Goal: Task Accomplishment & Management: Manage account settings

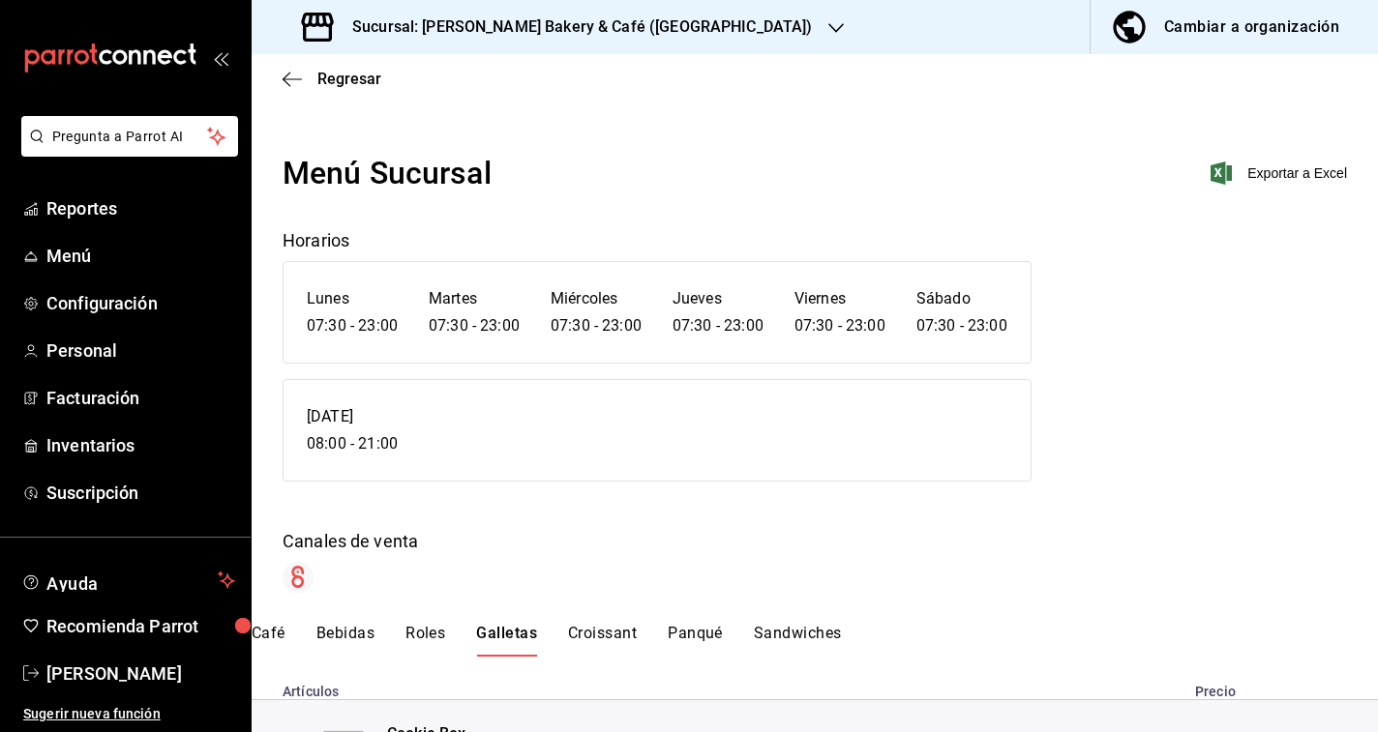
click at [442, 555] on div "Canales de venta" at bounding box center [814, 560] width 1064 height 65
click at [174, 253] on span "Menú" at bounding box center [140, 256] width 189 height 26
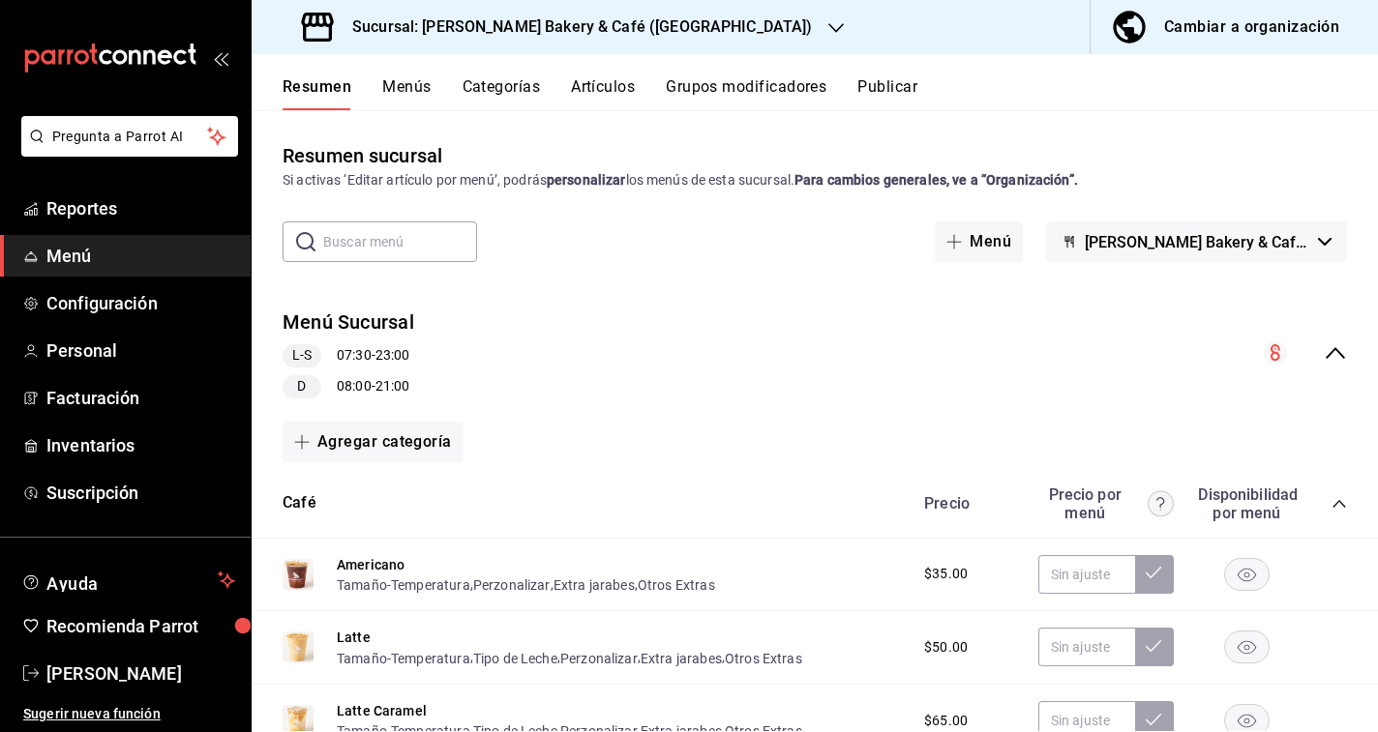
click at [1244, 39] on div "Cambiar a organización" at bounding box center [1251, 27] width 175 height 27
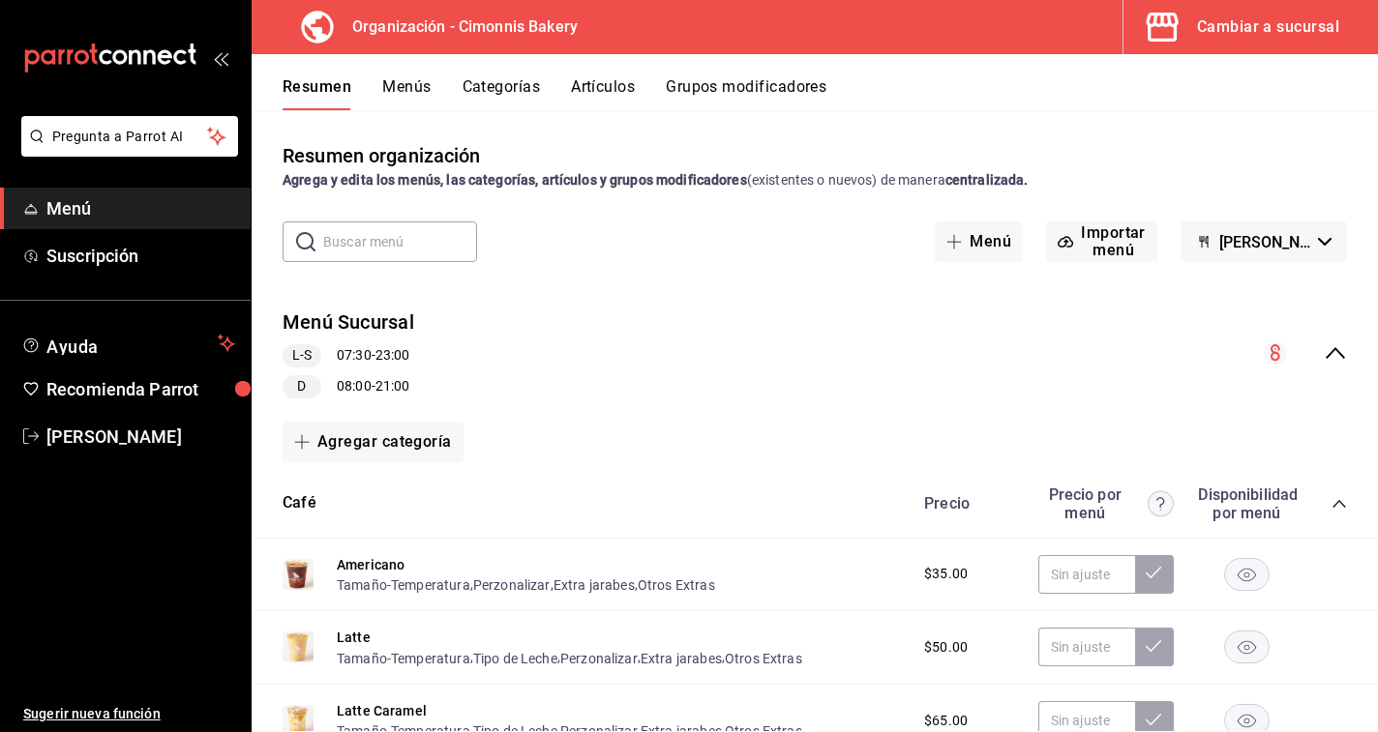
click at [225, 60] on icon "open_drawer_menu" at bounding box center [220, 57] width 15 height 15
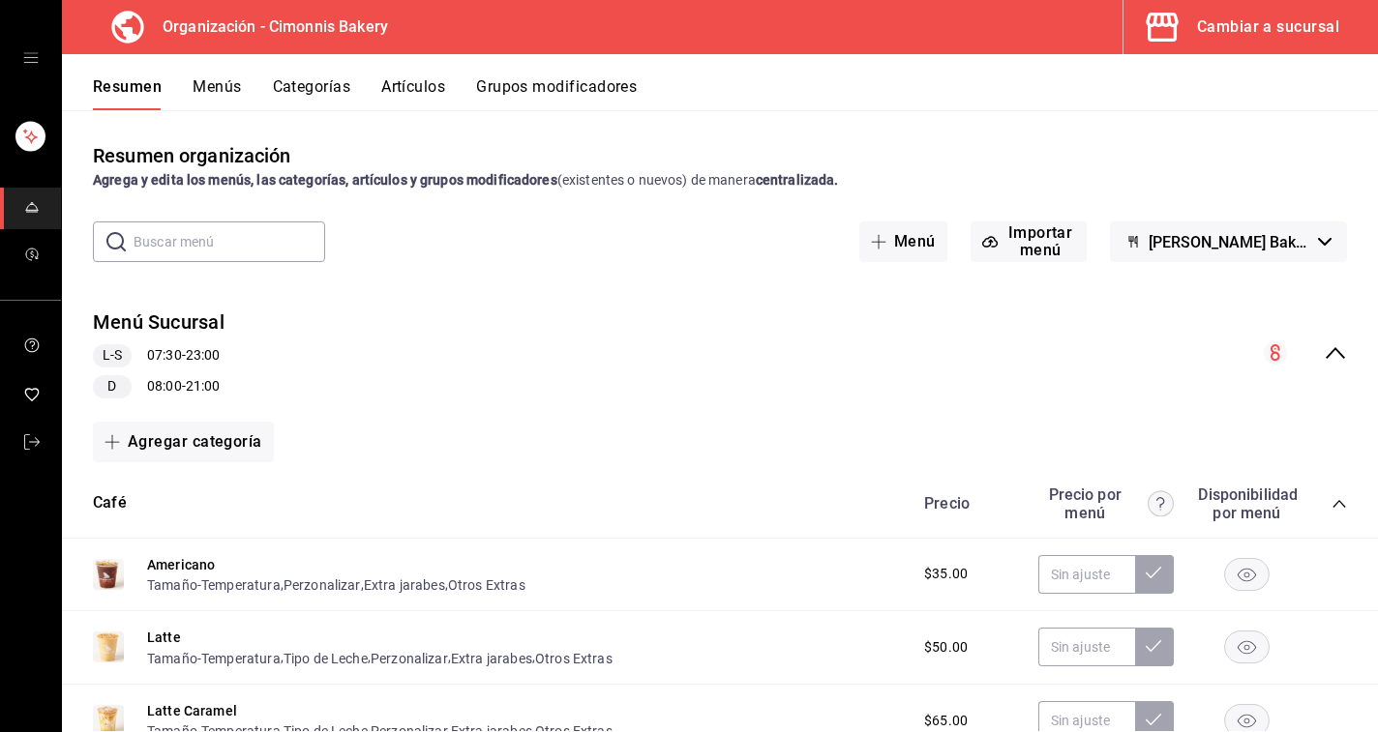
click at [554, 84] on button "Grupos modificadores" at bounding box center [556, 93] width 161 height 33
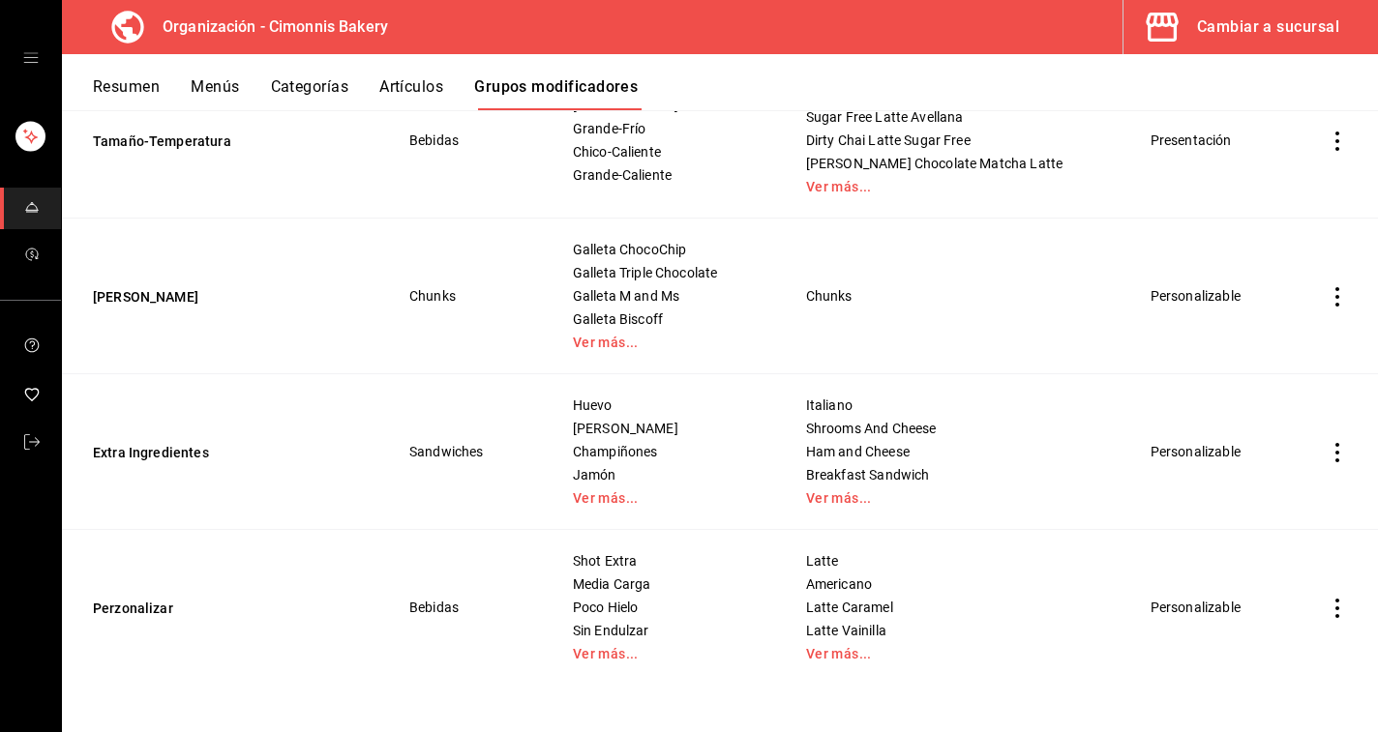
scroll to position [2930, 0]
click at [156, 302] on button "[PERSON_NAME]" at bounding box center [209, 296] width 232 height 19
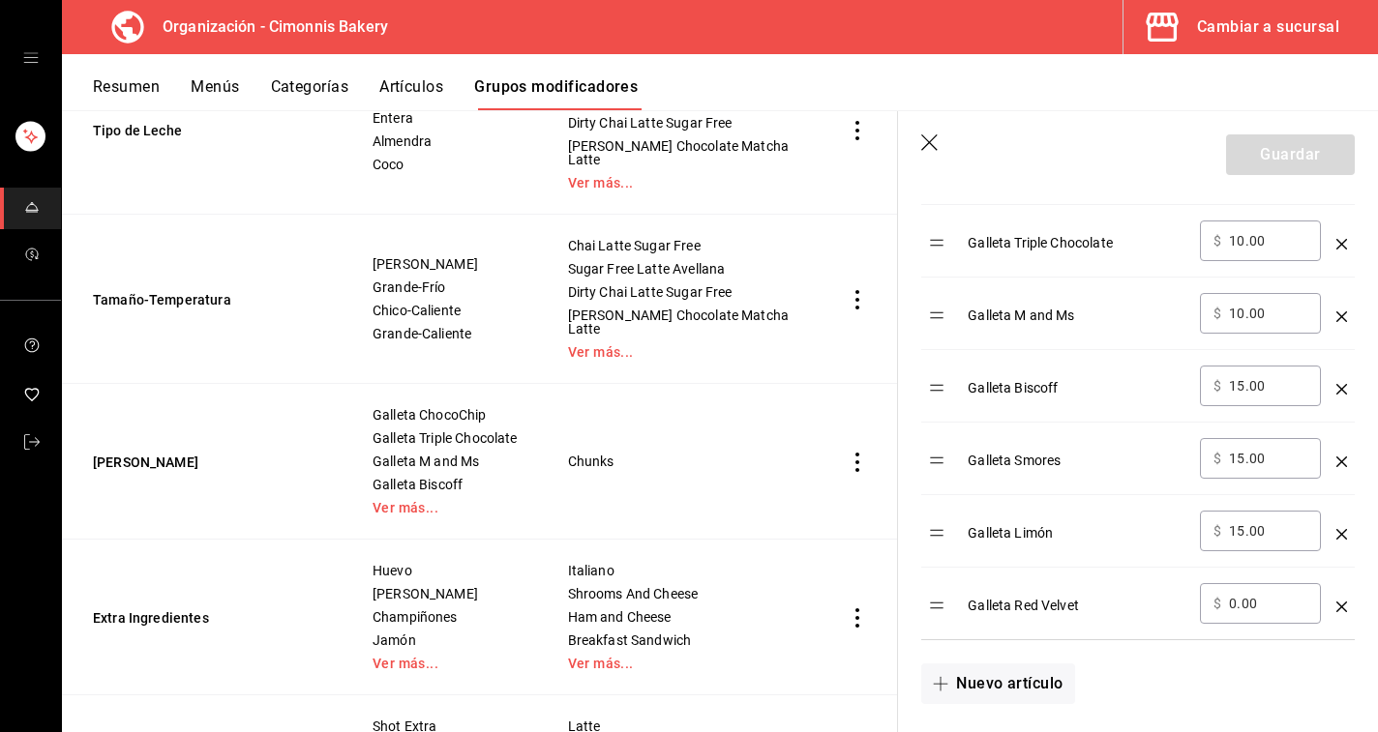
scroll to position [785, 0]
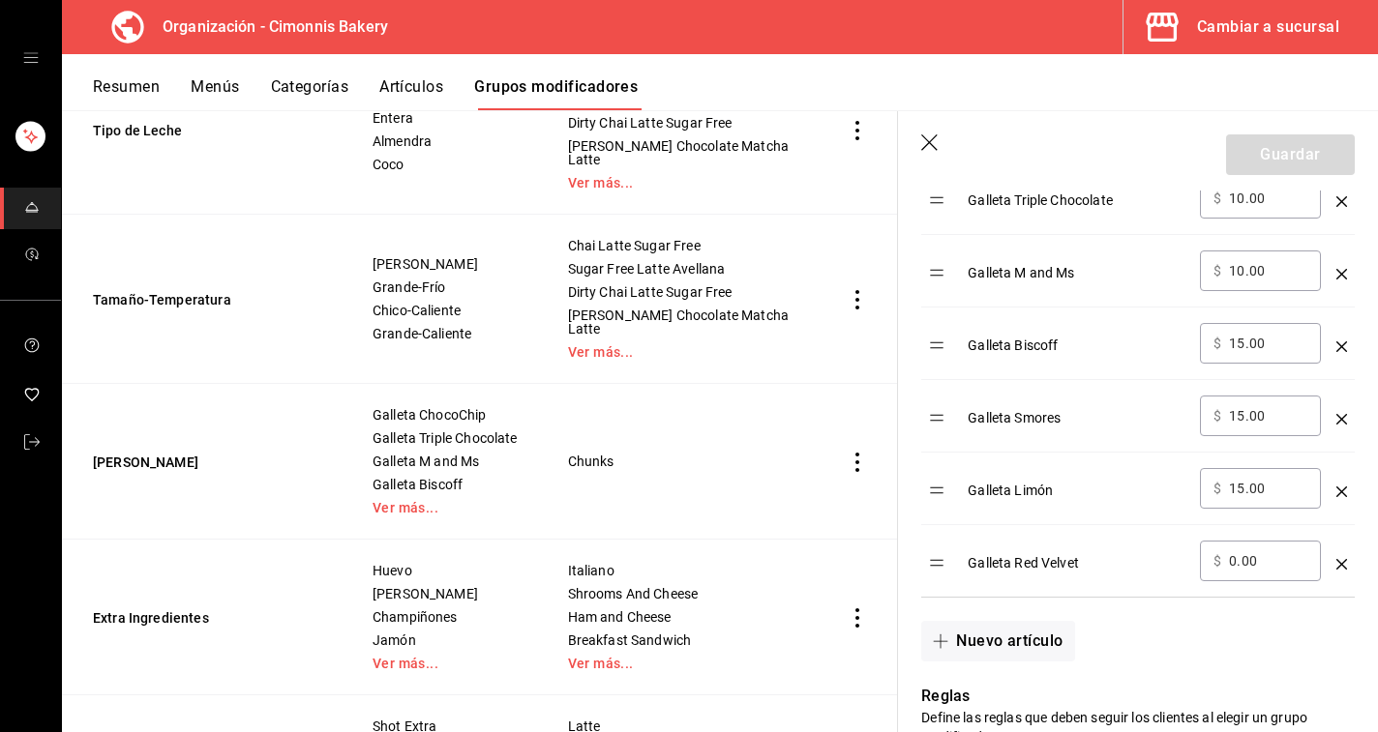
click at [922, 136] on icon "button" at bounding box center [930, 143] width 19 height 19
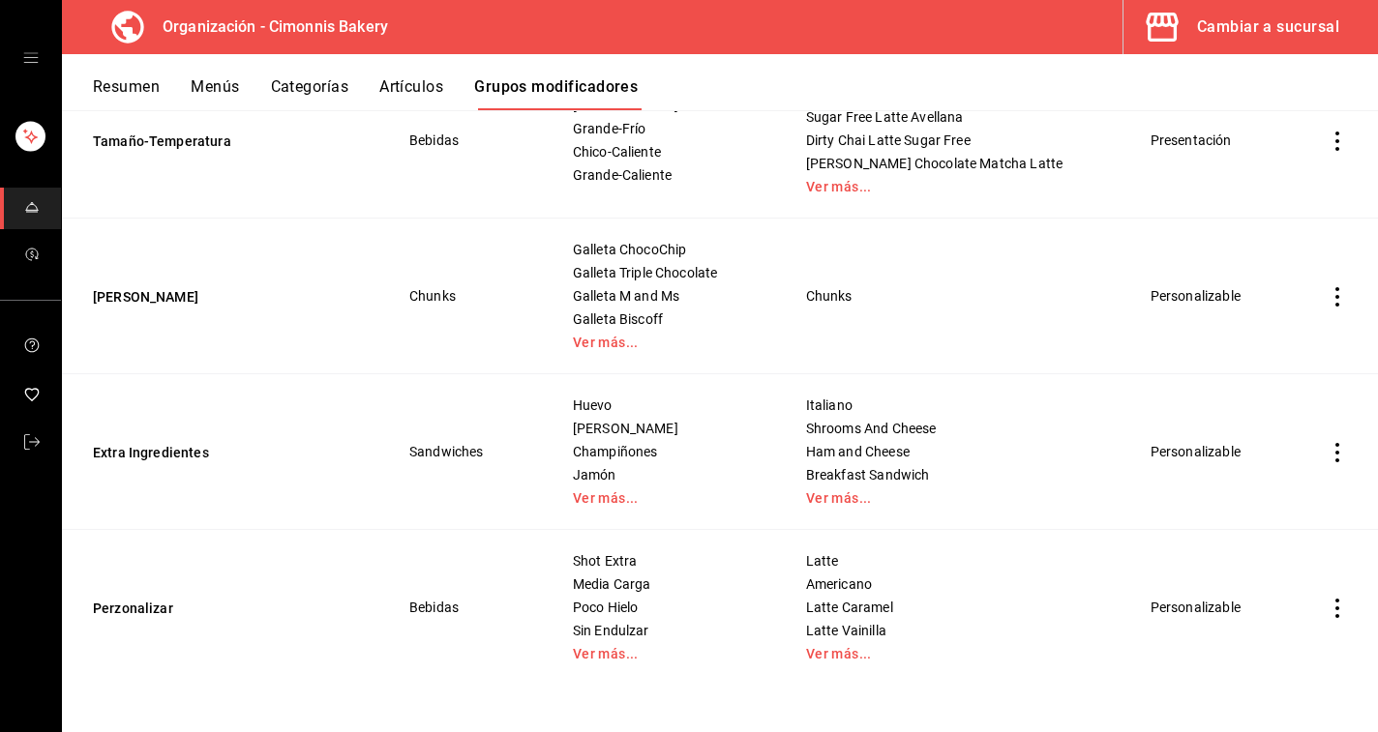
click at [420, 83] on button "Artículos" at bounding box center [411, 93] width 64 height 33
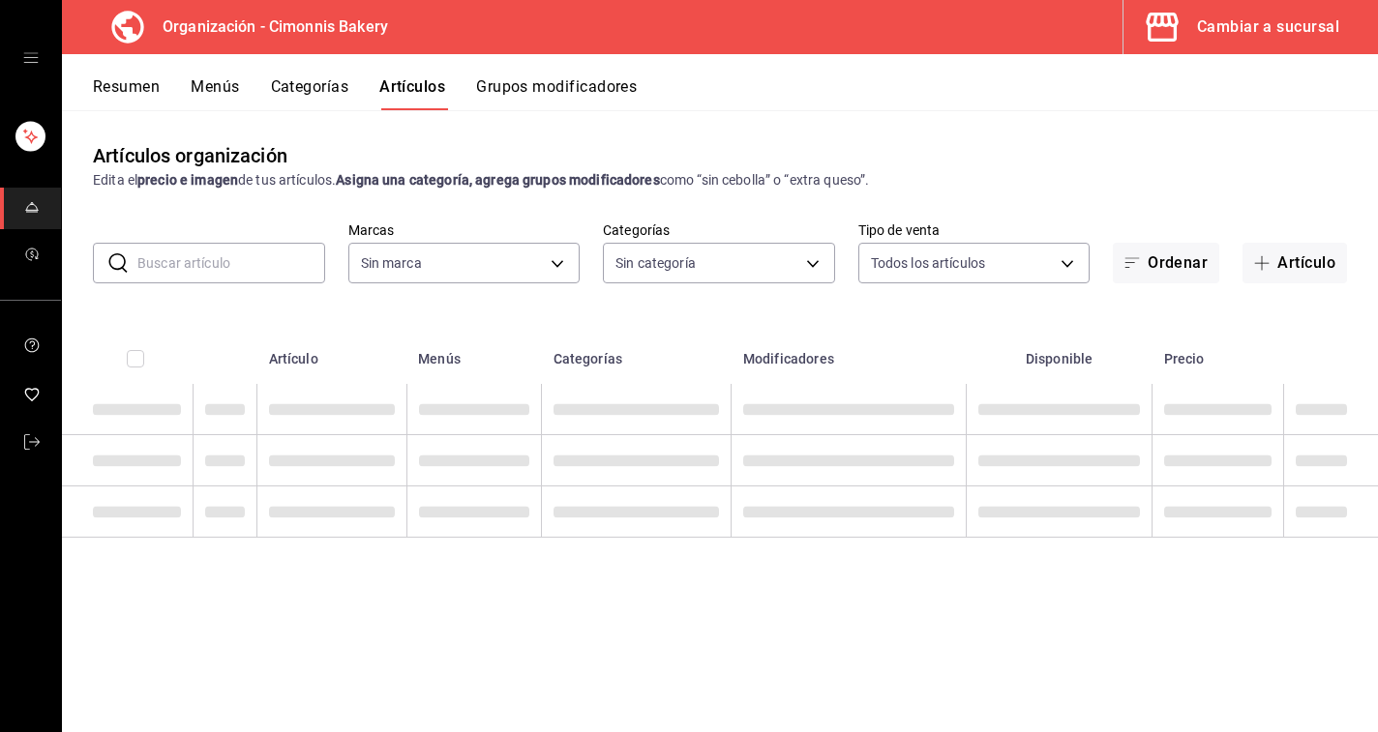
type input "ac0cc8ae-2c99-482f-af22-097892f08eca"
type input "7903aa17-dc95-498e-b6d4-68844dfaaae6,43324238-f6e8-4339-9e98-9afe77b1ab59,40133…"
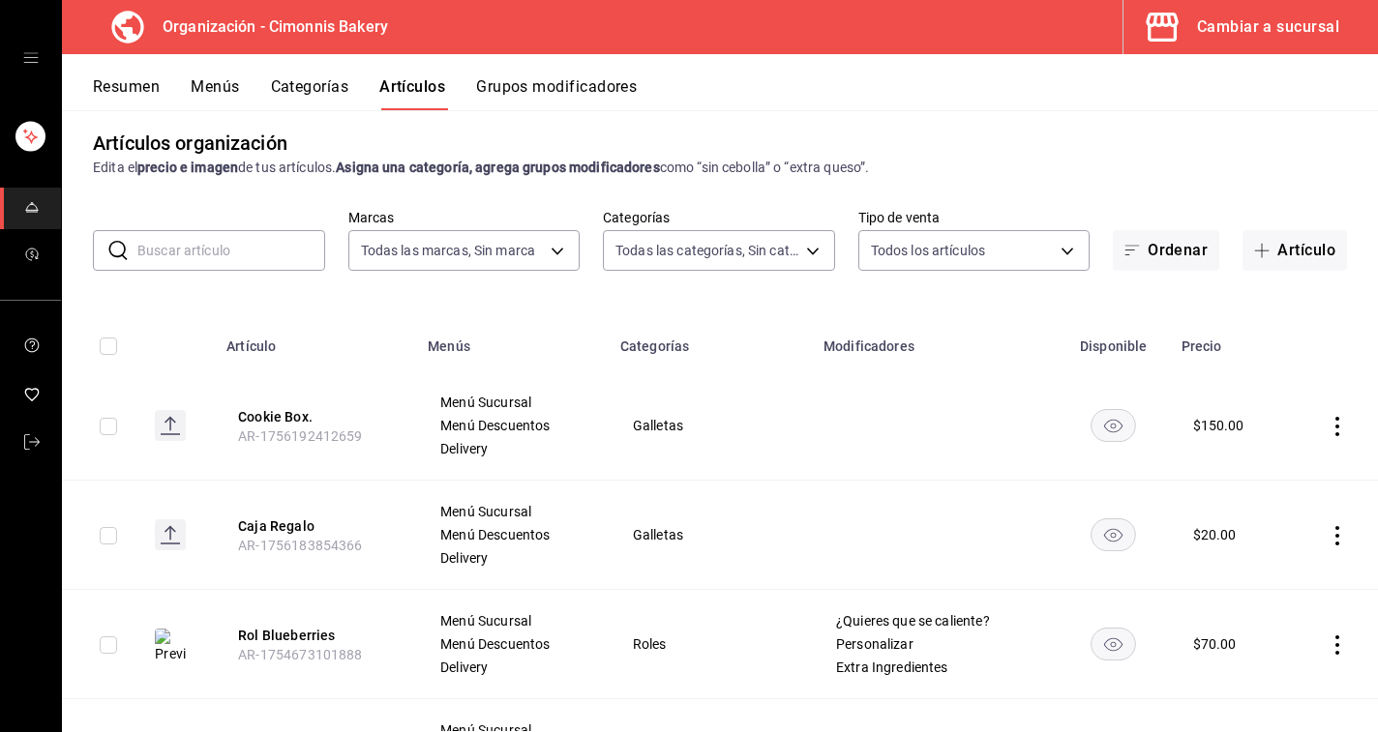
scroll to position [15, 0]
click at [283, 412] on button "Cookie Box." at bounding box center [315, 414] width 155 height 19
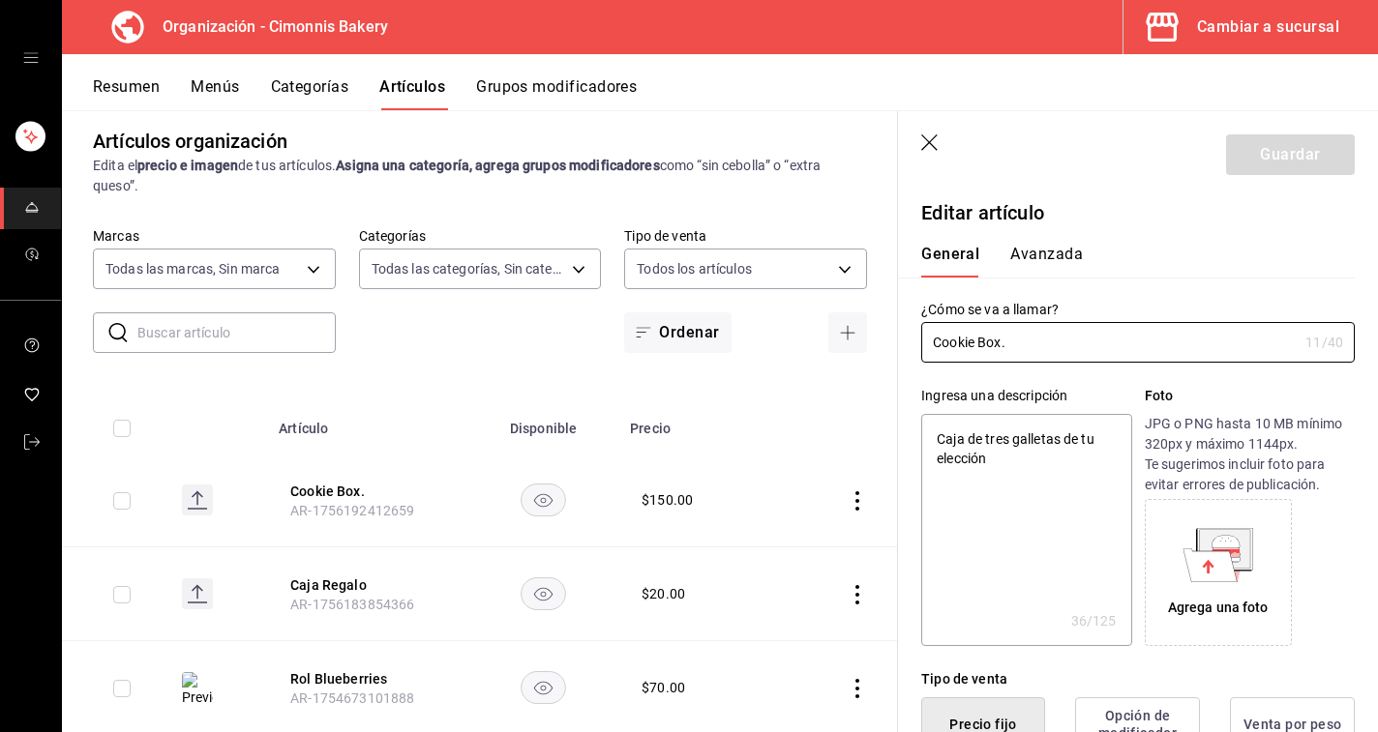
type textarea "x"
type input "$150.00"
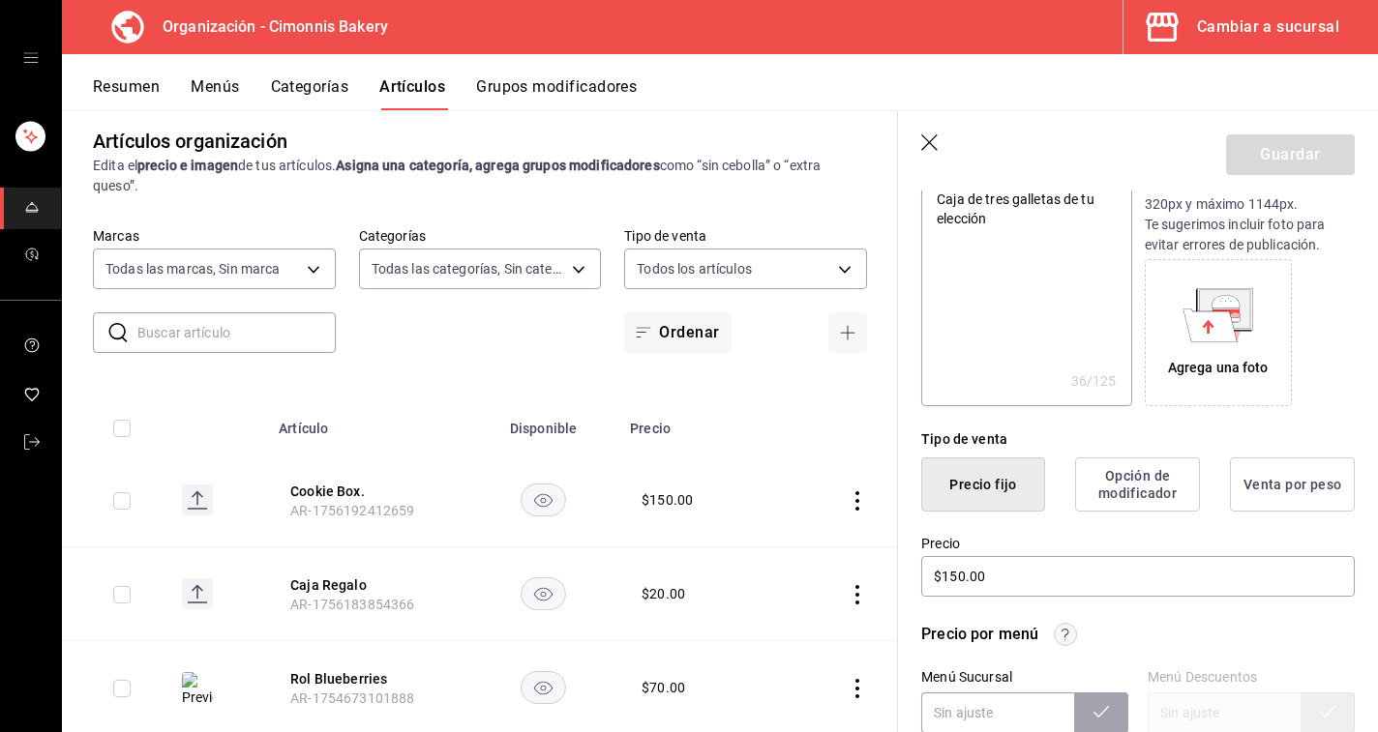
scroll to position [127, 0]
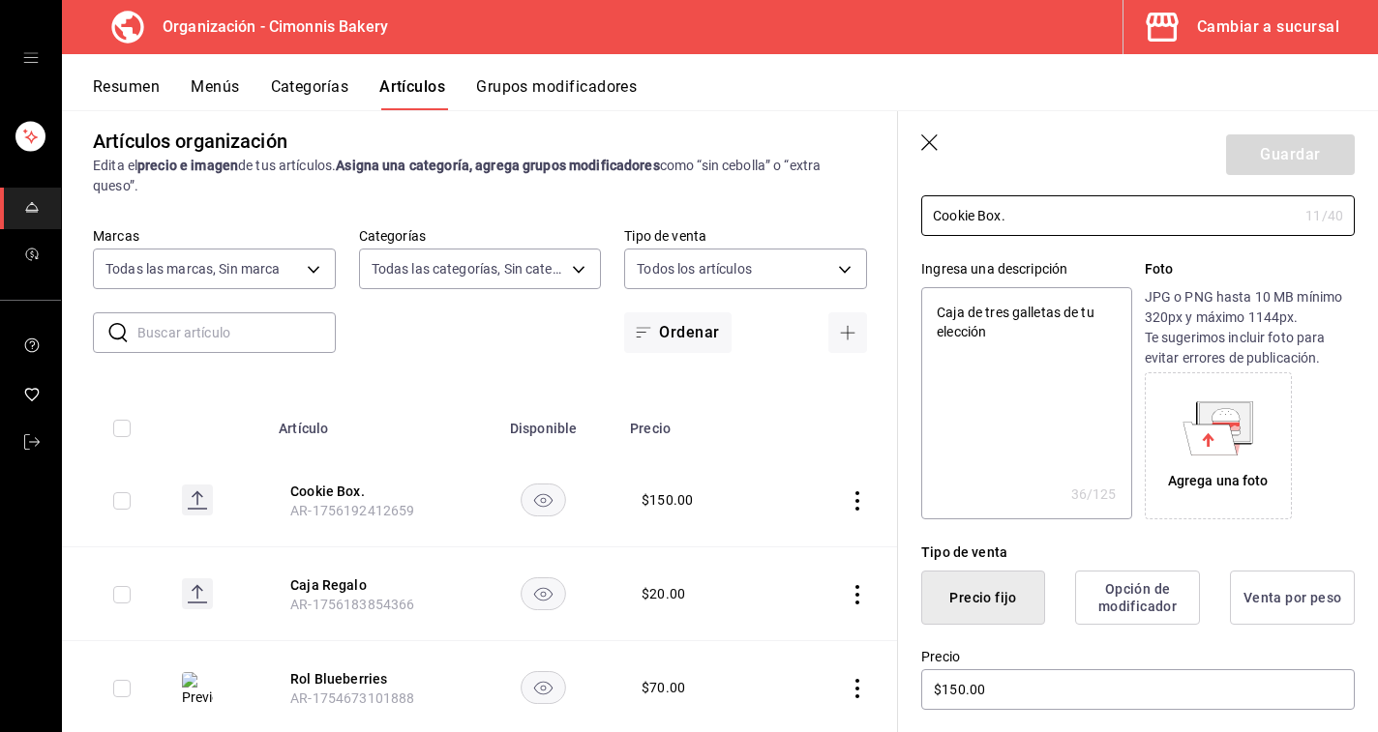
type textarea "x"
click at [1051, 409] on textarea "Caja de tres galletas de tu elección" at bounding box center [1026, 403] width 210 height 232
type textarea "E"
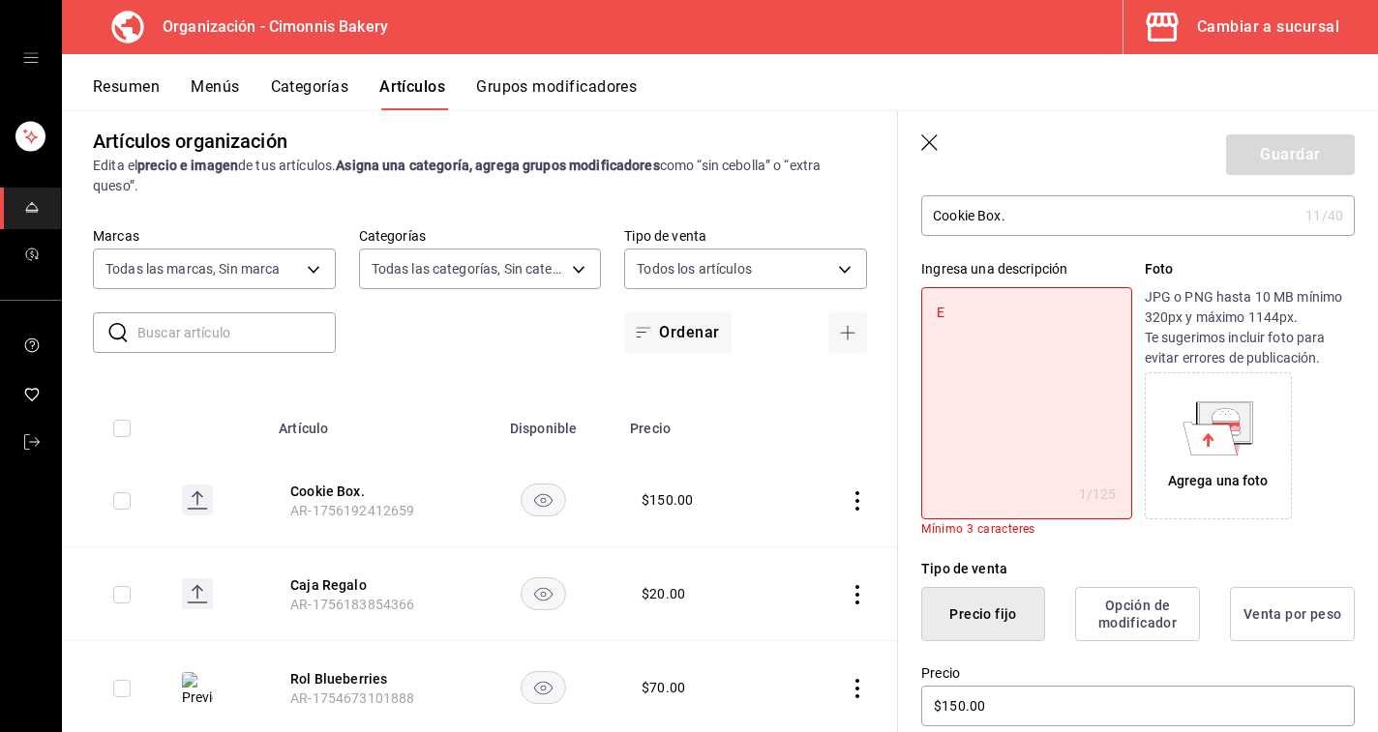
type textarea "x"
type textarea "El"
type textarea "x"
type textarea "Eli"
type textarea "x"
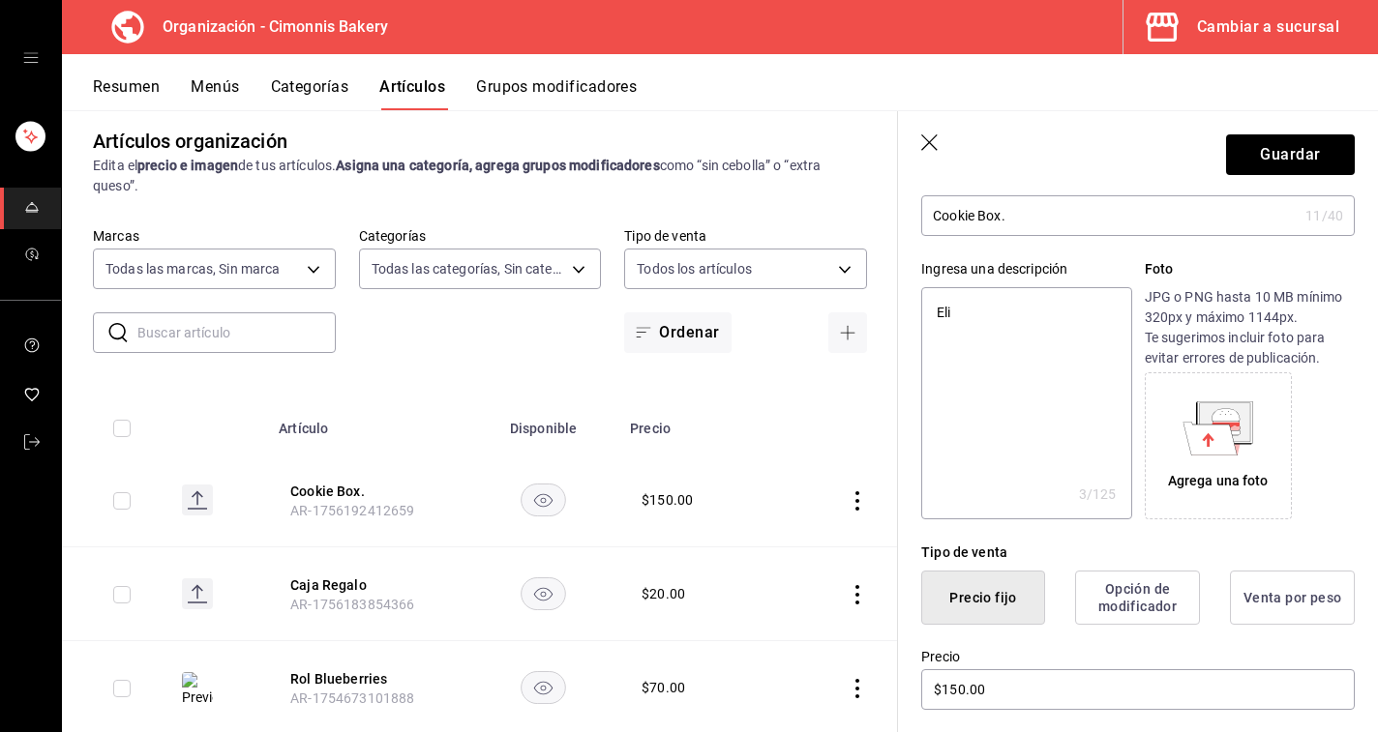
type textarea "Elig"
type textarea "x"
type textarea "Elige"
type textarea "x"
type textarea "Elige"
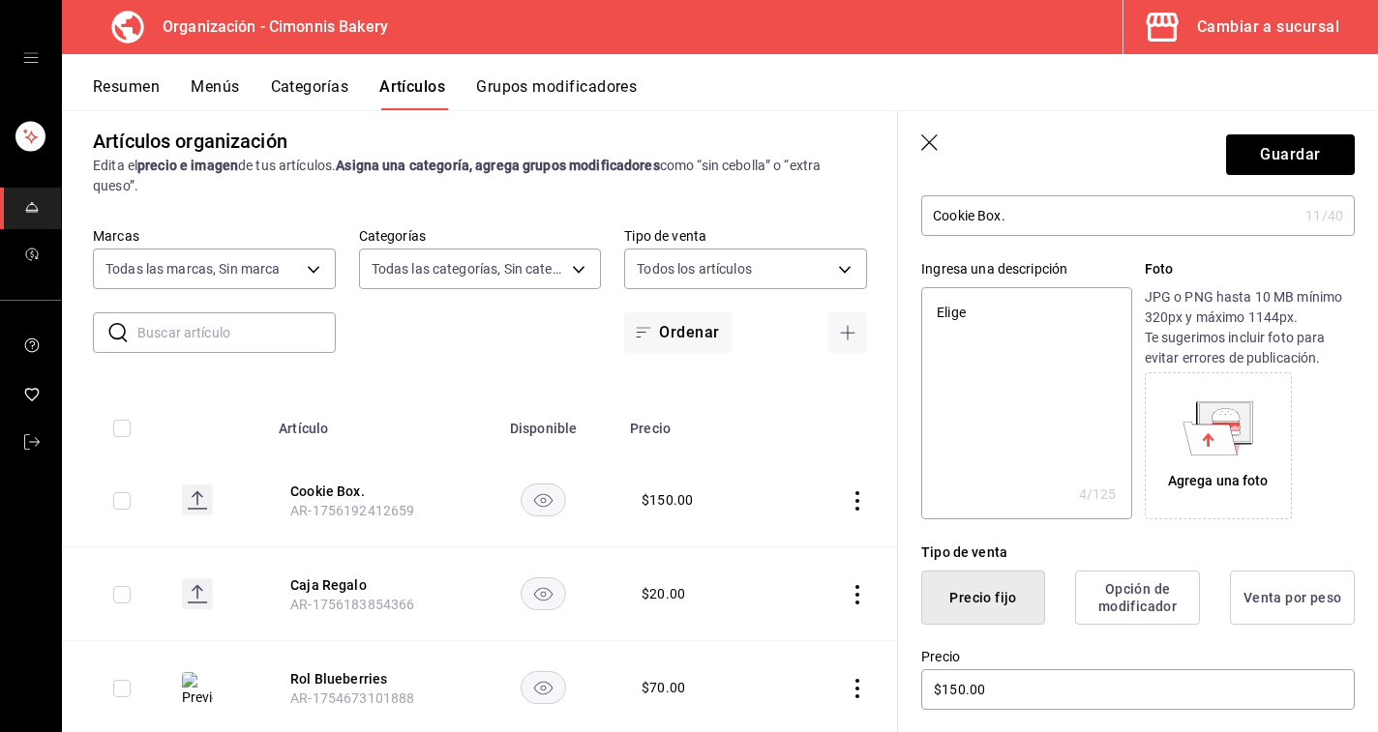
type textarea "x"
type textarea "Elige t"
type textarea "x"
type textarea "Elige tu"
type textarea "x"
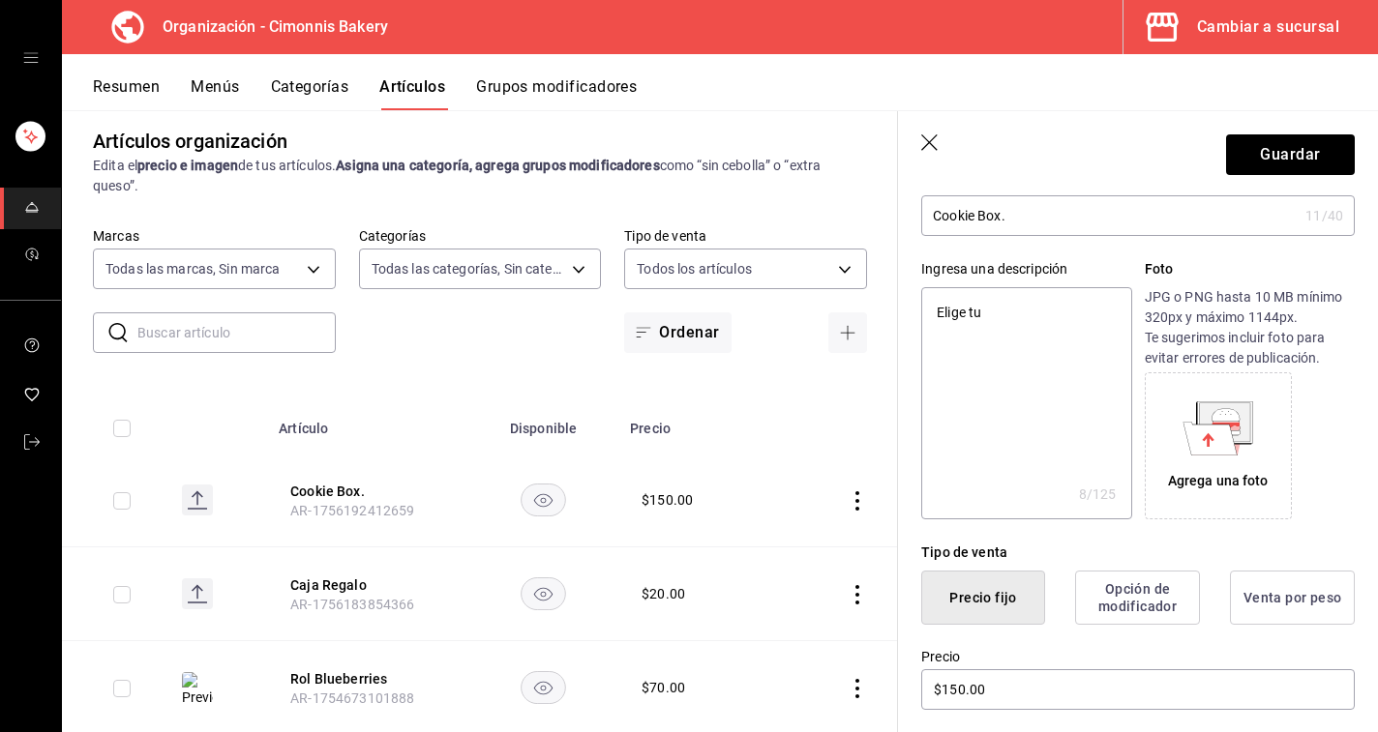
type textarea "Elige tus"
type textarea "x"
type textarea "Elige tus"
type textarea "x"
type textarea "Elige tus t"
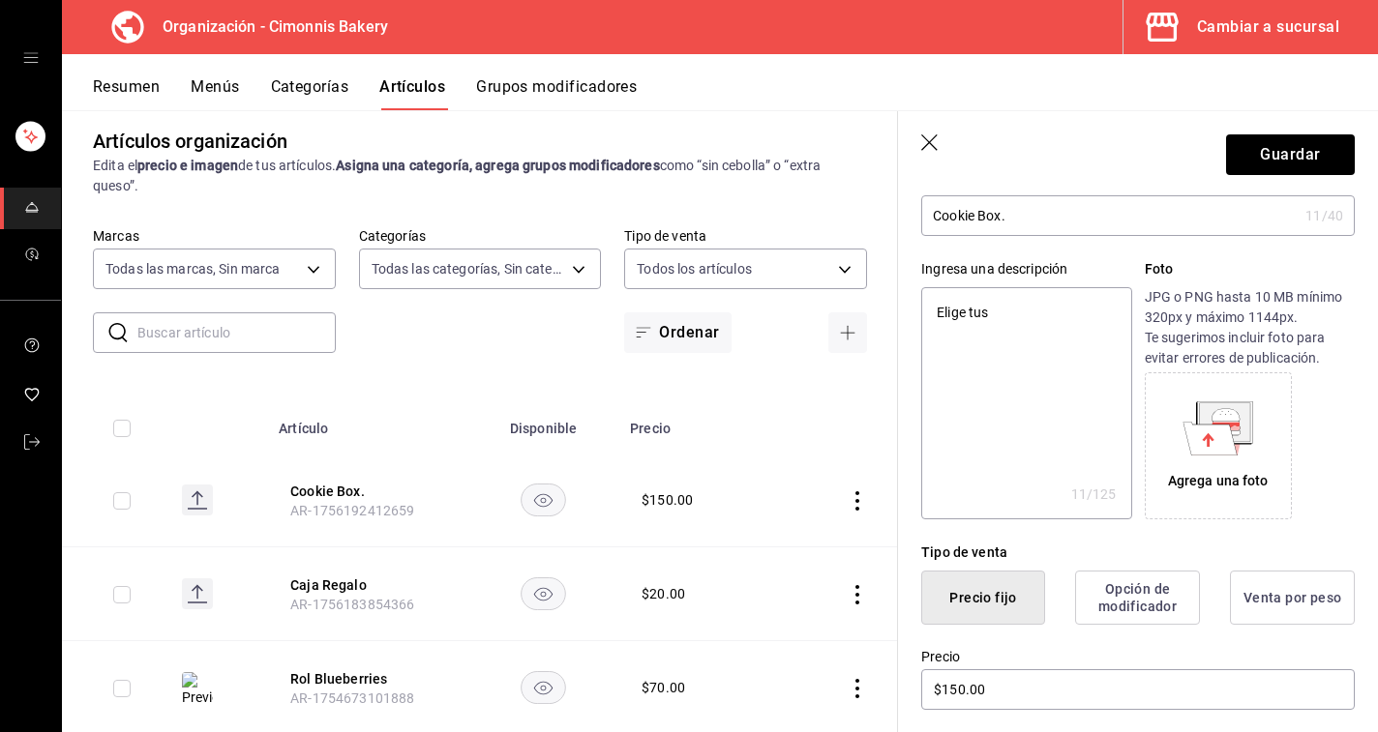
type textarea "x"
type textarea "Elige tus tr"
type textarea "x"
type textarea "Elige tus tre"
type textarea "x"
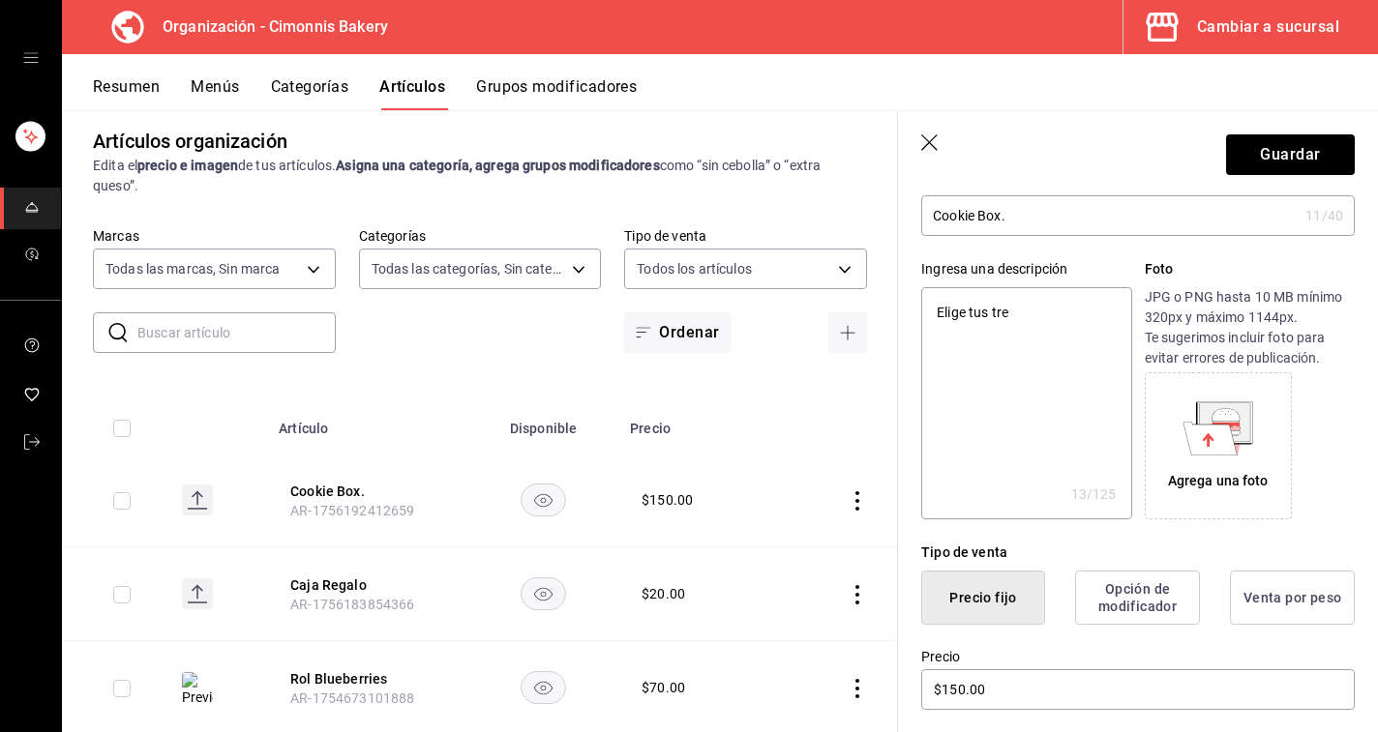
type textarea "Elige tus tres"
type textarea "x"
type textarea "Elige tus tres"
type textarea "x"
type textarea "Elige tus tres g"
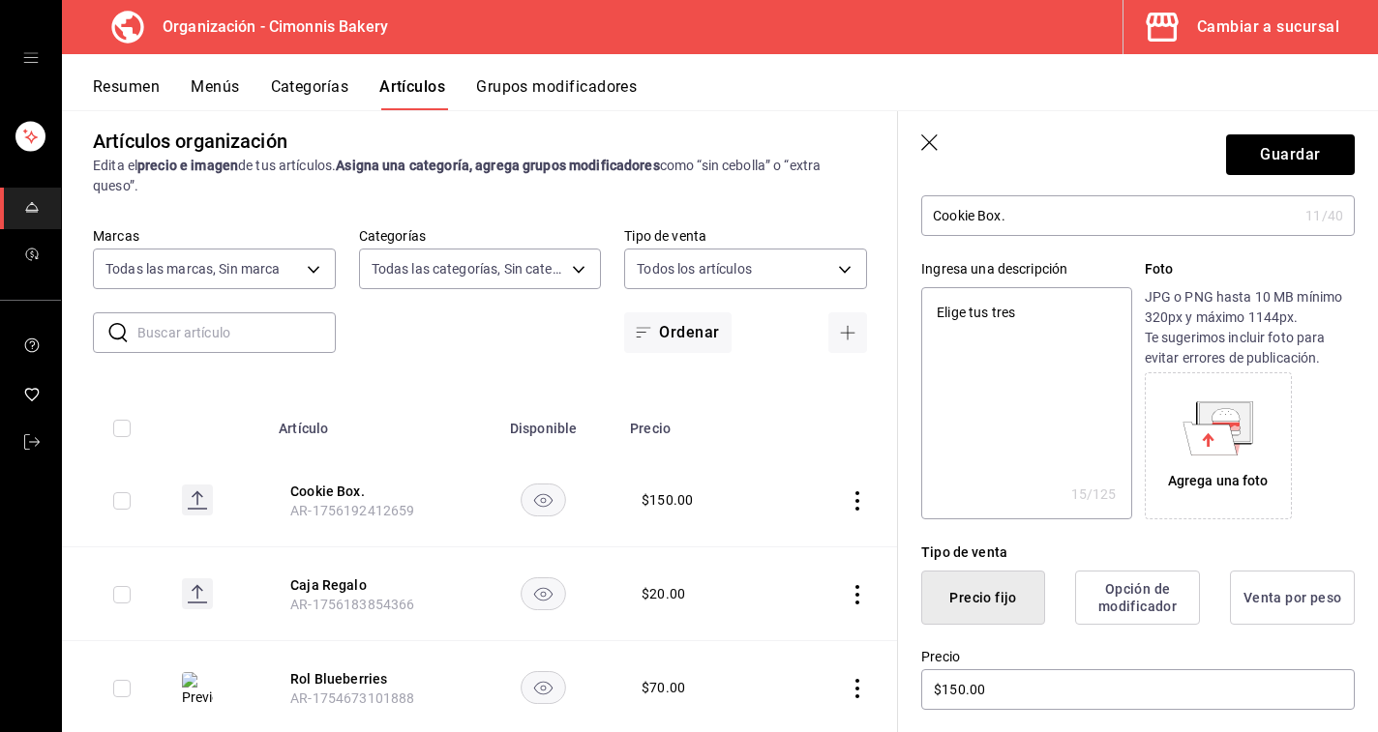
type textarea "x"
type textarea "Elige tus tres ga"
type textarea "x"
type textarea "Elige tus tres gal"
type textarea "x"
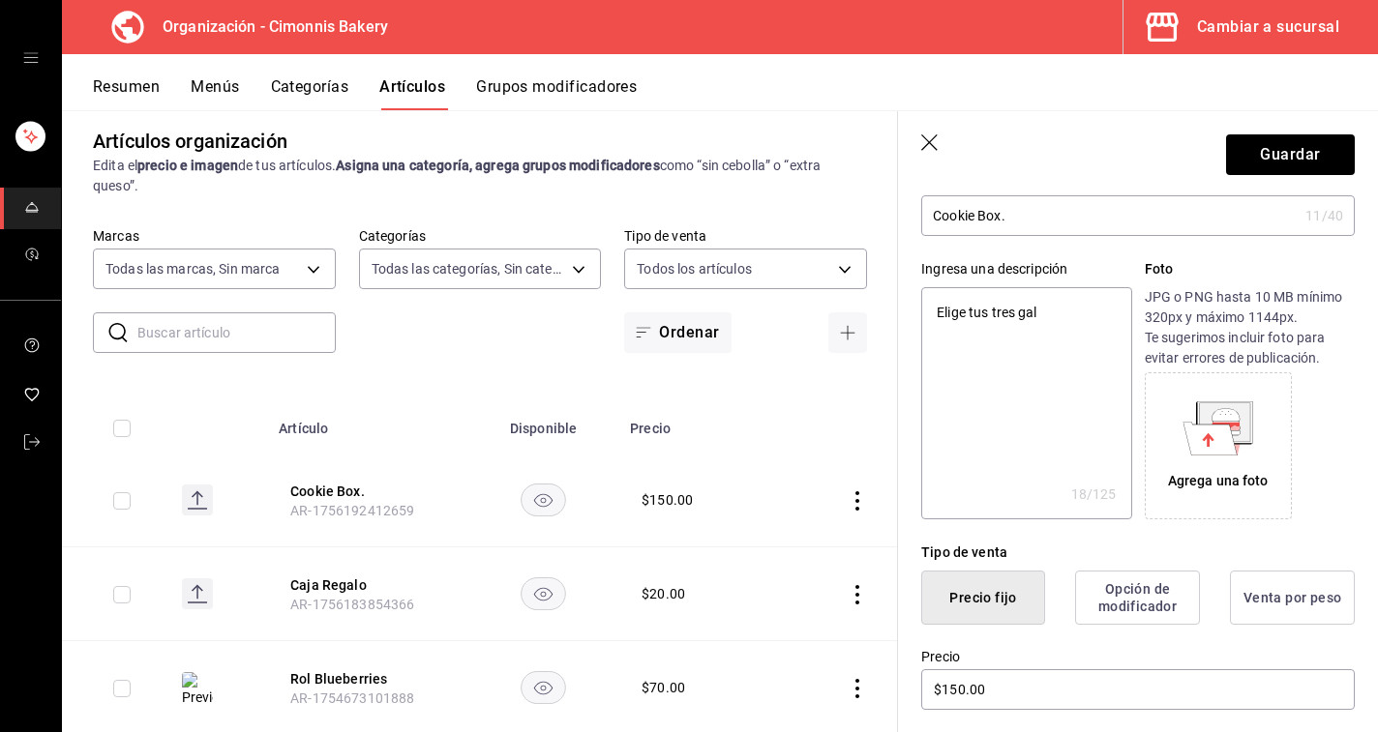
type textarea "Elige tus tres gall"
type textarea "x"
type textarea "Elige tus tres [PERSON_NAME]"
type textarea "x"
type textarea "Elige tus tres [PERSON_NAME]"
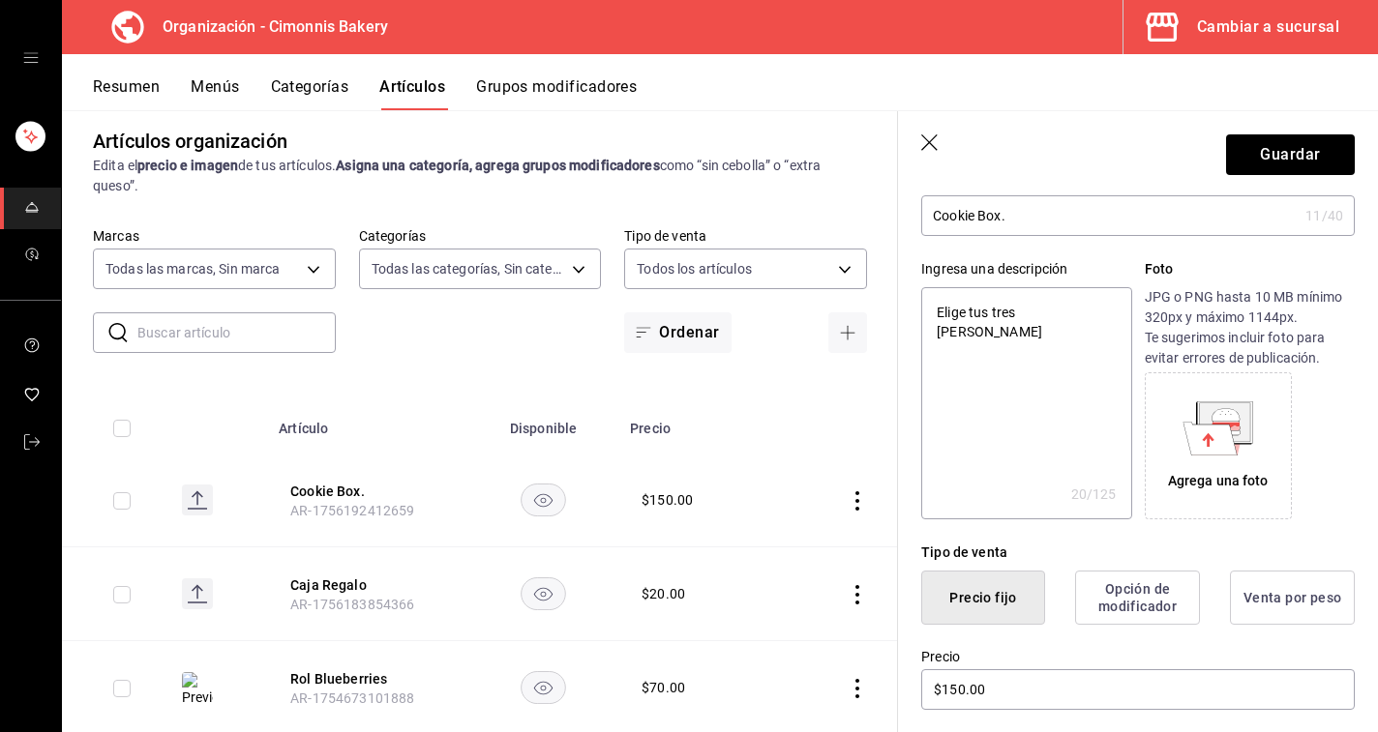
type textarea "x"
type textarea "Elige tus tres galleta"
type textarea "x"
type textarea "Elige tus tres galletas"
type textarea "x"
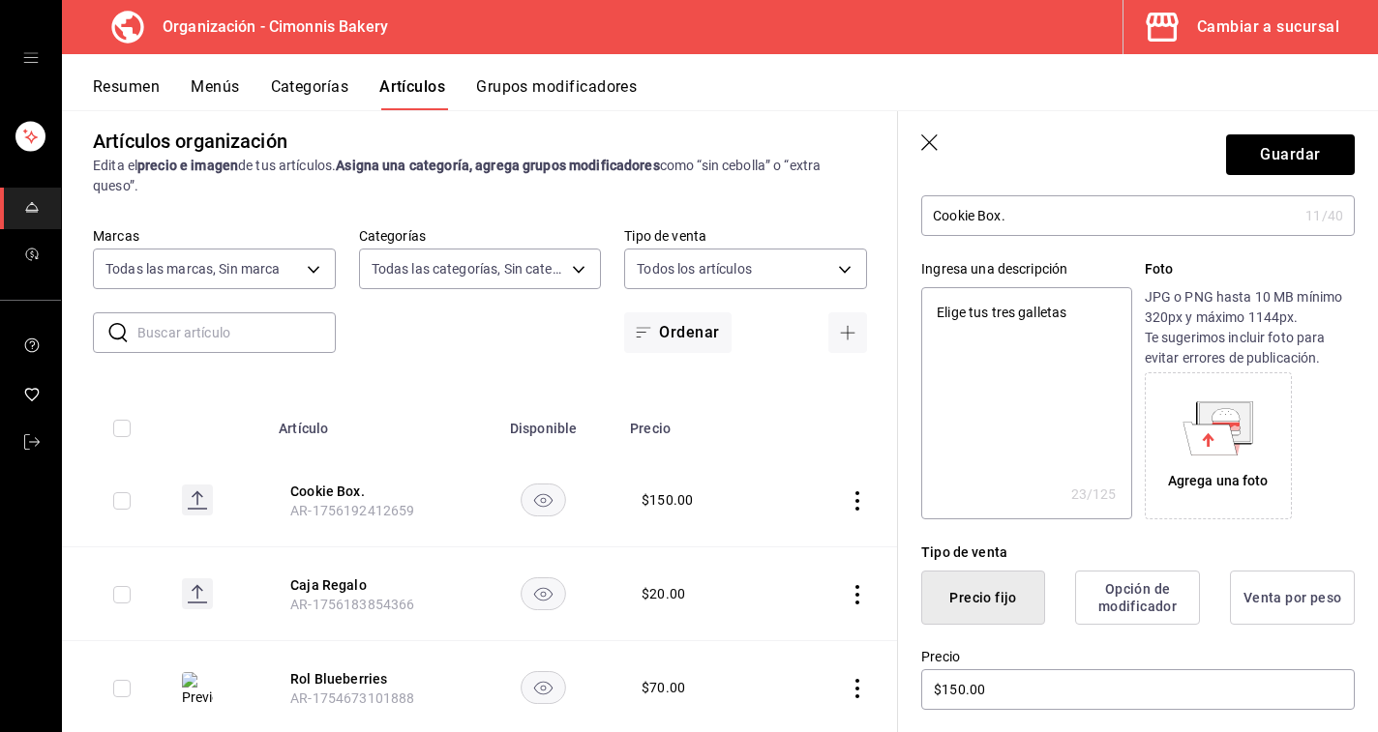
type textarea "Elige tus tres galletas"
type textarea "x"
type textarea "Elige tus tres galletas f"
type textarea "x"
type textarea "Elige tus tres galletas fa"
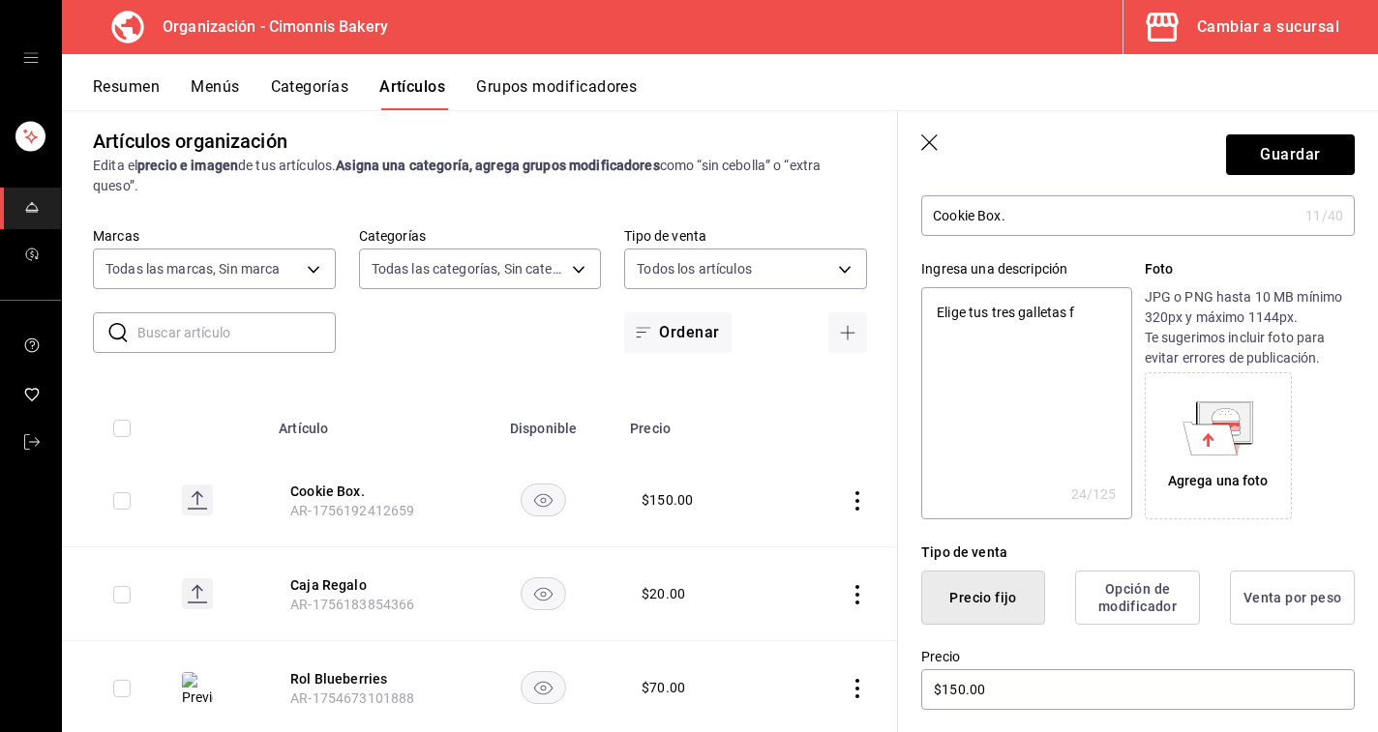
type textarea "x"
type textarea "Elige tus tres galletas fav"
type textarea "x"
type textarea "Elige tus tres galletas favo"
type textarea "x"
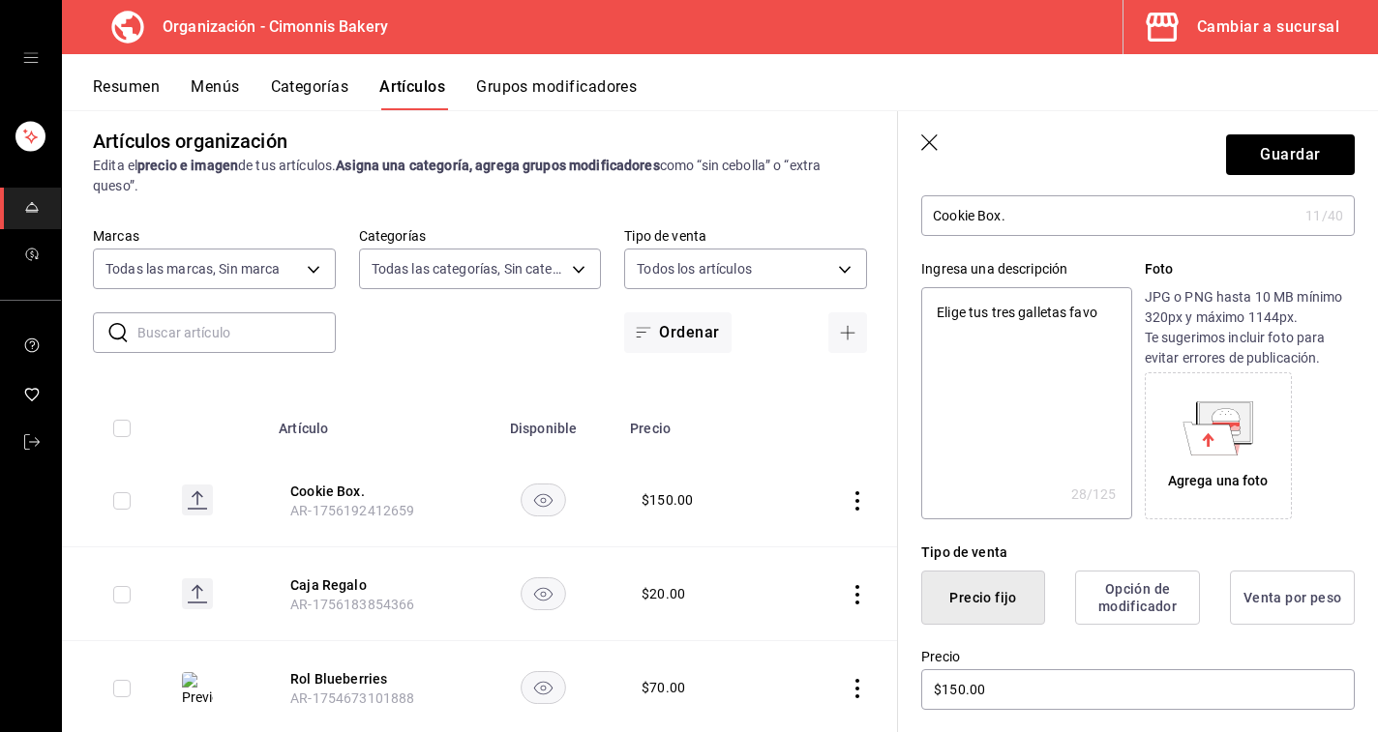
type textarea "Elige tus tres galletas favor"
type textarea "x"
type textarea "Elige tus tres galletas favori"
type textarea "x"
type textarea "Elige tus tres galletas favorit"
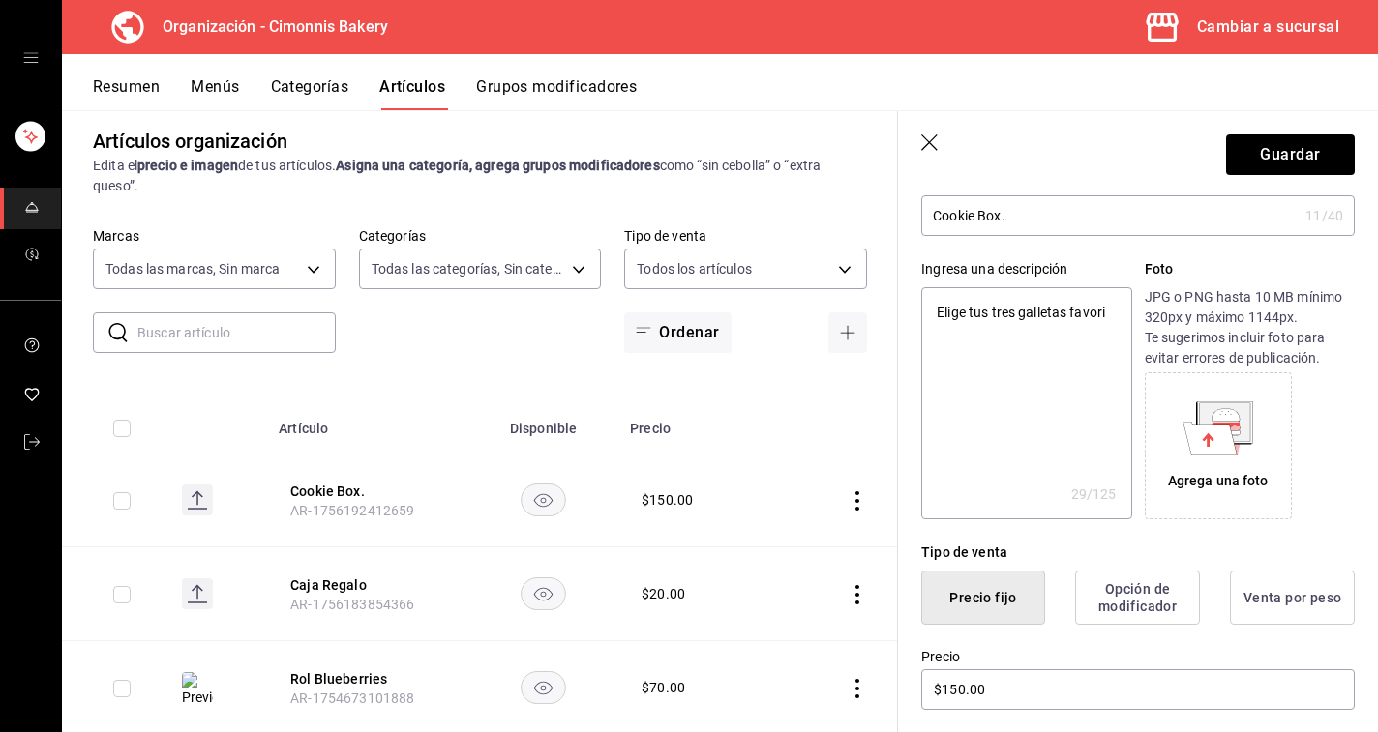
type textarea "x"
type textarea "Elige tus tres galletas favorita"
type textarea "x"
type textarea "Elige tus tres galletas favoritas"
type textarea "x"
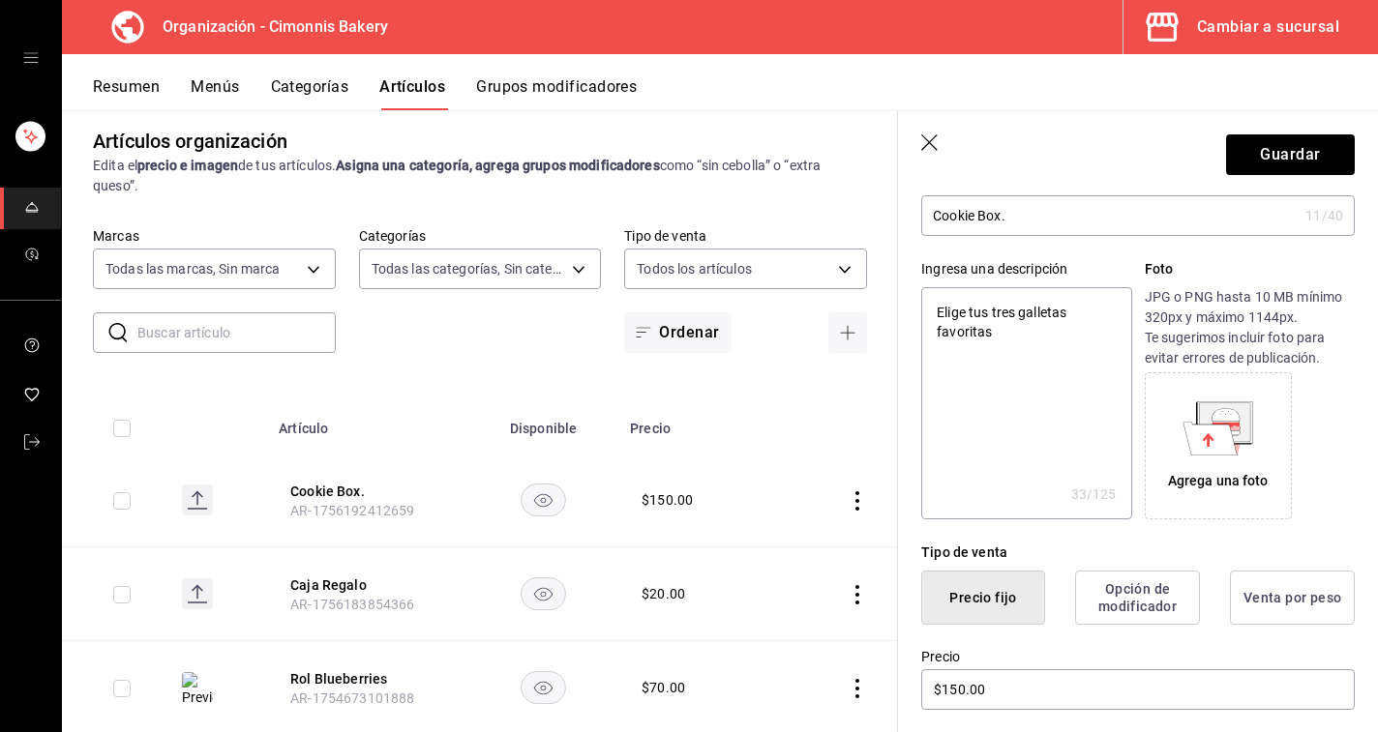
type textarea "Elige tus tres galletas favoritas."
type textarea "x"
type textarea "Elige tus tres galletas favoritas."
click at [1216, 428] on icon at bounding box center [1210, 438] width 54 height 33
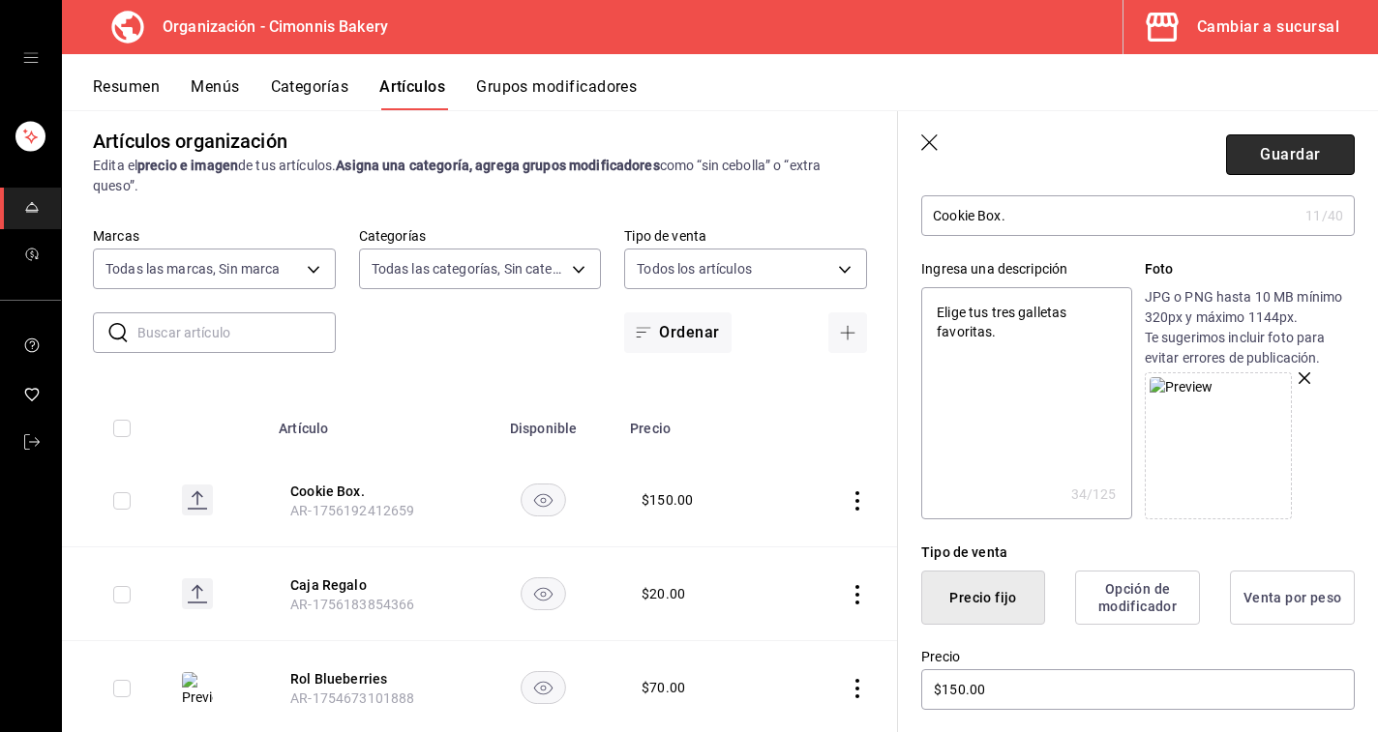
click at [1303, 143] on button "Guardar" at bounding box center [1290, 154] width 129 height 41
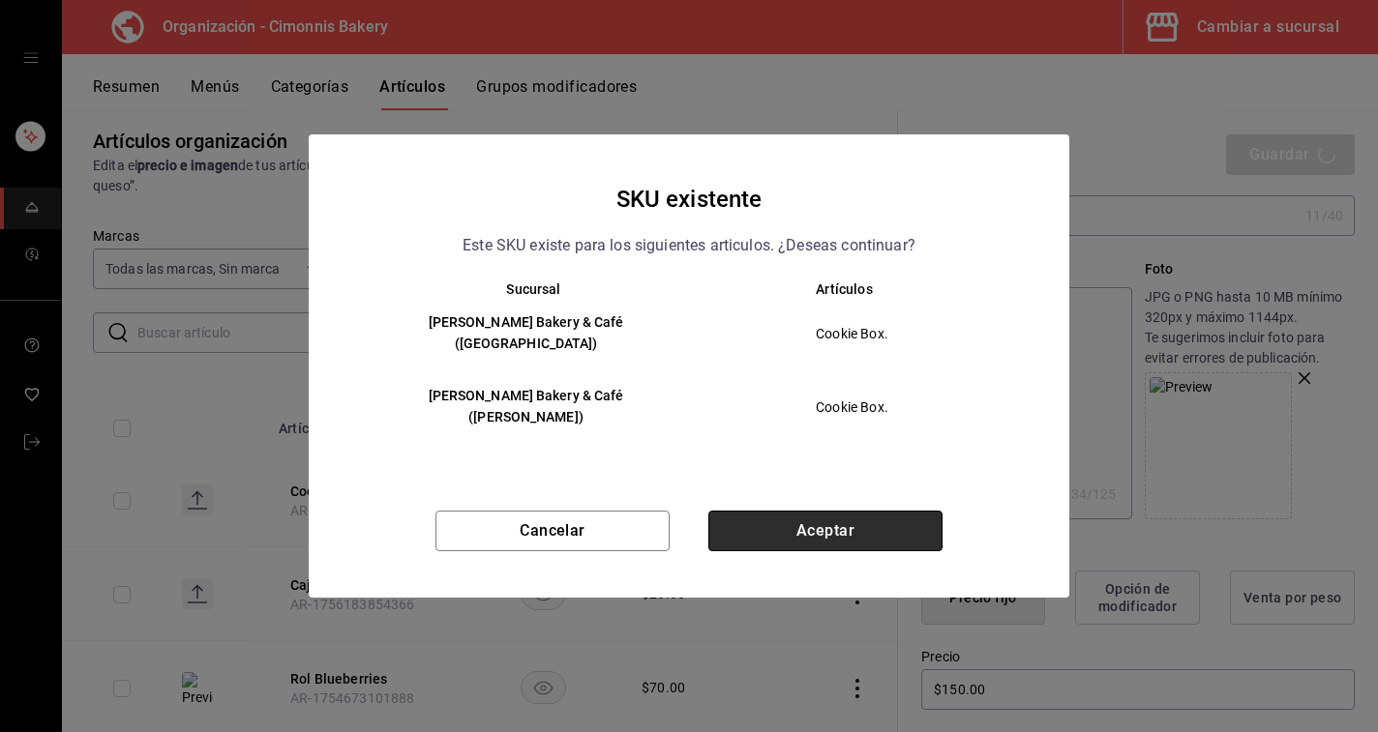
click at [826, 511] on button "Aceptar" at bounding box center [825, 531] width 234 height 41
type textarea "x"
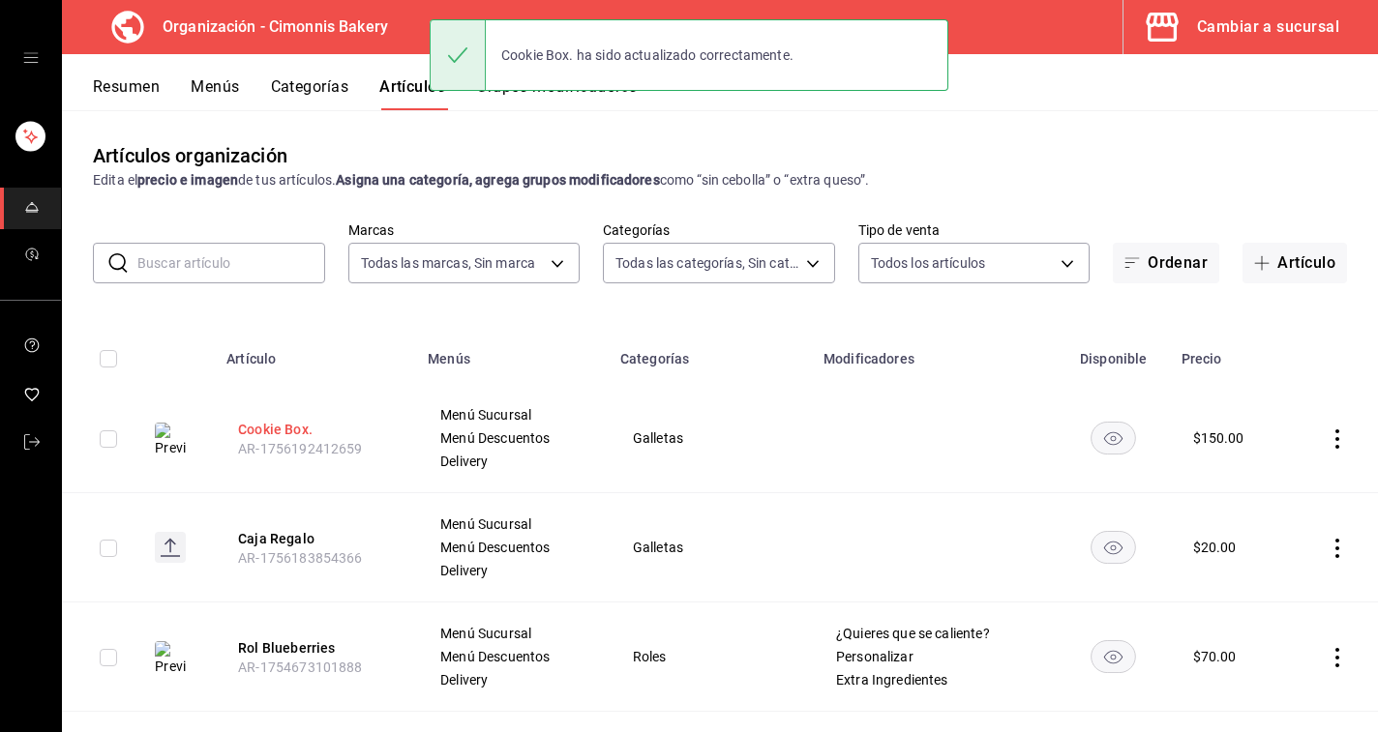
click at [291, 420] on button "Cookie Box." at bounding box center [315, 429] width 155 height 19
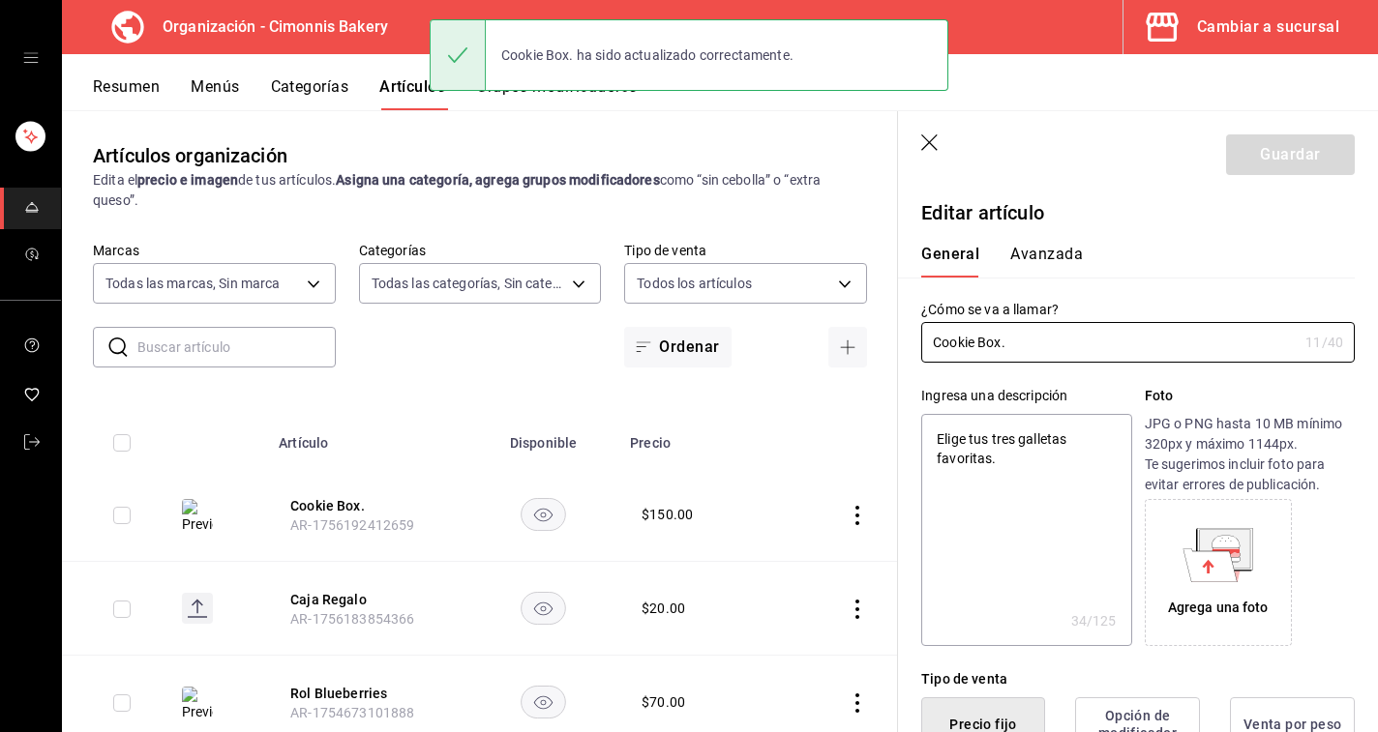
type textarea "x"
type input "$150.00"
type input "E48"
type input "90101500"
radio input "true"
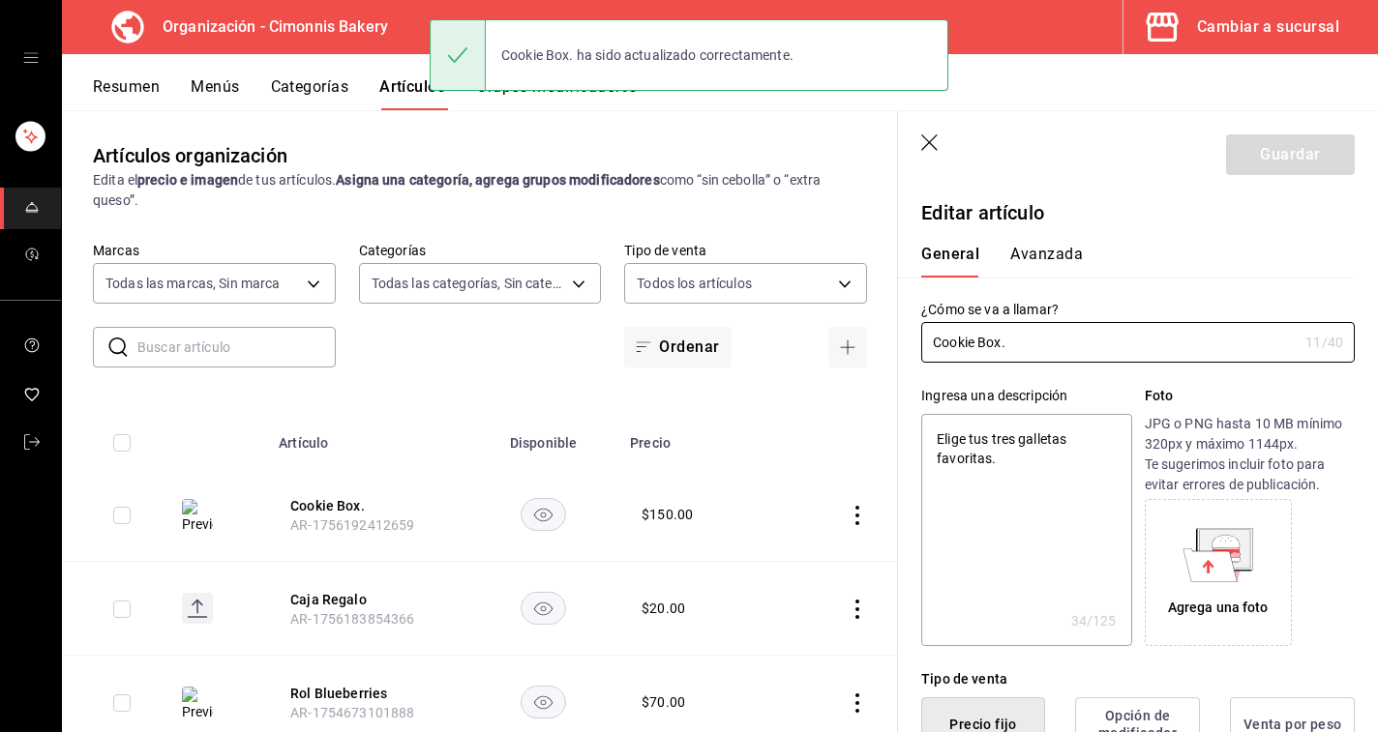
radio input "true"
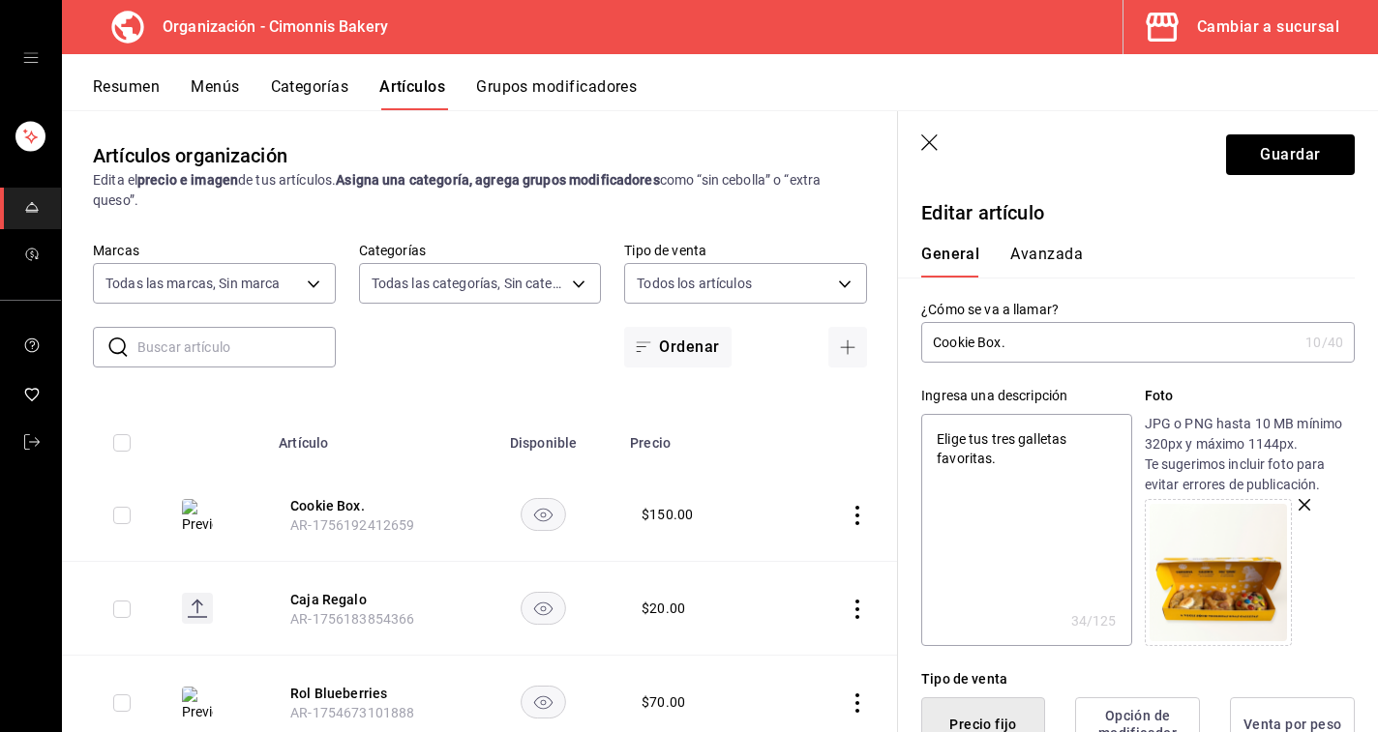
type input "Cookie Box"
type textarea "x"
type input "Cookie Box"
click at [1022, 245] on button "Avanzada" at bounding box center [1046, 261] width 73 height 33
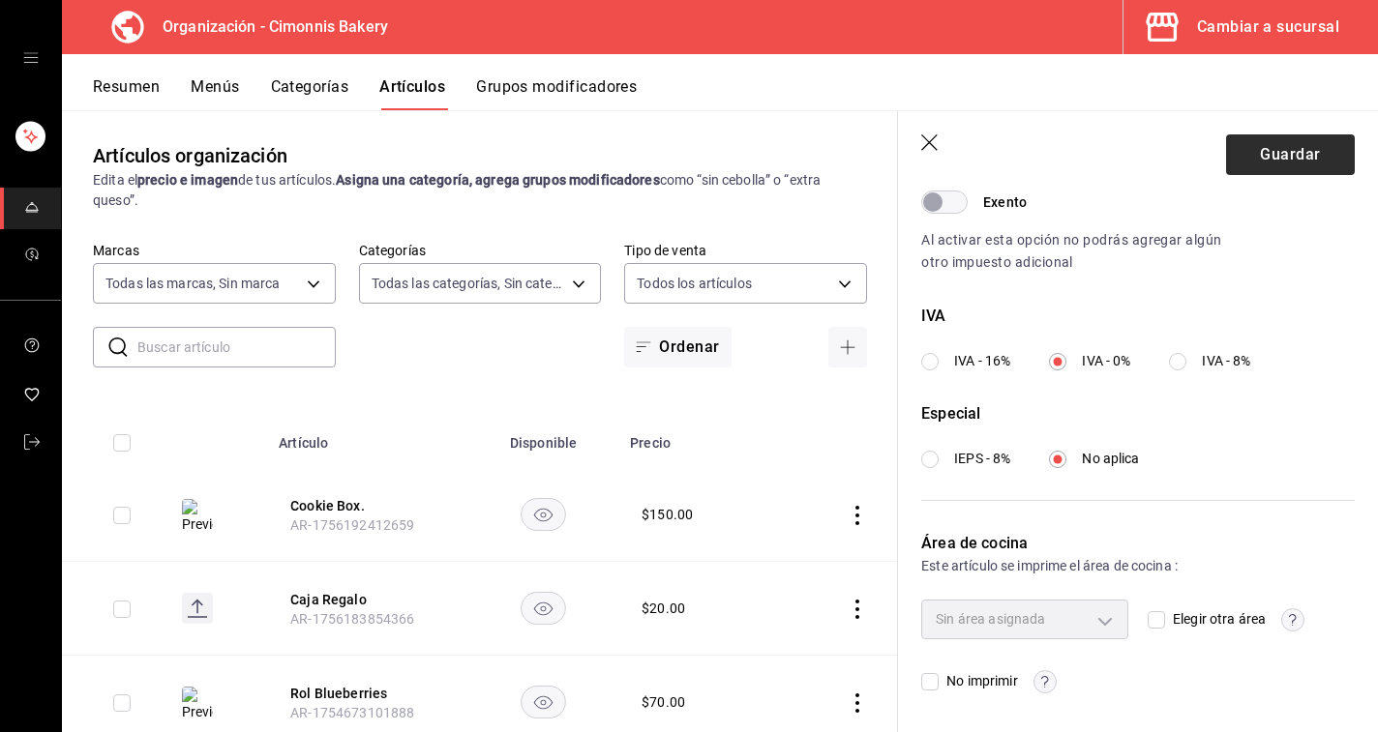
scroll to position [634, 0]
click at [1277, 157] on button "Guardar" at bounding box center [1290, 154] width 129 height 41
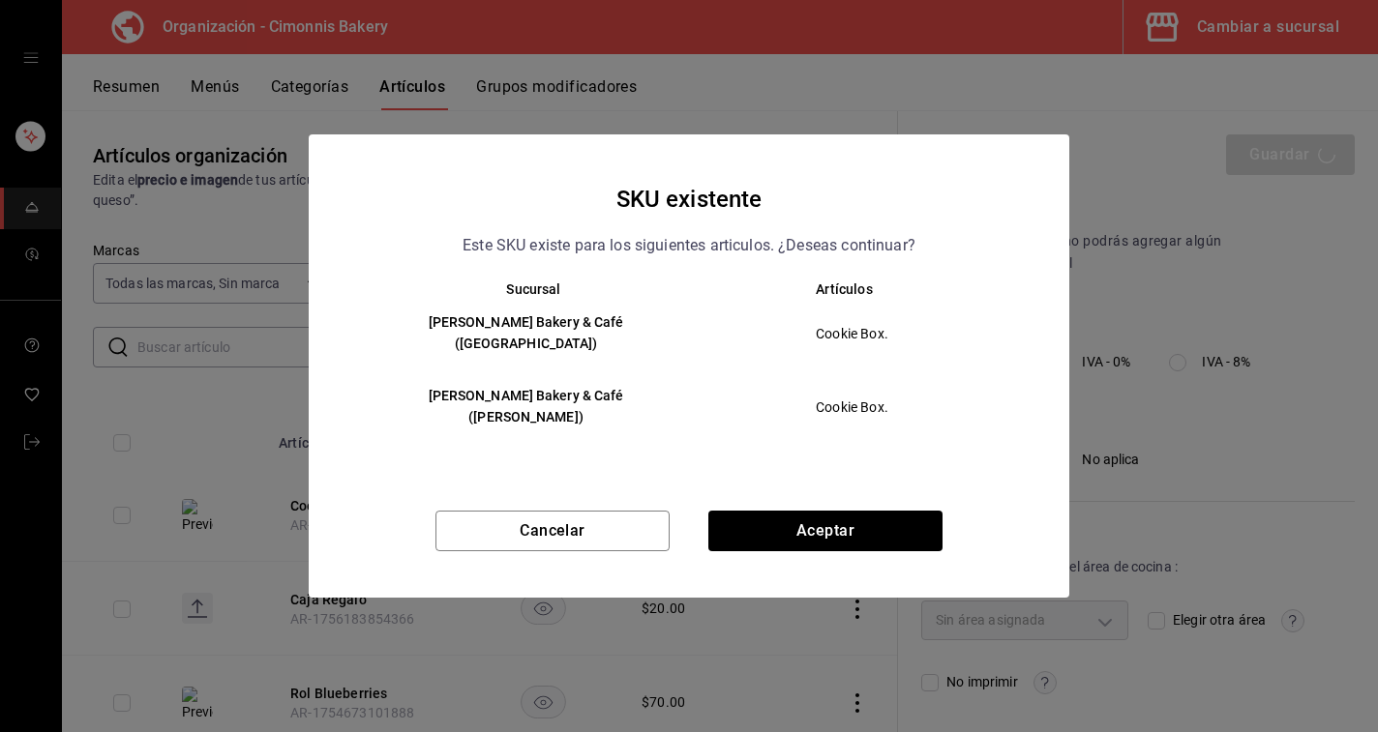
click at [779, 532] on div "Cancelar Aceptar" at bounding box center [689, 554] width 760 height 87
click at [779, 519] on button "Aceptar" at bounding box center [825, 531] width 234 height 41
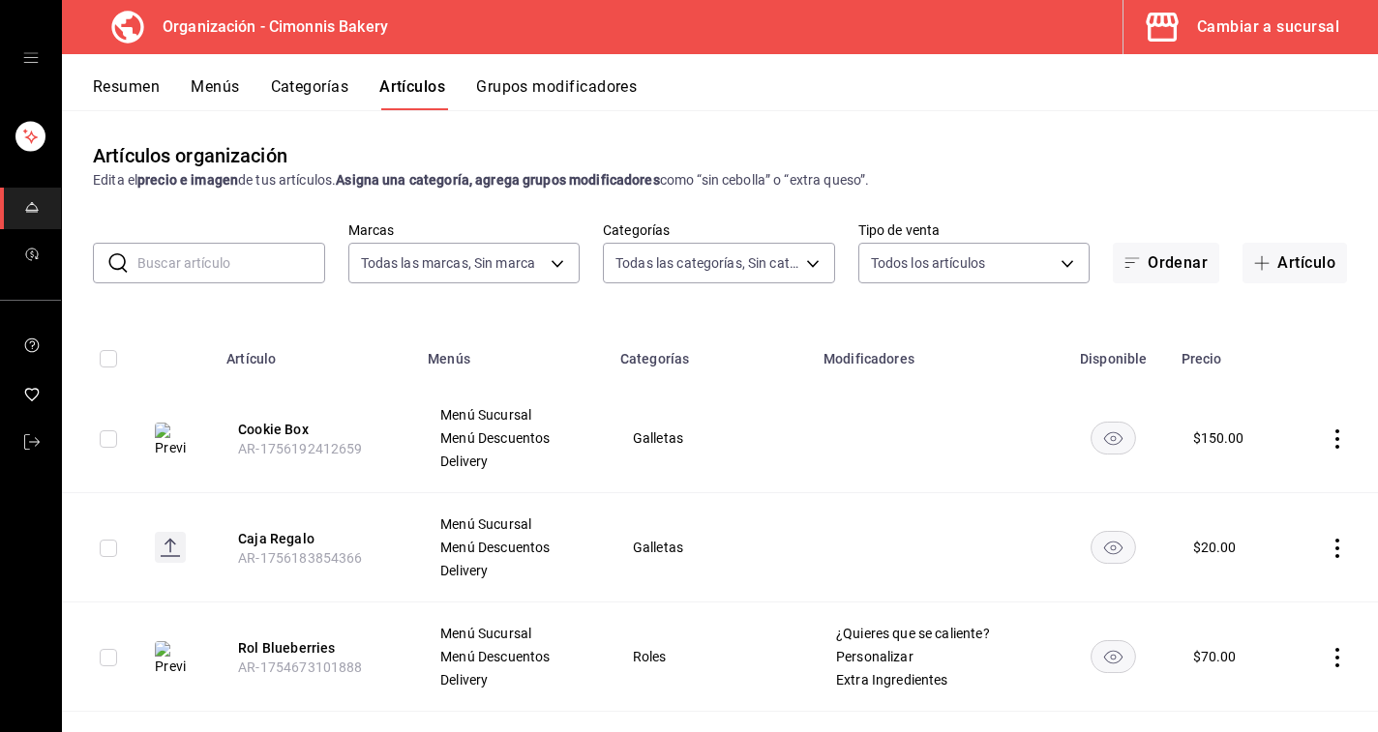
click at [112, 95] on button "Resumen" at bounding box center [126, 93] width 67 height 33
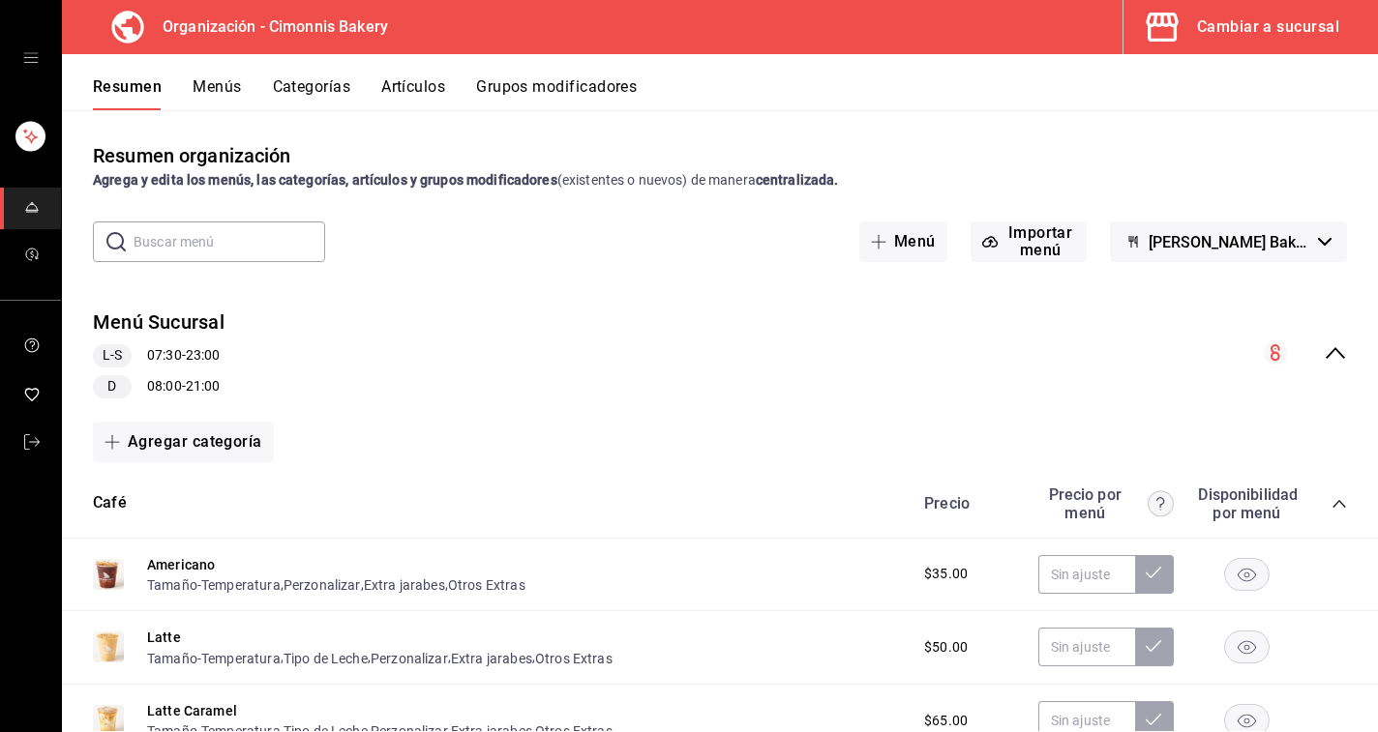
click at [236, 87] on button "Menús" at bounding box center [217, 93] width 48 height 33
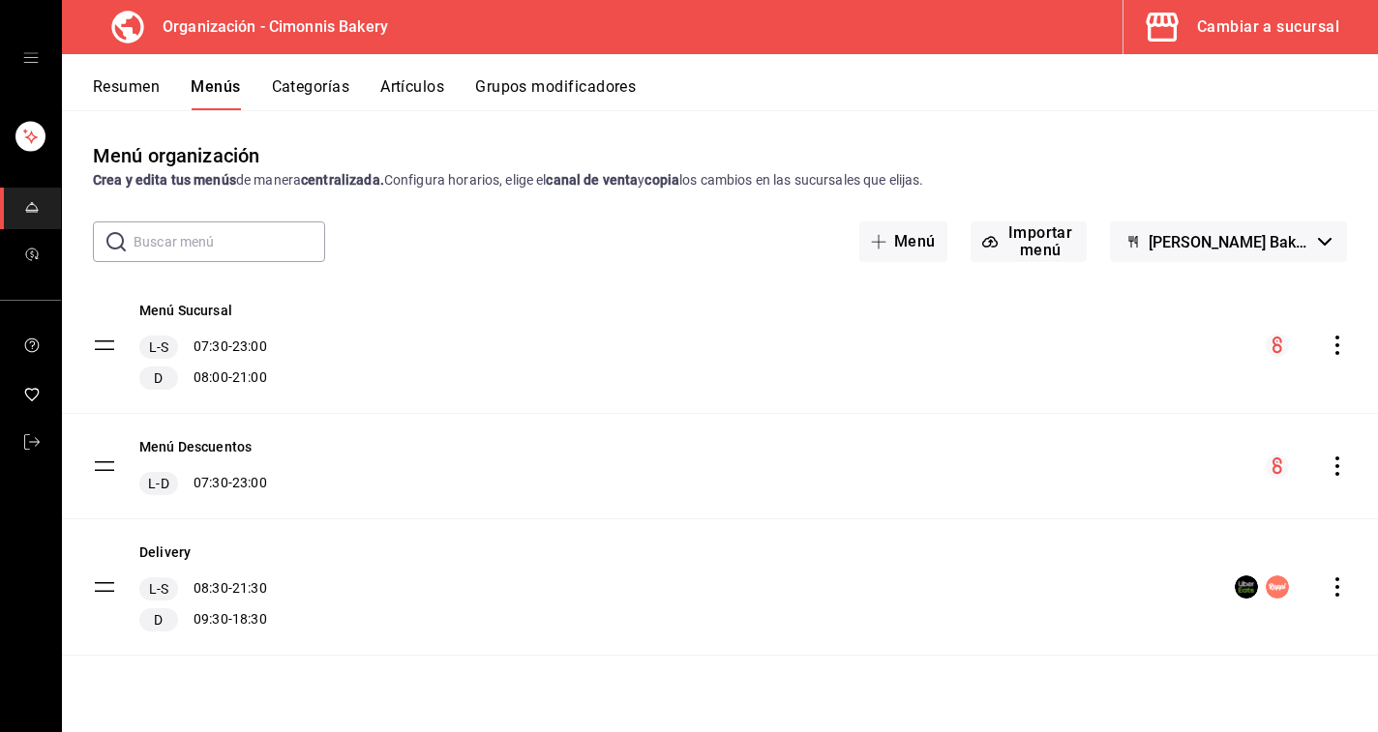
click at [1347, 350] on div "Menú Sucursal L-S 07:30 - 23:00 D 08:00 - 21:00" at bounding box center [720, 345] width 1316 height 135
click at [1334, 350] on icon "actions" at bounding box center [1336, 345] width 19 height 19
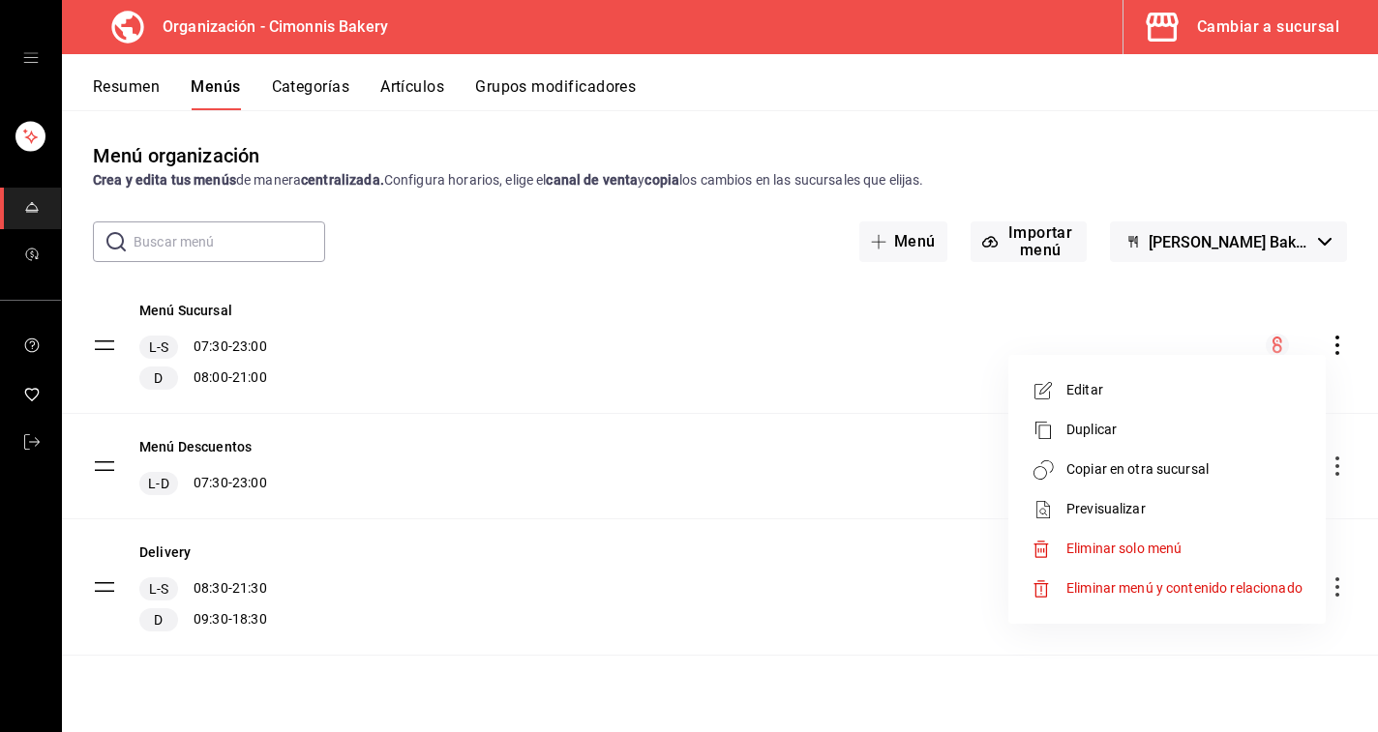
click at [1141, 482] on li "Copiar en otra sucursal" at bounding box center [1167, 470] width 302 height 40
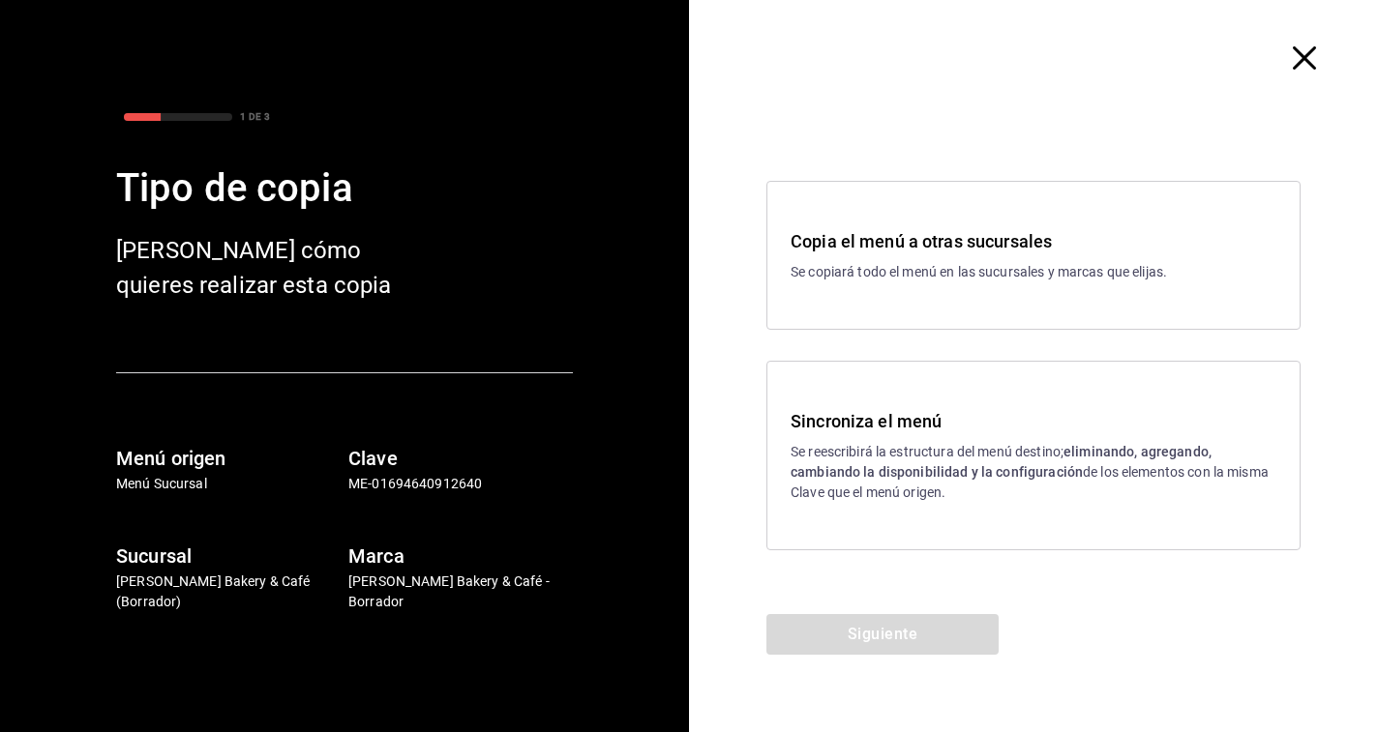
click at [847, 462] on p "Se reescribirá la estructura del menú destino; eliminando, agregando, cambiando…" at bounding box center [1033, 472] width 486 height 61
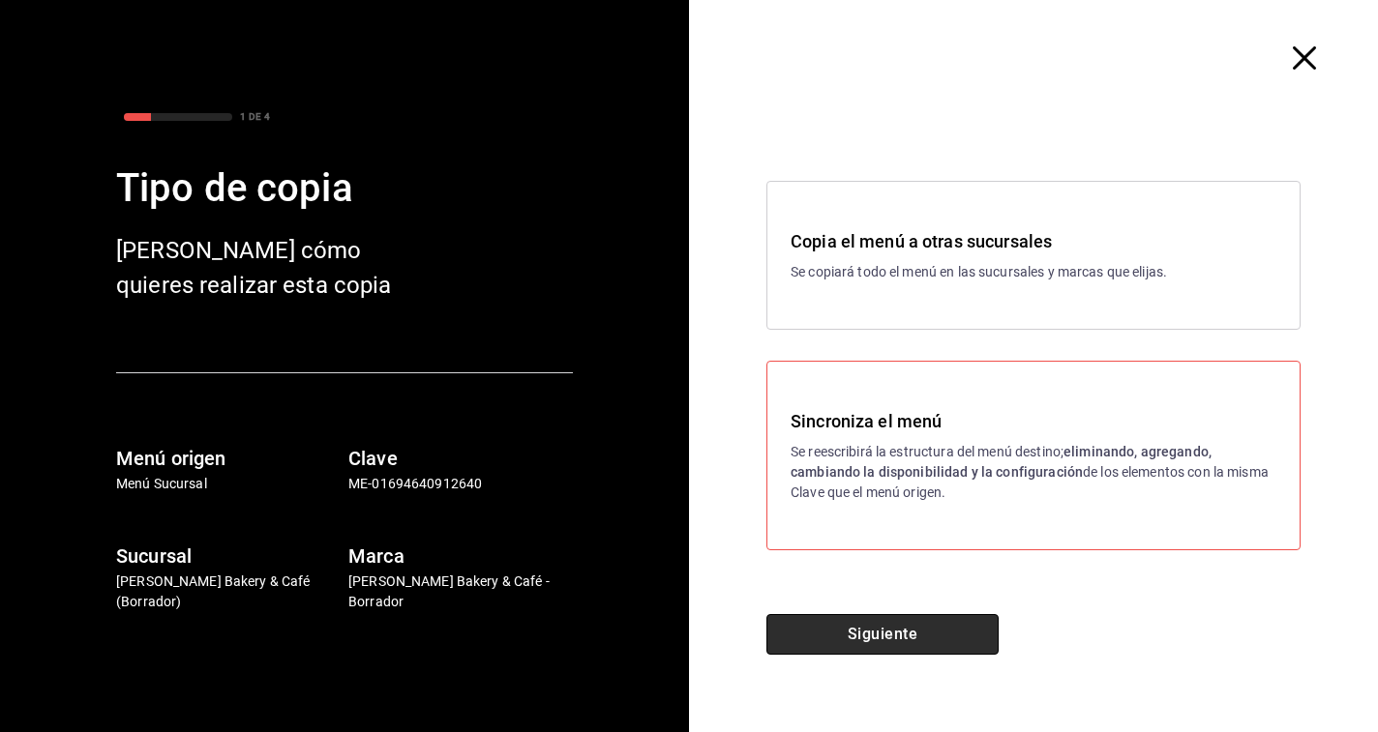
click at [830, 633] on button "Siguiente" at bounding box center [882, 634] width 232 height 41
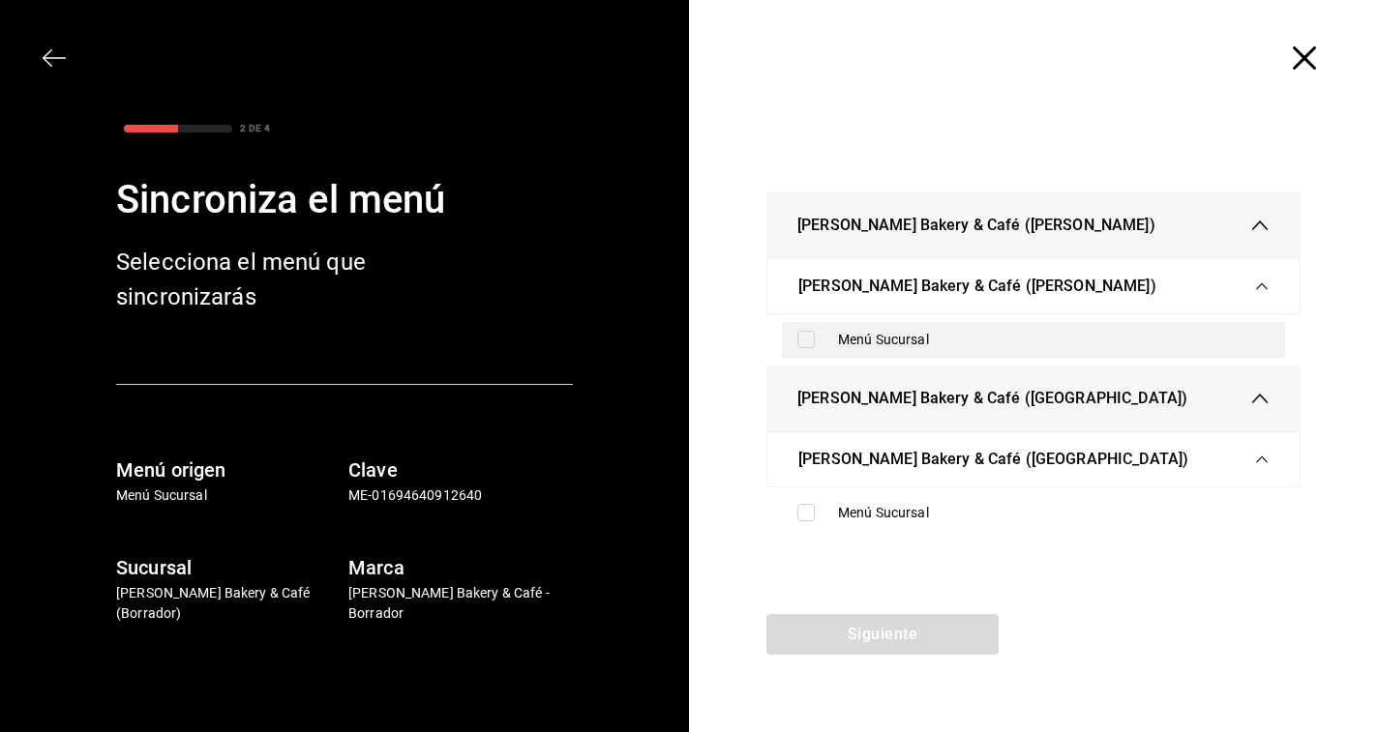
click at [799, 342] on input "checkbox" at bounding box center [805, 339] width 17 height 17
checkbox input "true"
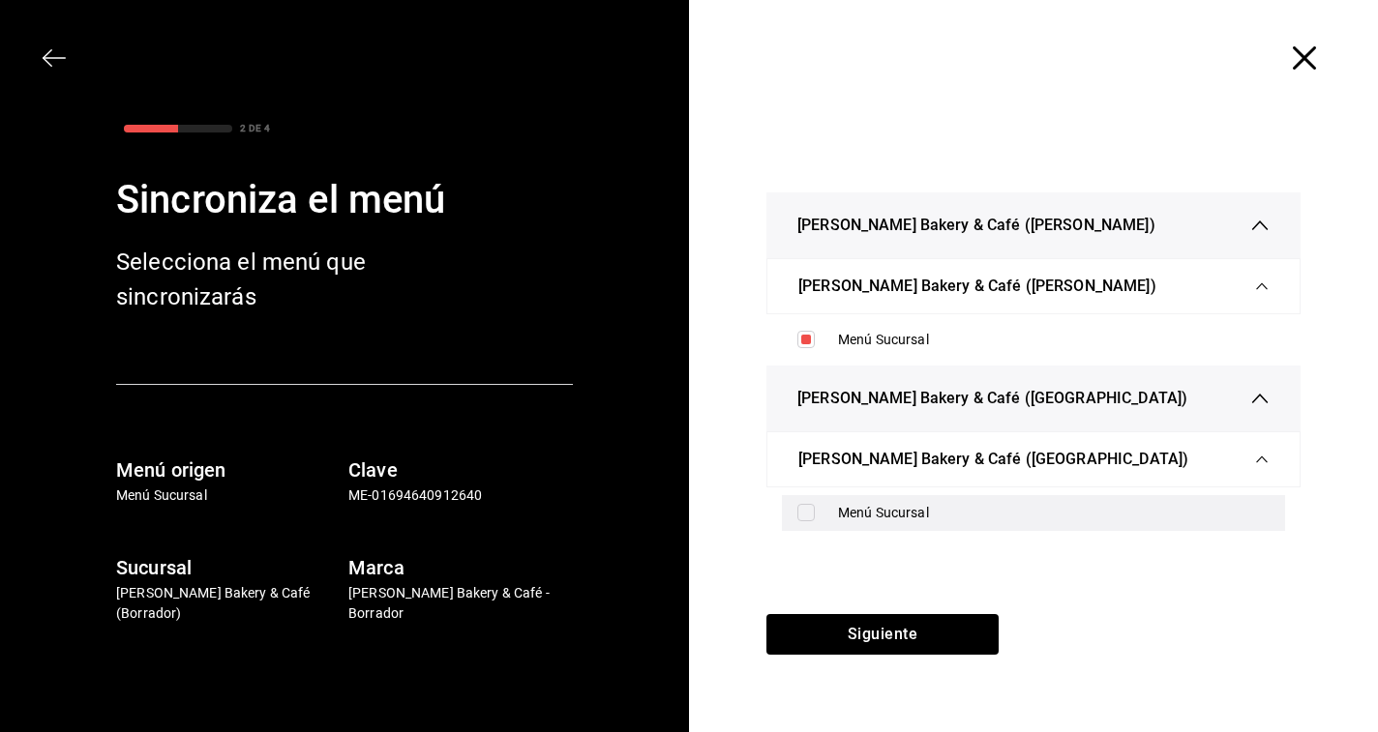
click at [798, 518] on input "checkbox" at bounding box center [805, 512] width 17 height 17
checkbox input "true"
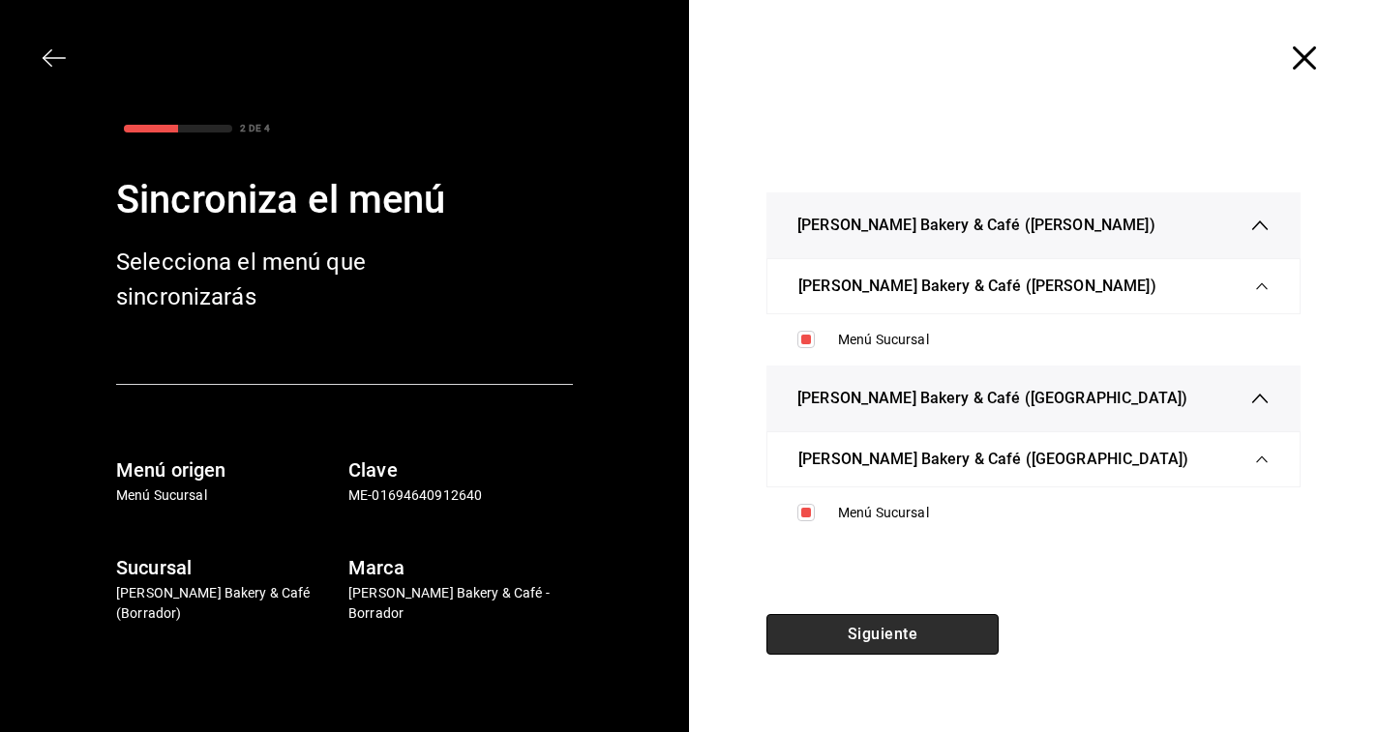
click at [829, 625] on button "Siguiente" at bounding box center [882, 634] width 232 height 41
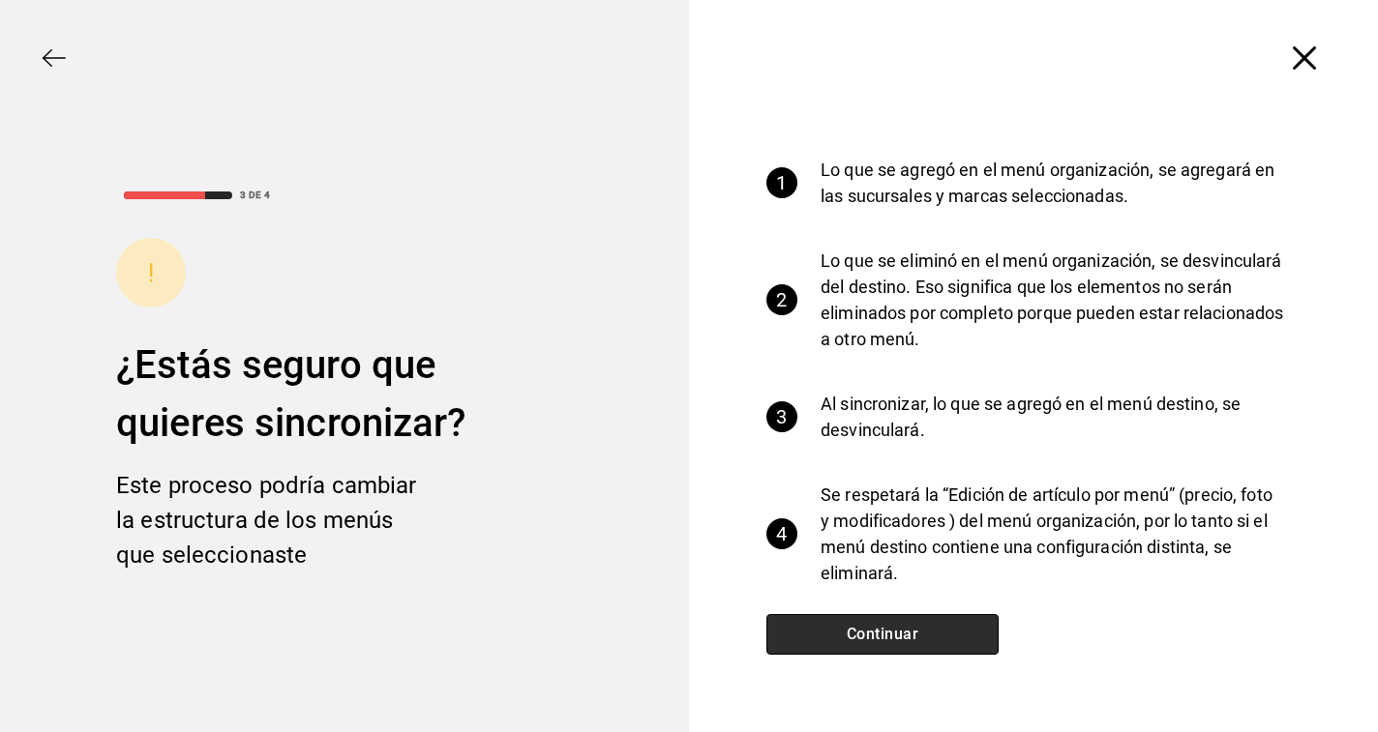
click at [829, 625] on button "Continuar" at bounding box center [882, 634] width 232 height 41
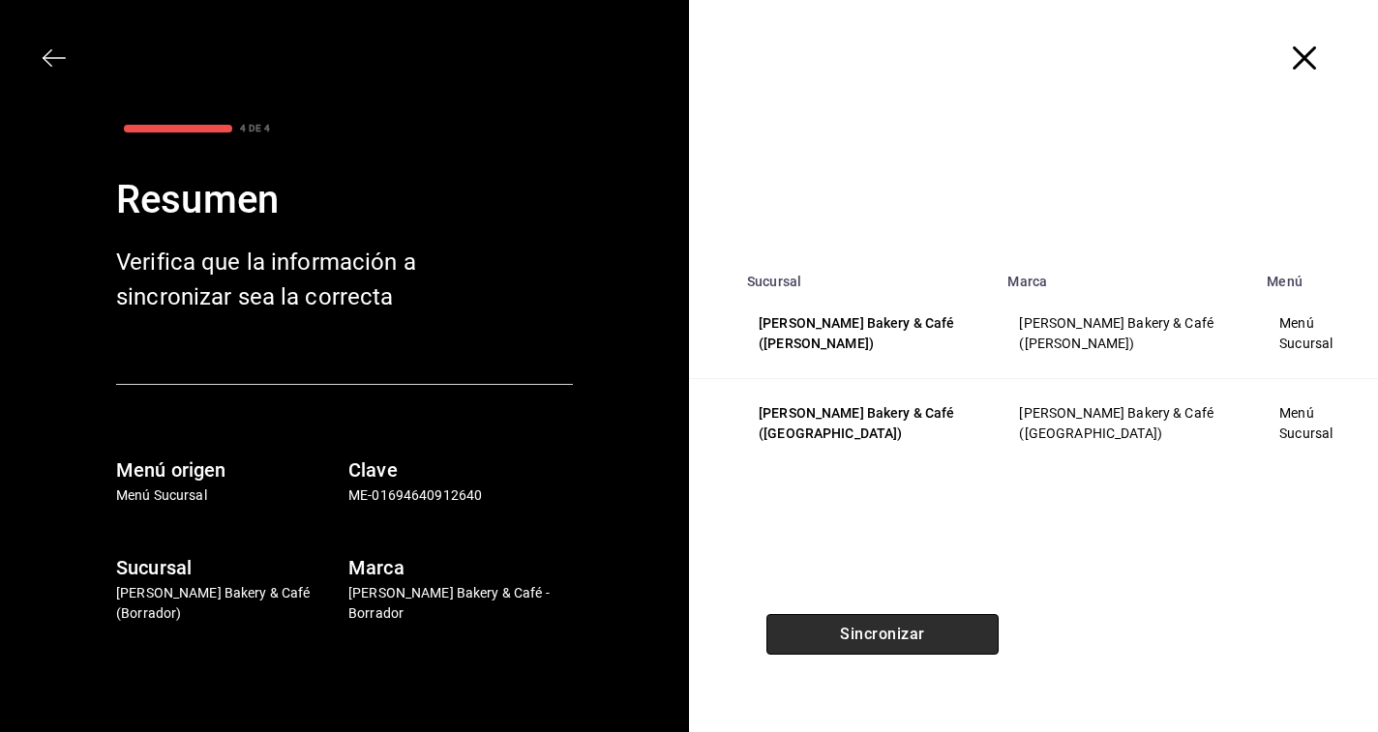
click at [829, 625] on button "Sincronizar" at bounding box center [882, 634] width 232 height 41
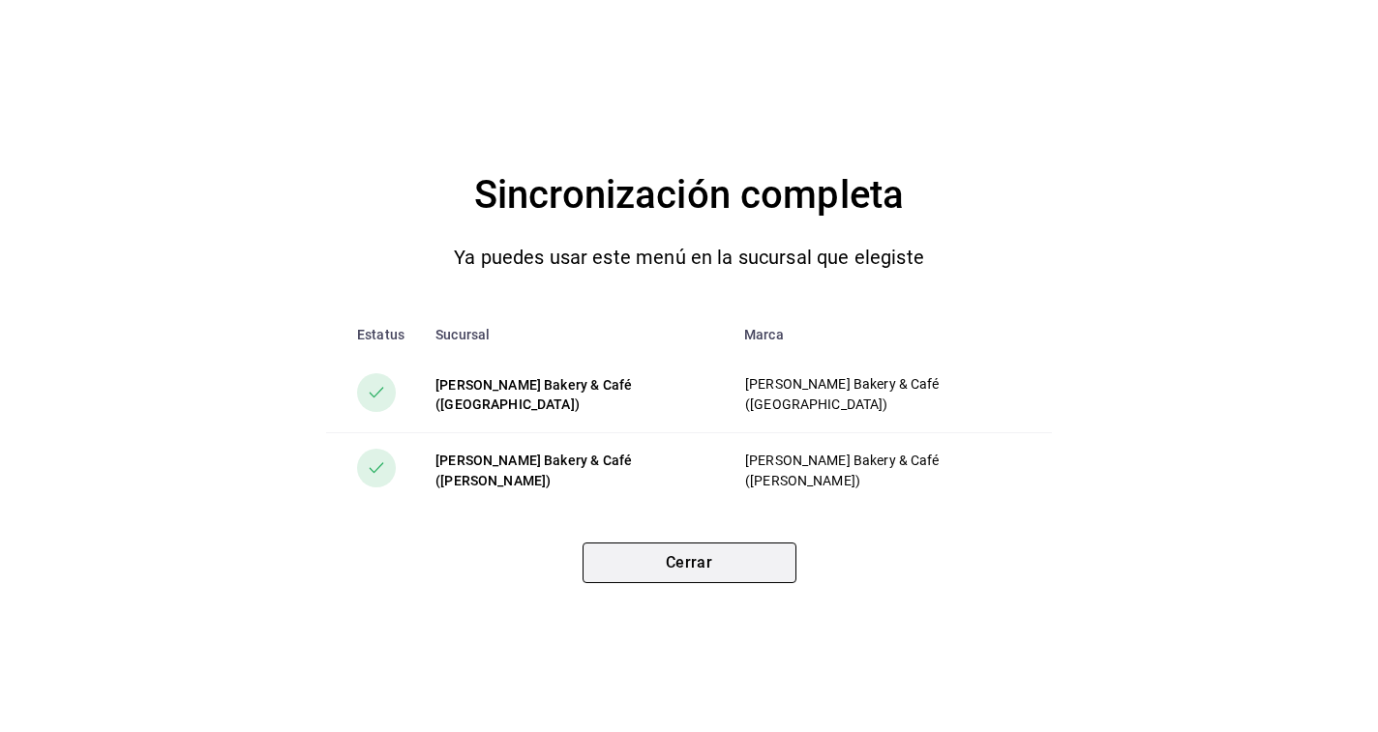
click at [761, 573] on button "Cerrar" at bounding box center [689, 563] width 214 height 41
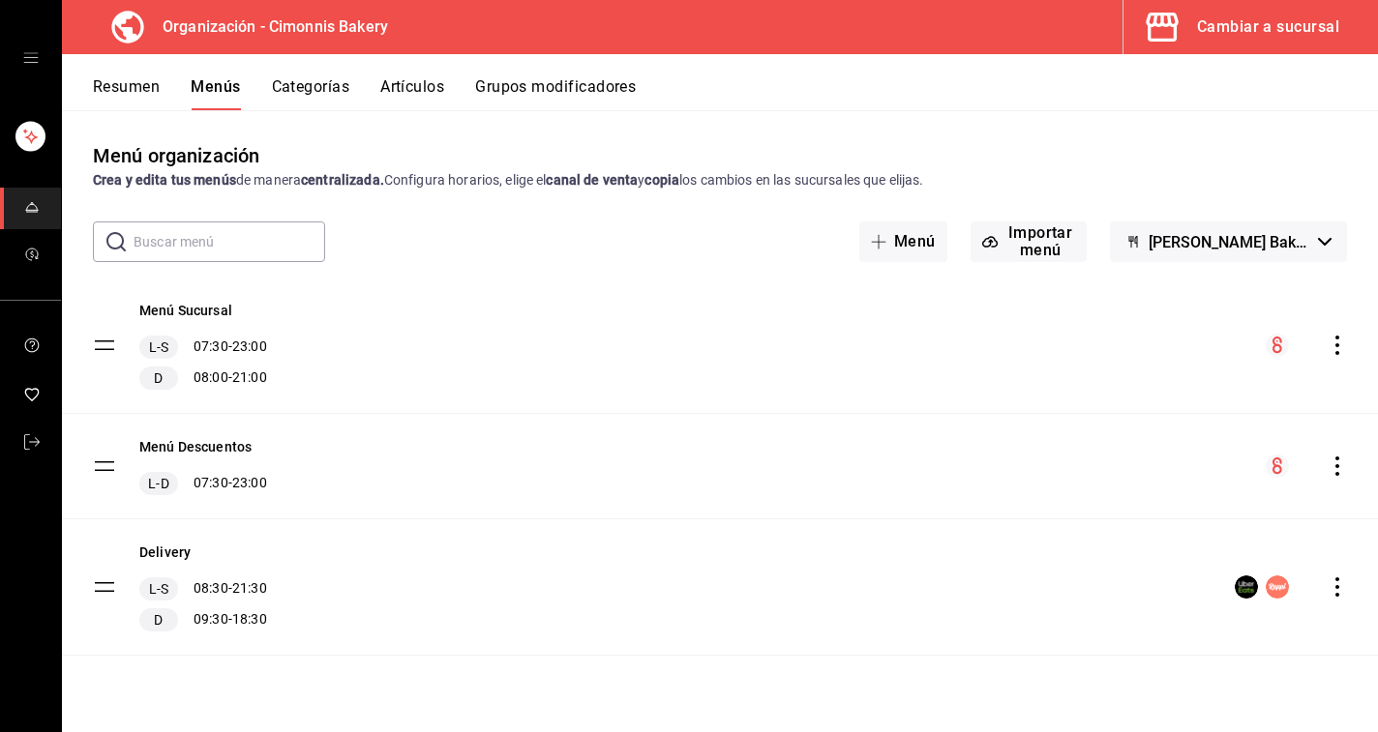
click at [1332, 467] on icon "actions" at bounding box center [1336, 466] width 19 height 19
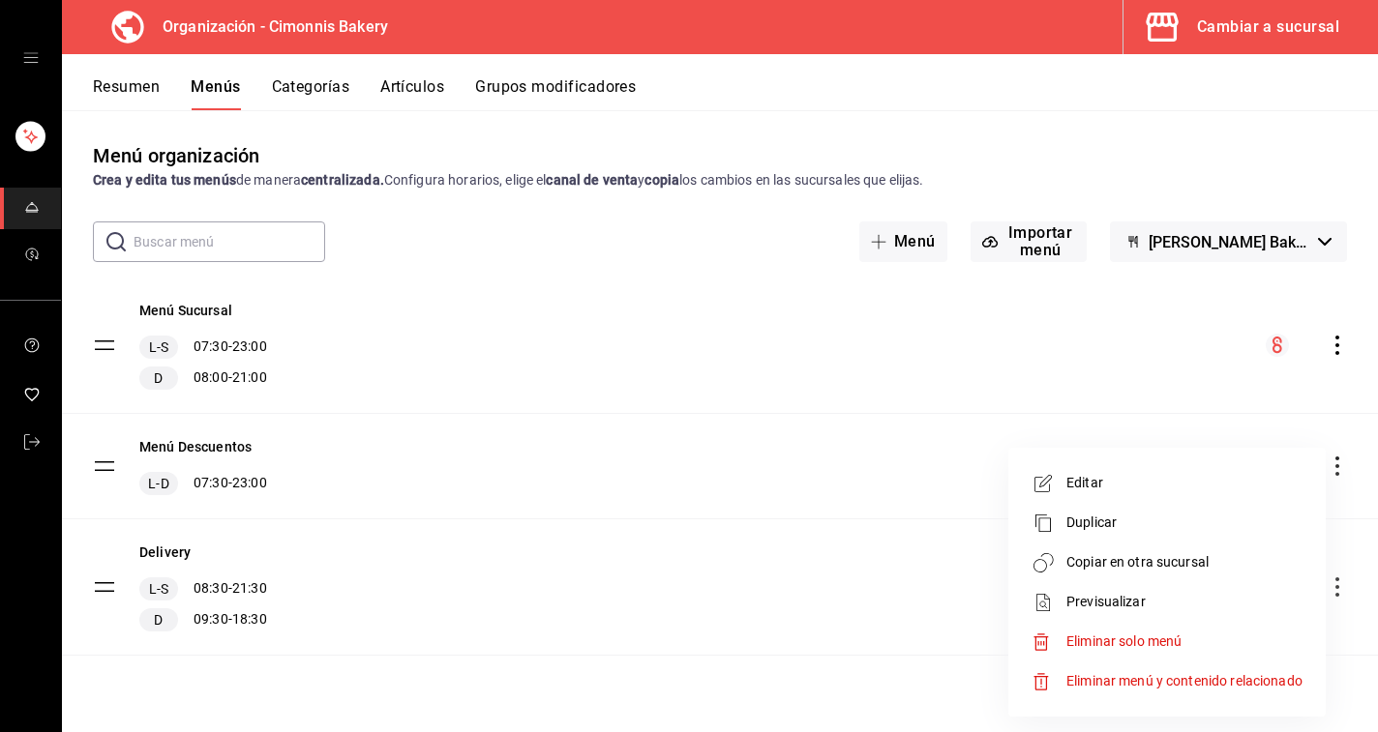
click at [1170, 572] on span "Copiar en otra sucursal" at bounding box center [1184, 562] width 236 height 20
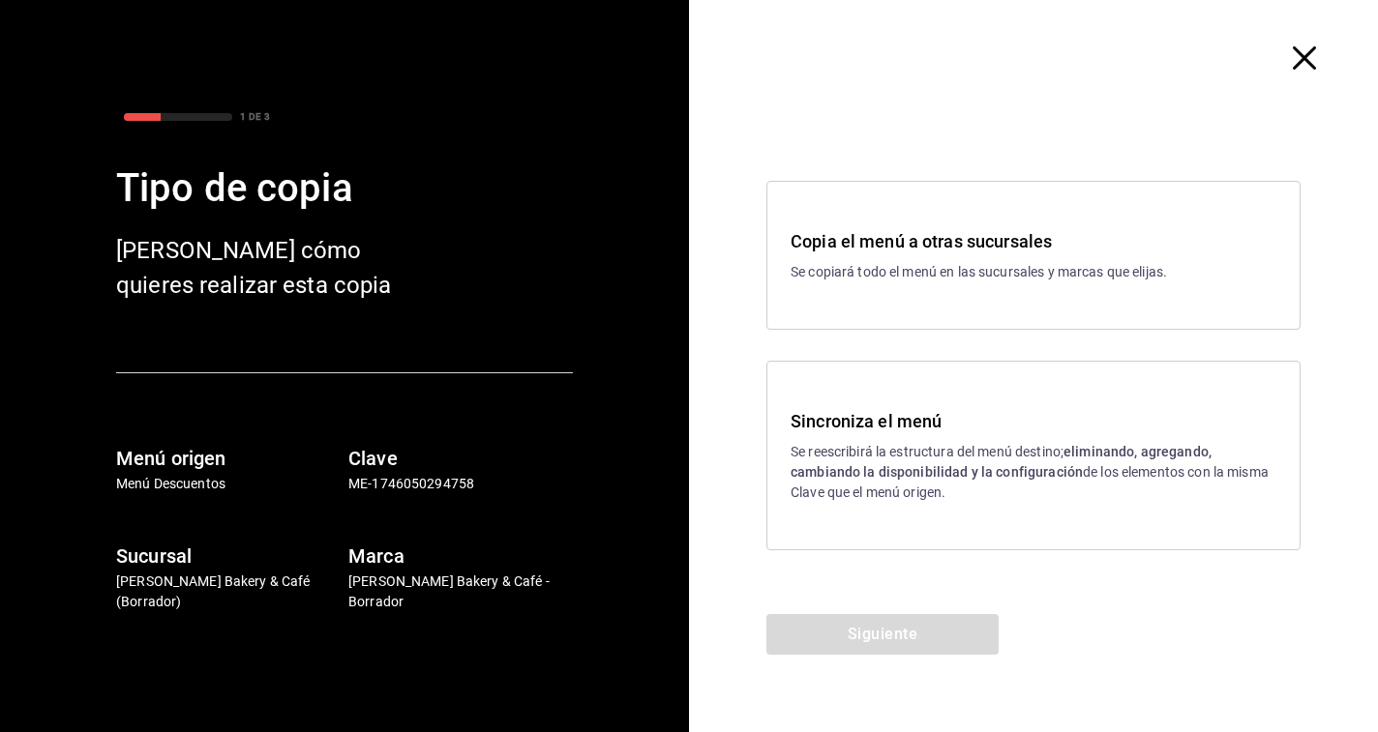
click at [887, 482] on p "Se reescribirá la estructura del menú destino; eliminando, agregando, cambiando…" at bounding box center [1033, 472] width 486 height 61
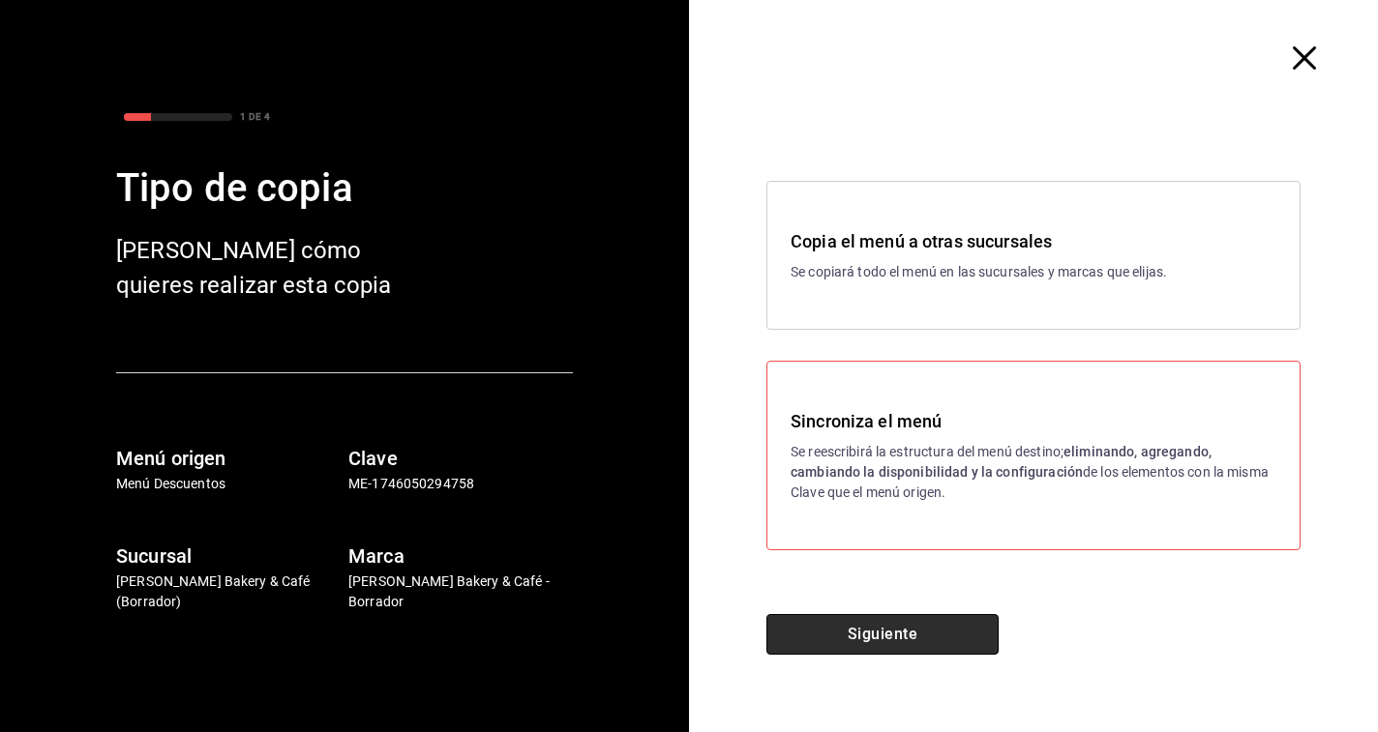
click at [842, 619] on button "Siguiente" at bounding box center [882, 634] width 232 height 41
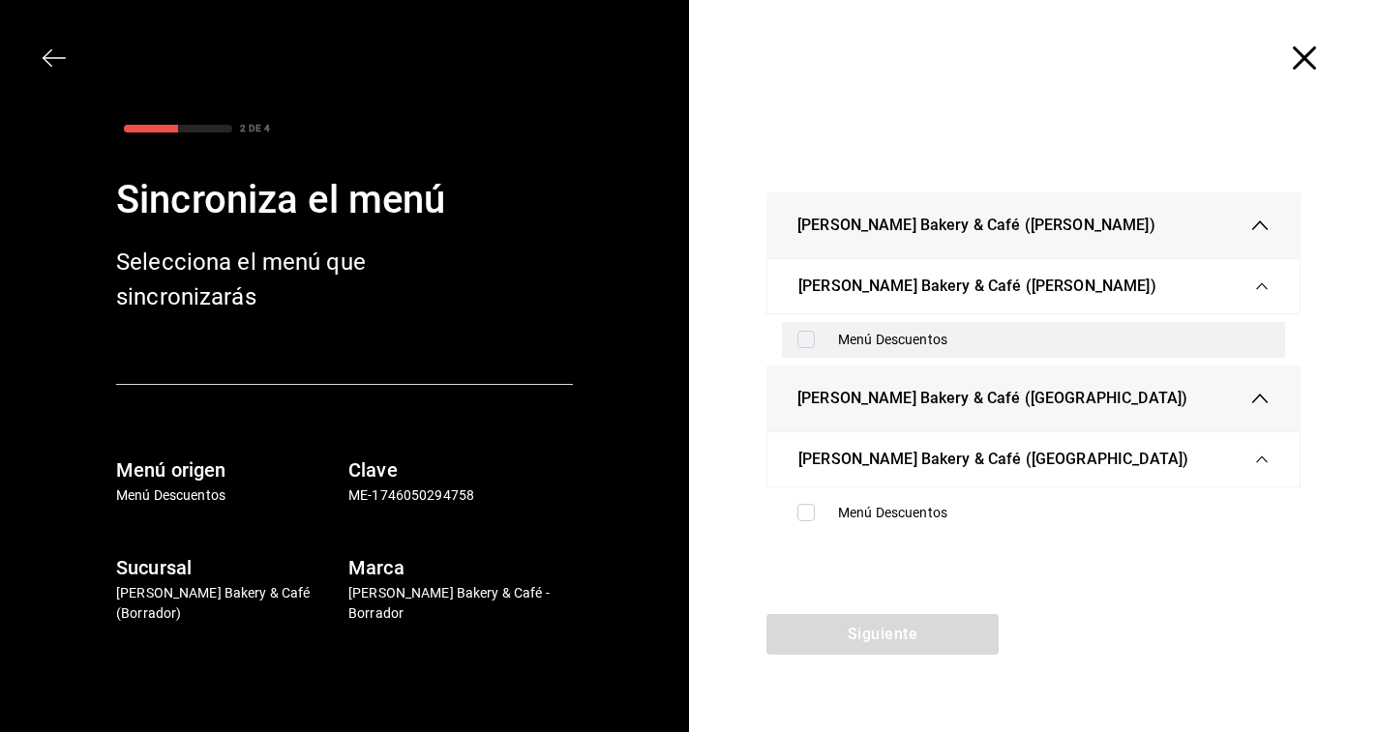
click at [805, 336] on input "checkbox" at bounding box center [805, 339] width 17 height 17
checkbox input "true"
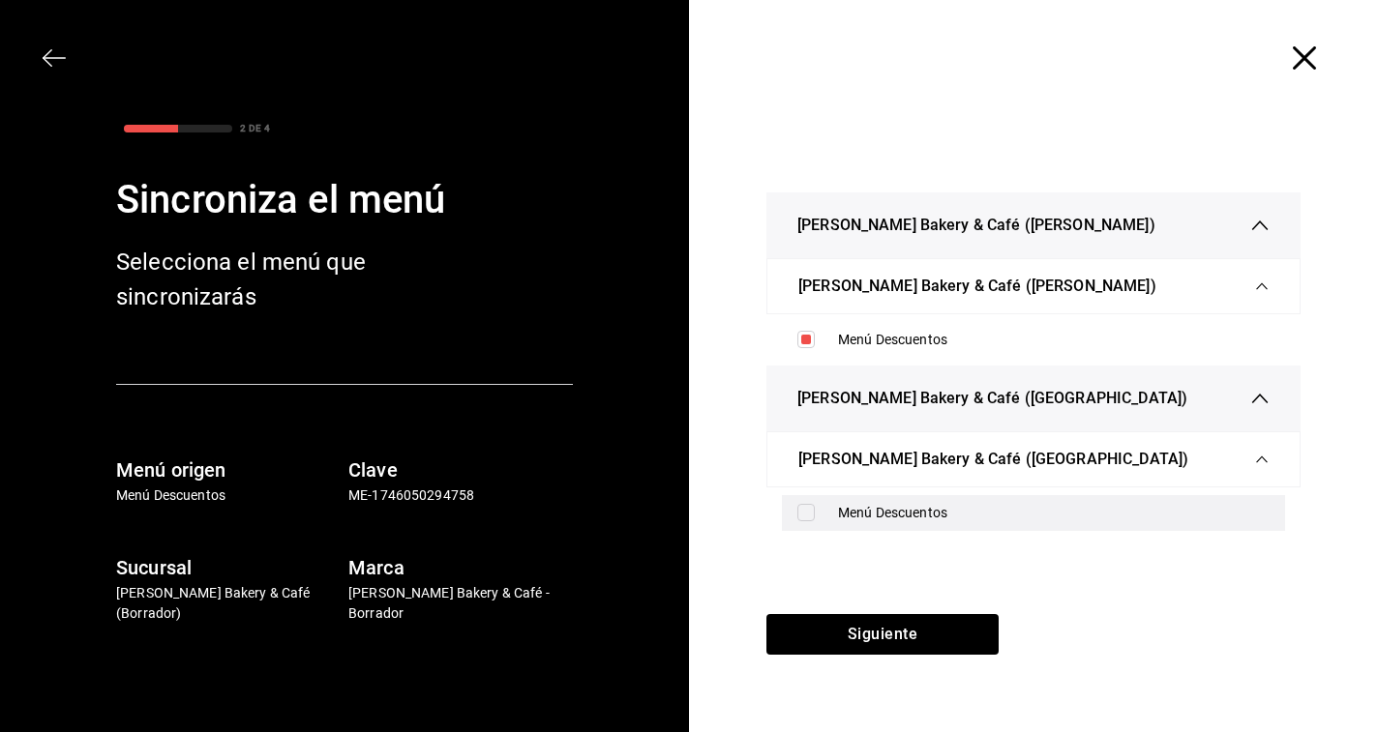
click at [804, 517] on input "checkbox" at bounding box center [805, 512] width 17 height 17
checkbox input "true"
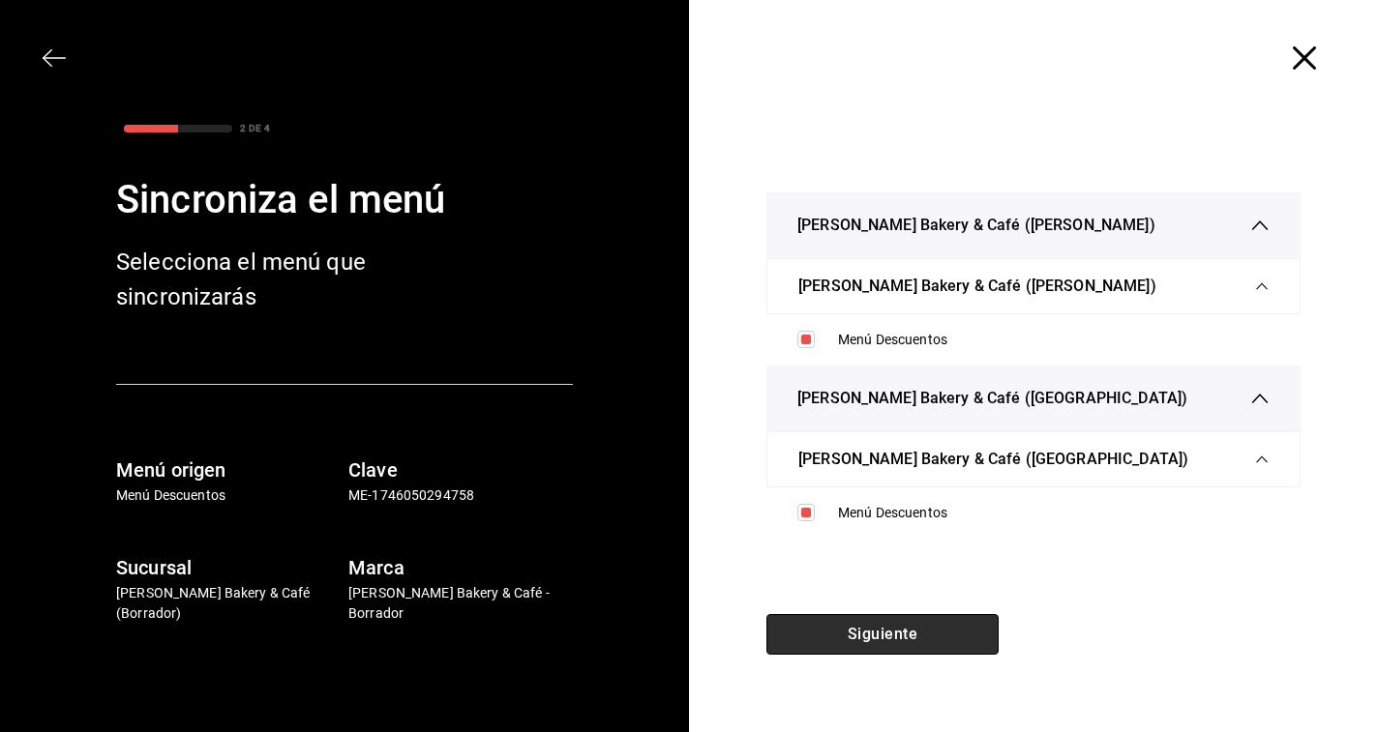
click at [807, 634] on button "Siguiente" at bounding box center [882, 634] width 232 height 41
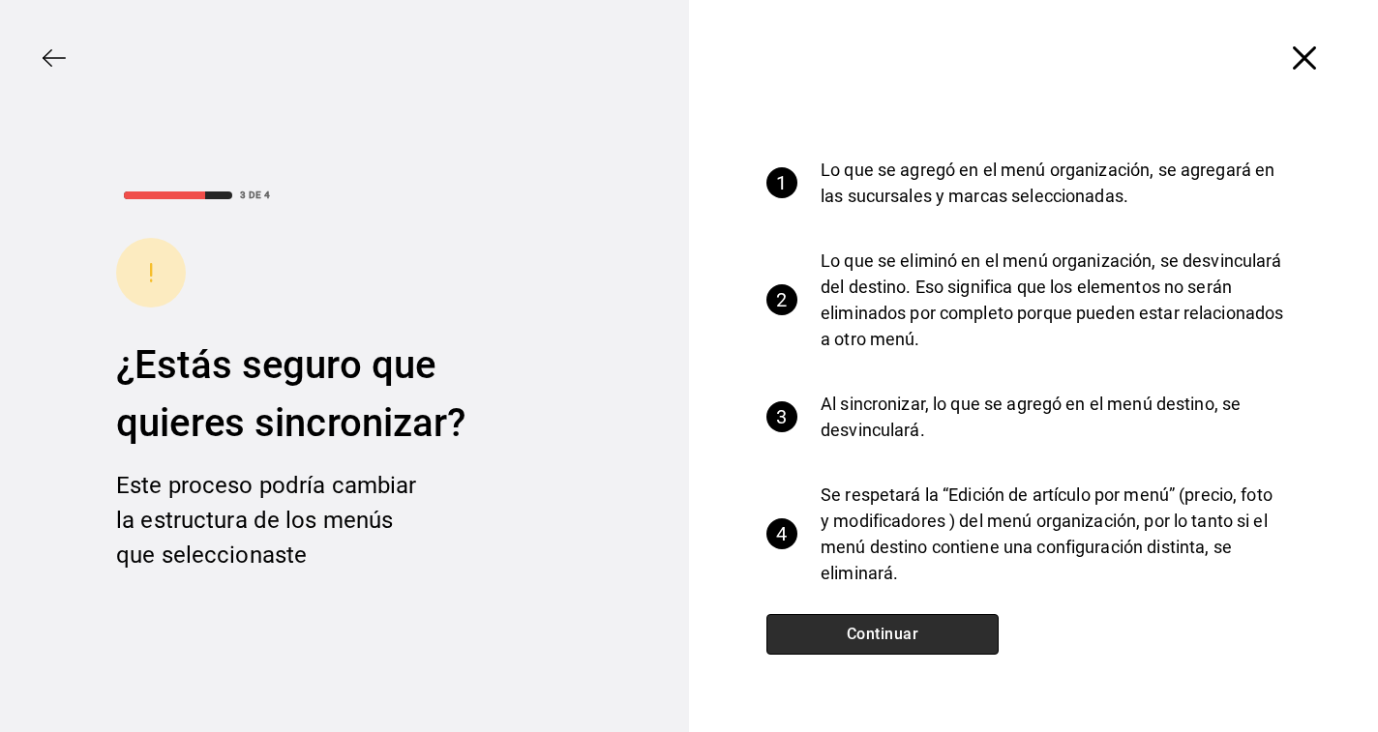
click at [807, 634] on button "Continuar" at bounding box center [882, 634] width 232 height 41
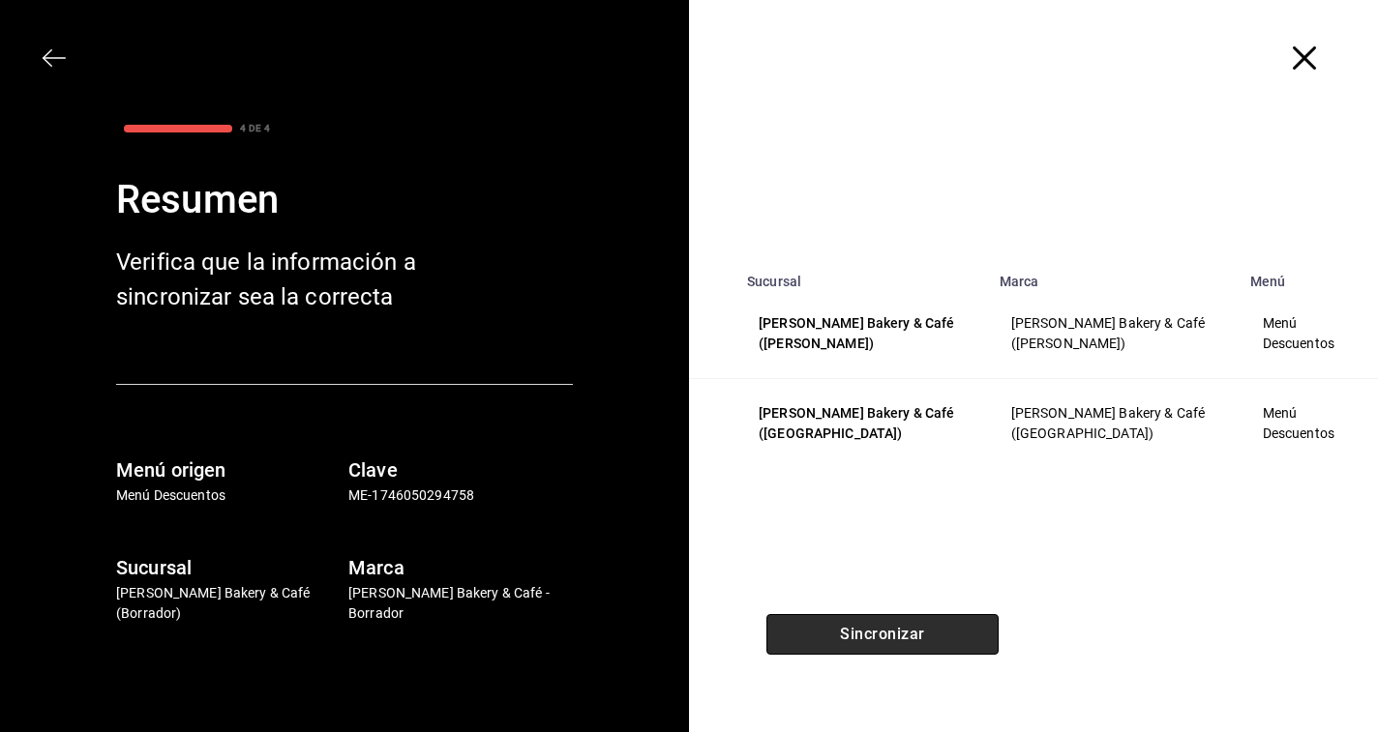
click at [807, 634] on button "Sincronizar" at bounding box center [882, 634] width 232 height 41
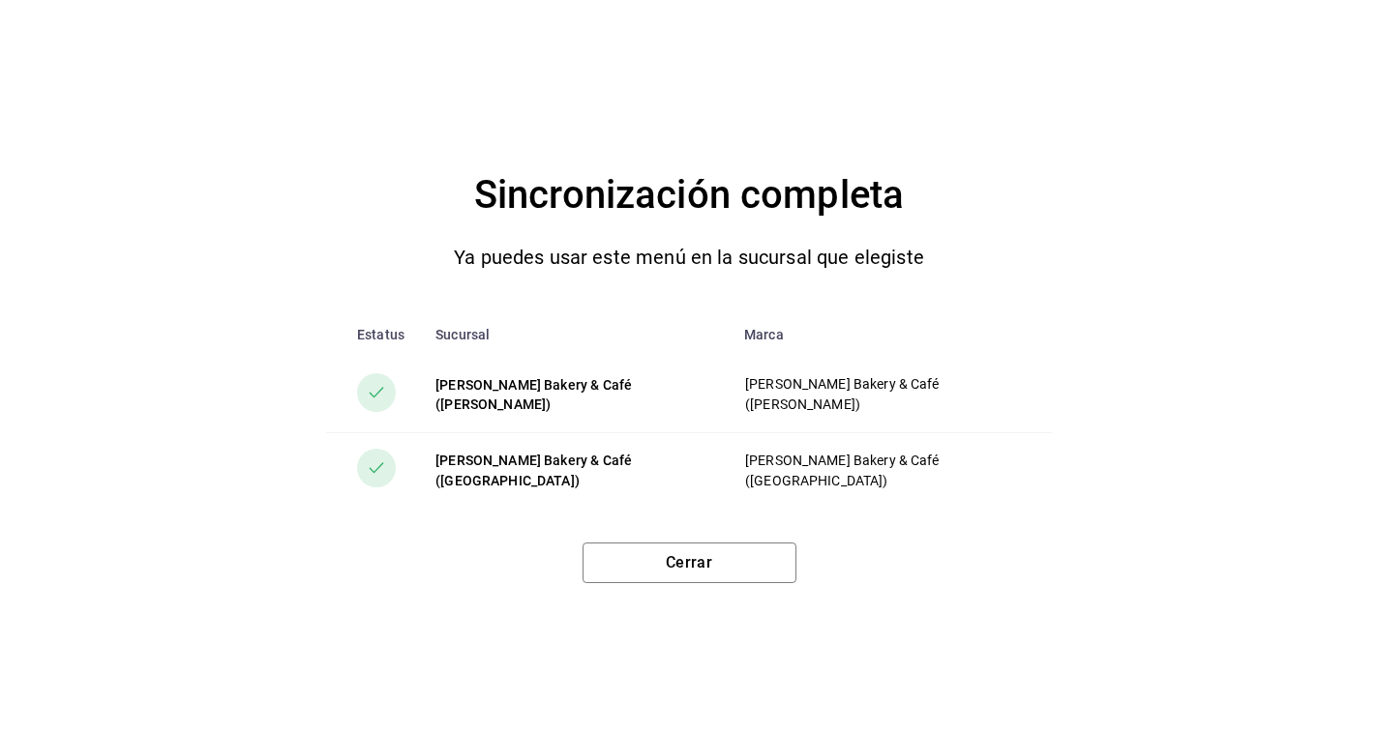
click at [723, 584] on div "Sincronización completa Ya puedes usar este menú en la sucursal que elegiste Es…" at bounding box center [689, 366] width 1378 height 732
click at [725, 579] on button "Cerrar" at bounding box center [689, 563] width 214 height 41
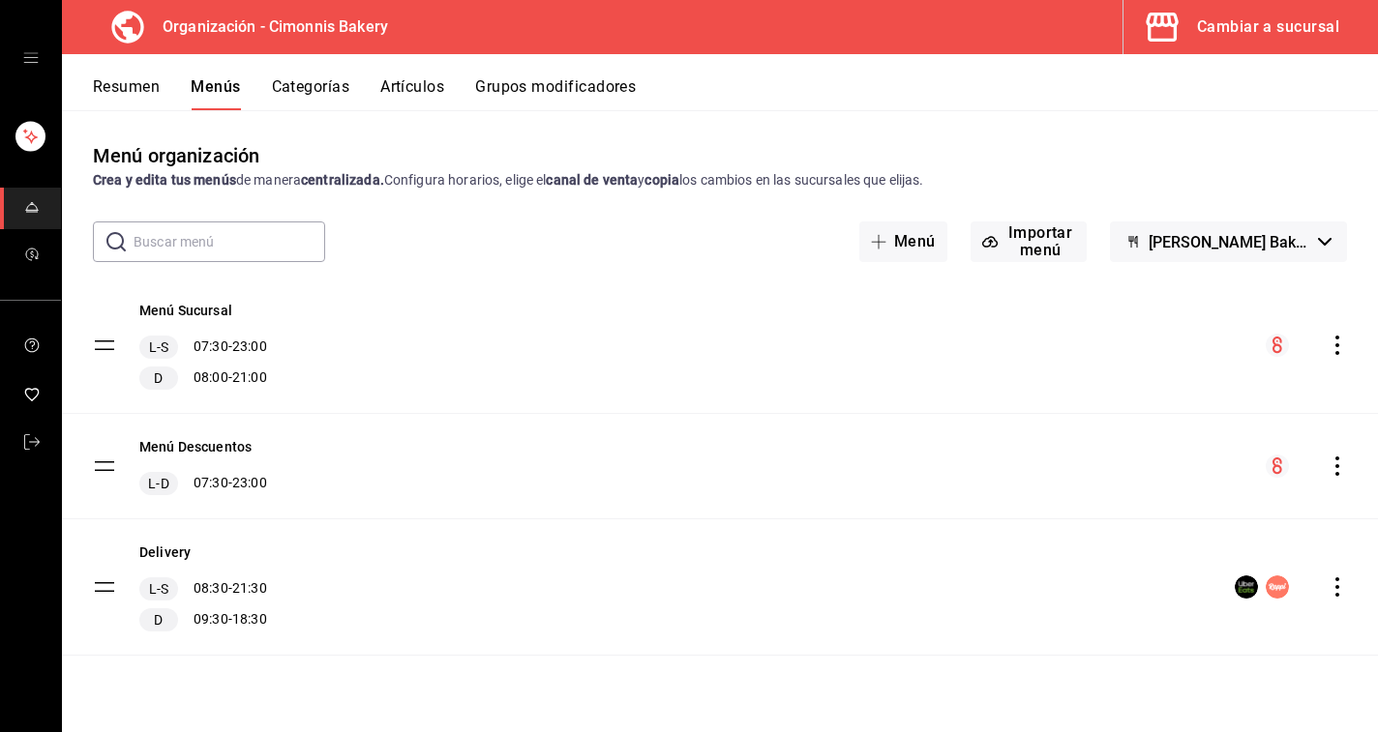
click at [1343, 590] on icon "actions" at bounding box center [1336, 587] width 19 height 19
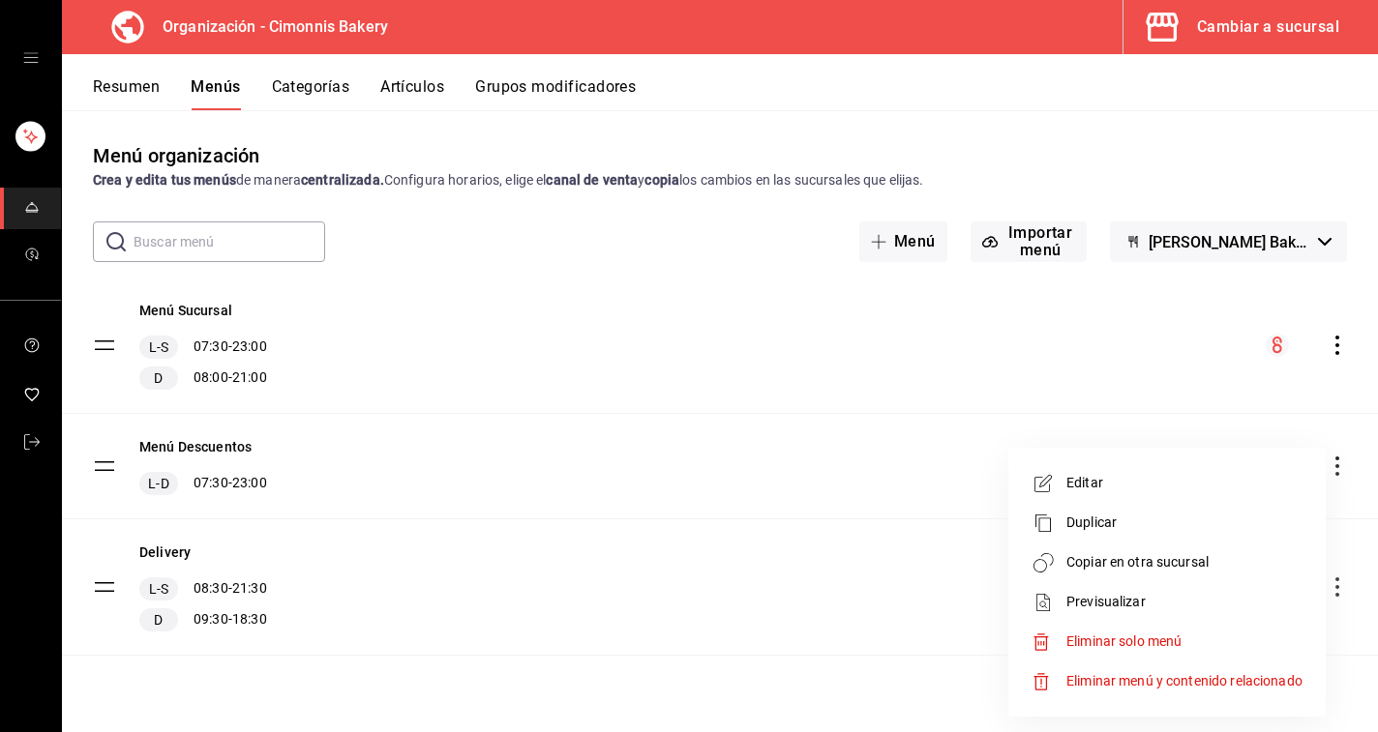
click at [1187, 565] on span "Copiar en otra sucursal" at bounding box center [1184, 562] width 236 height 20
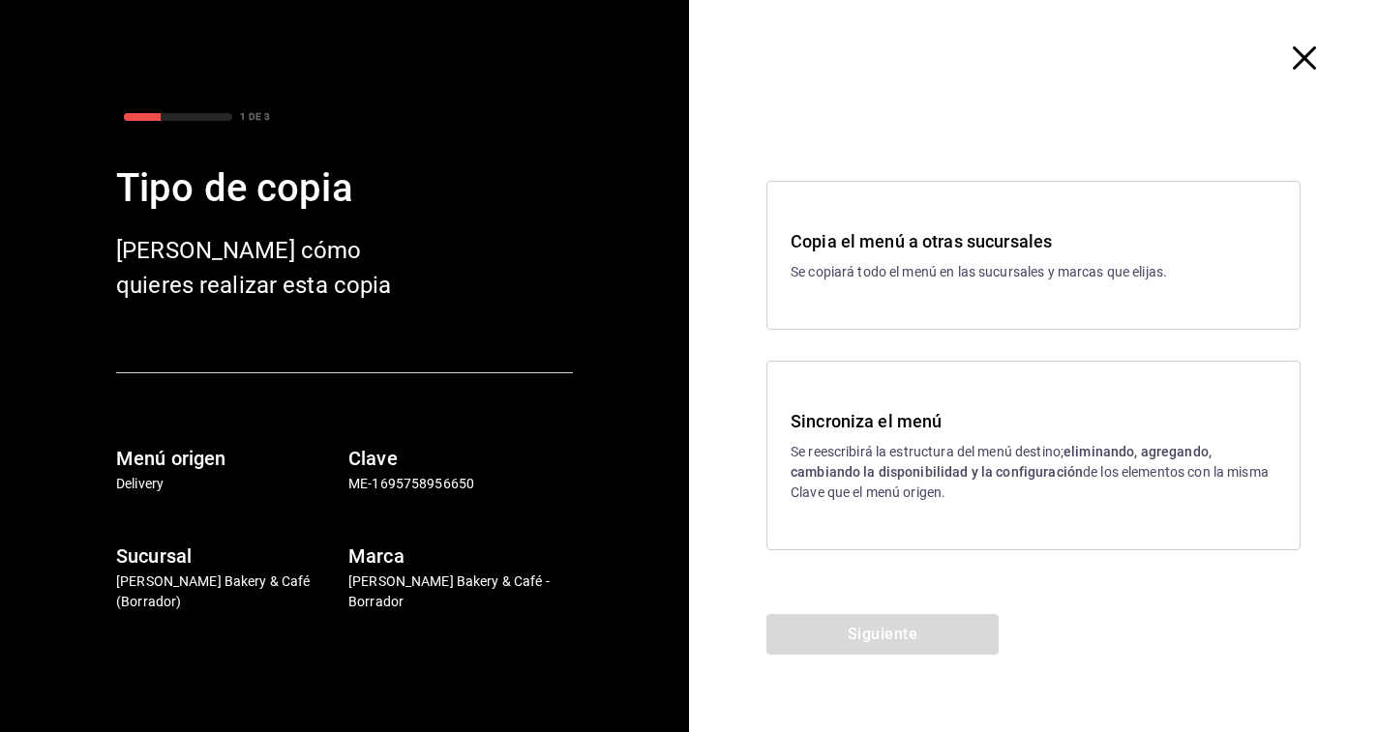
click at [875, 467] on strong "eliminando, agregando, cambiando la disponibilidad y la configuración" at bounding box center [1000, 462] width 421 height 36
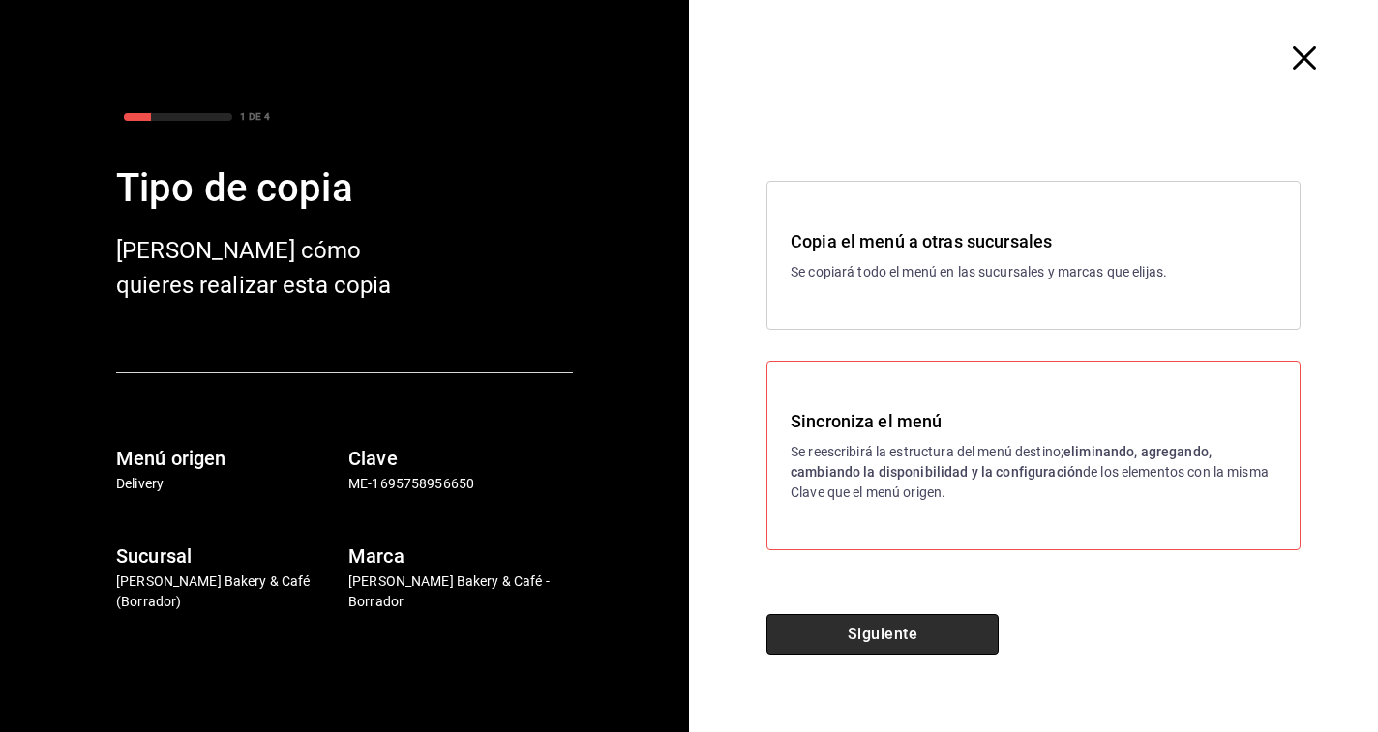
click at [883, 638] on button "Siguiente" at bounding box center [882, 634] width 232 height 41
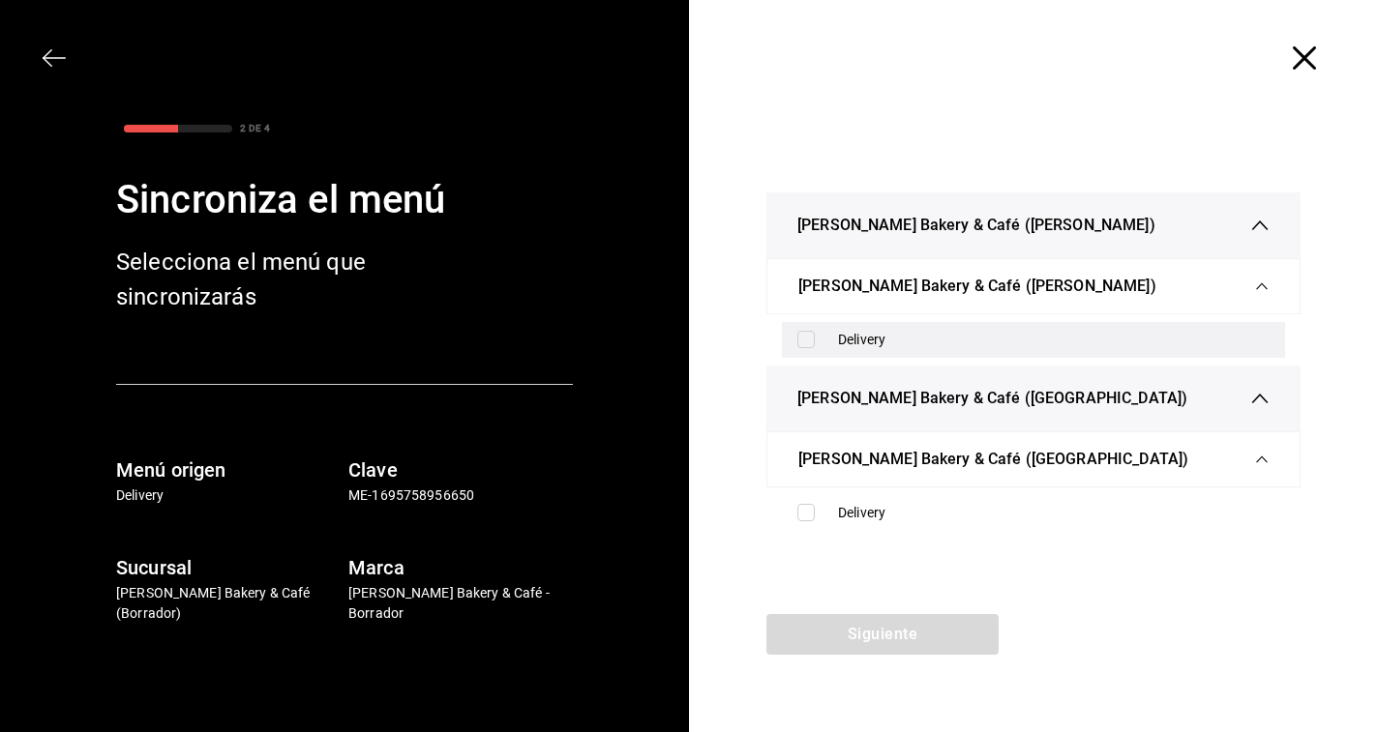
click at [801, 342] on input "checkbox" at bounding box center [805, 339] width 17 height 17
checkbox input "true"
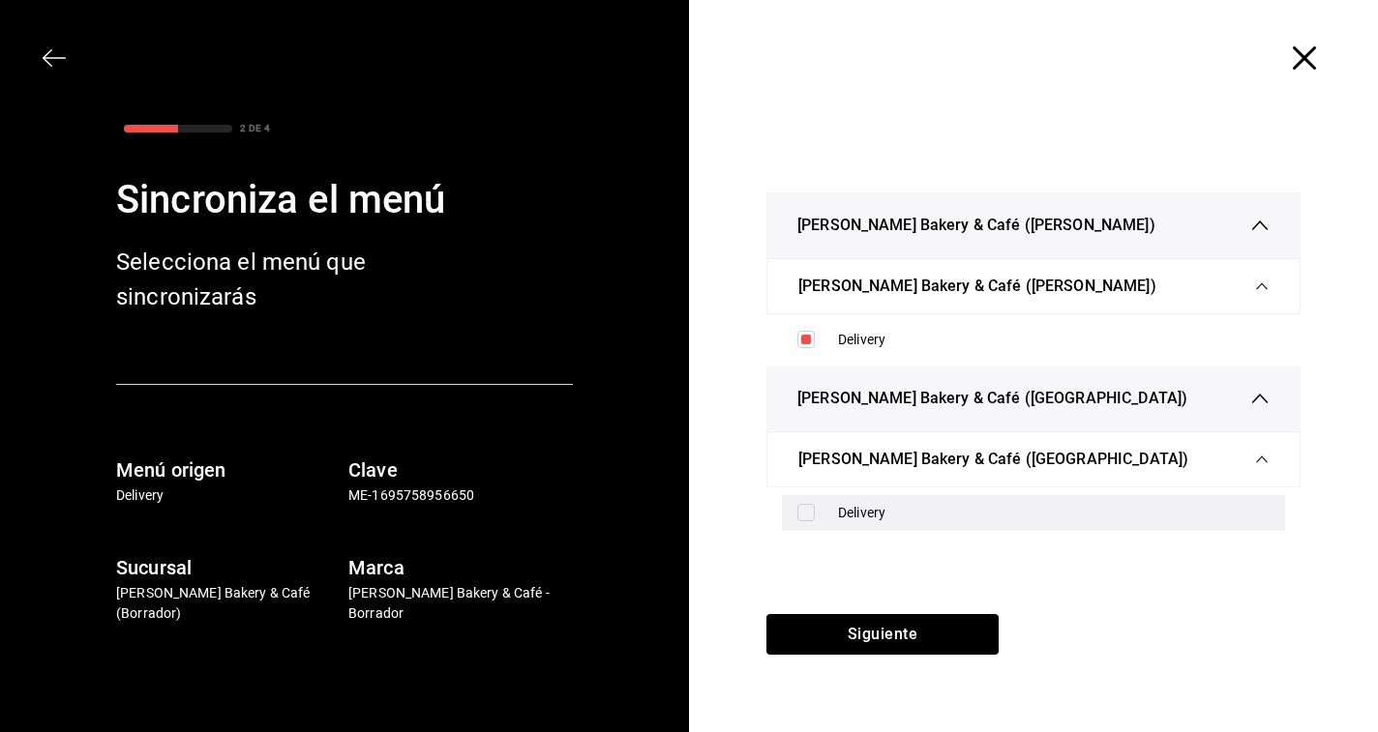
click at [799, 508] on input "checkbox" at bounding box center [805, 512] width 17 height 17
checkbox input "true"
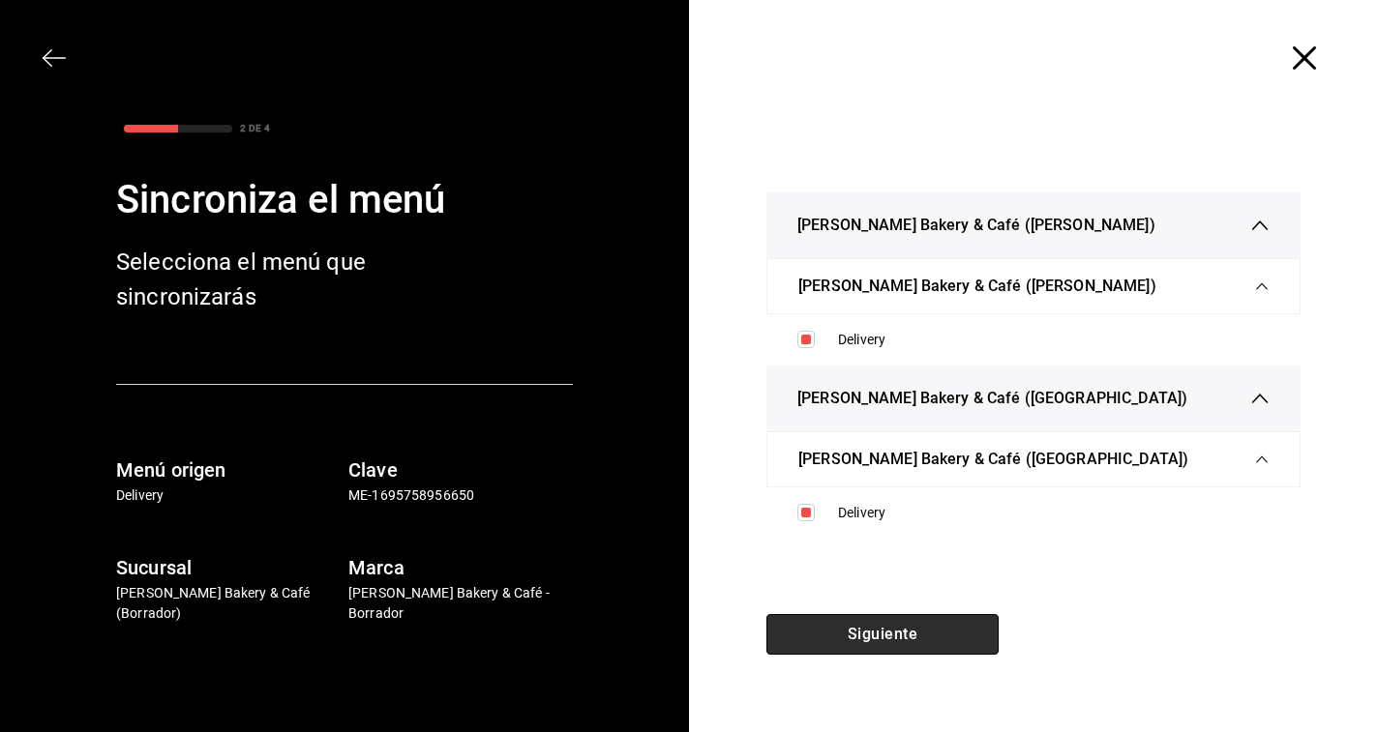
click at [820, 623] on button "Siguiente" at bounding box center [882, 634] width 232 height 41
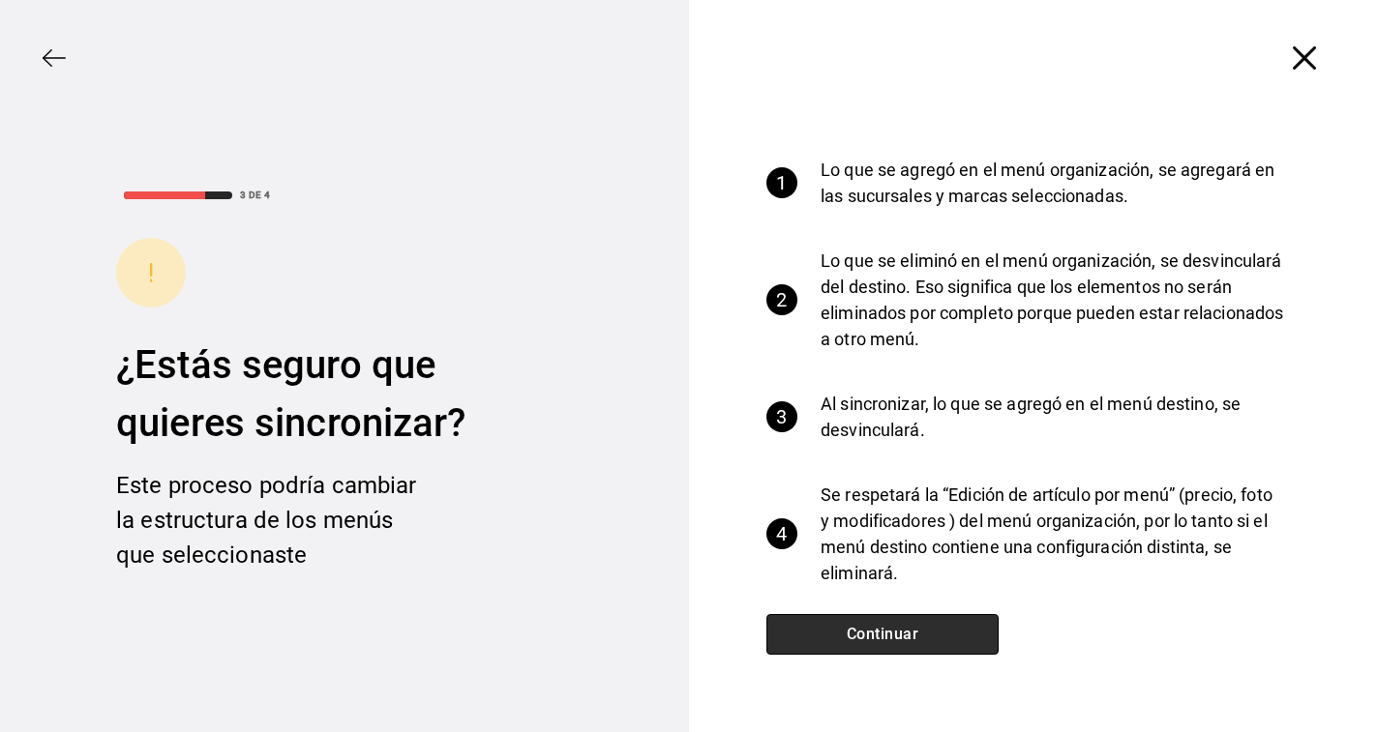
click at [820, 619] on button "Continuar" at bounding box center [882, 634] width 232 height 41
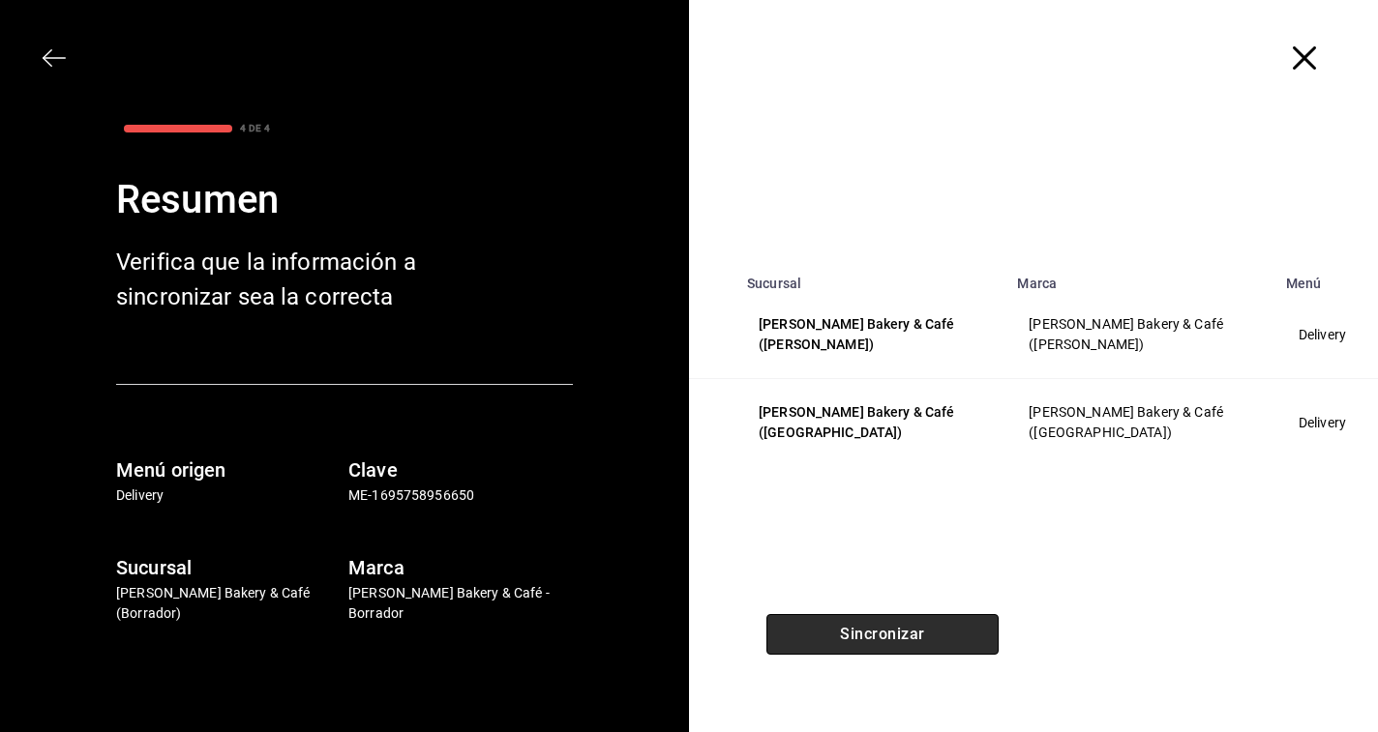
click at [820, 619] on button "Sincronizar" at bounding box center [882, 634] width 232 height 41
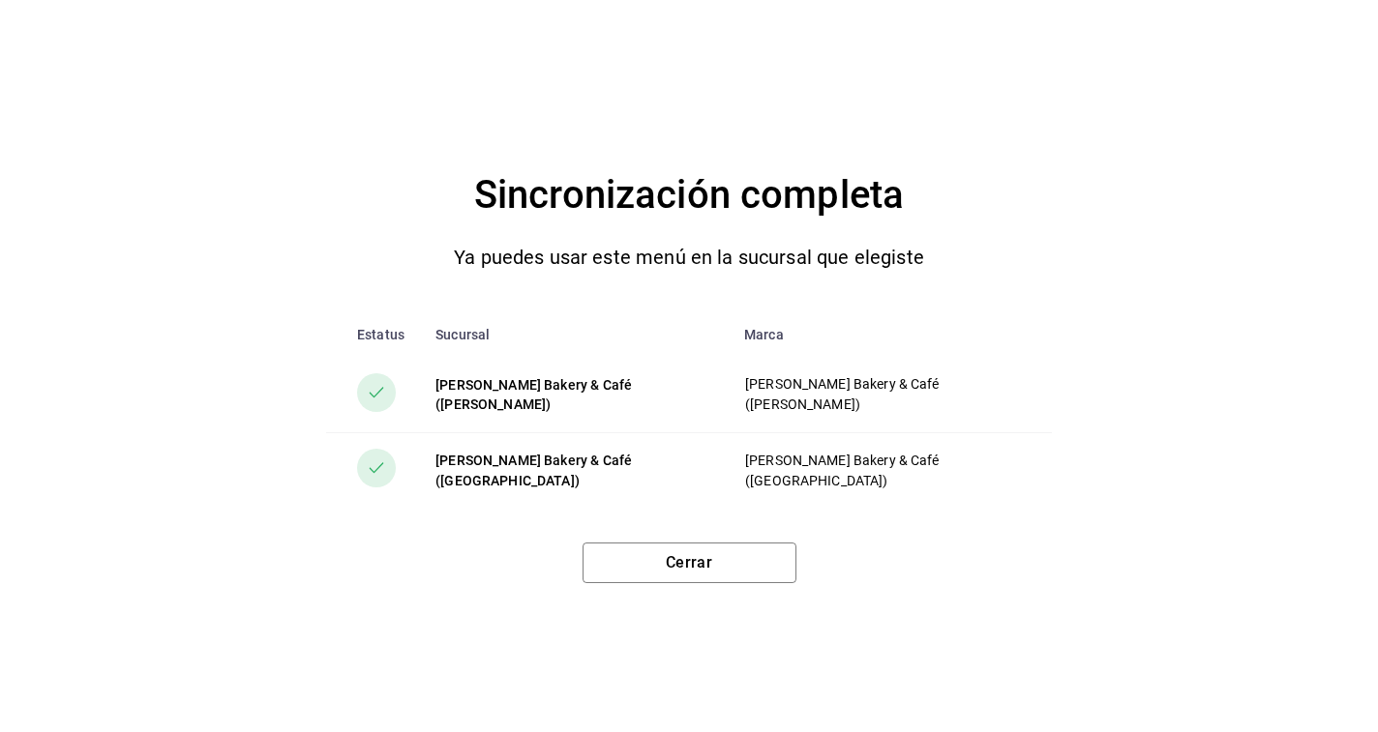
click at [744, 584] on div "Sincronización completa Ya puedes usar este menú en la sucursal que elegiste Es…" at bounding box center [689, 366] width 1378 height 732
click at [757, 559] on button "Cerrar" at bounding box center [689, 563] width 214 height 41
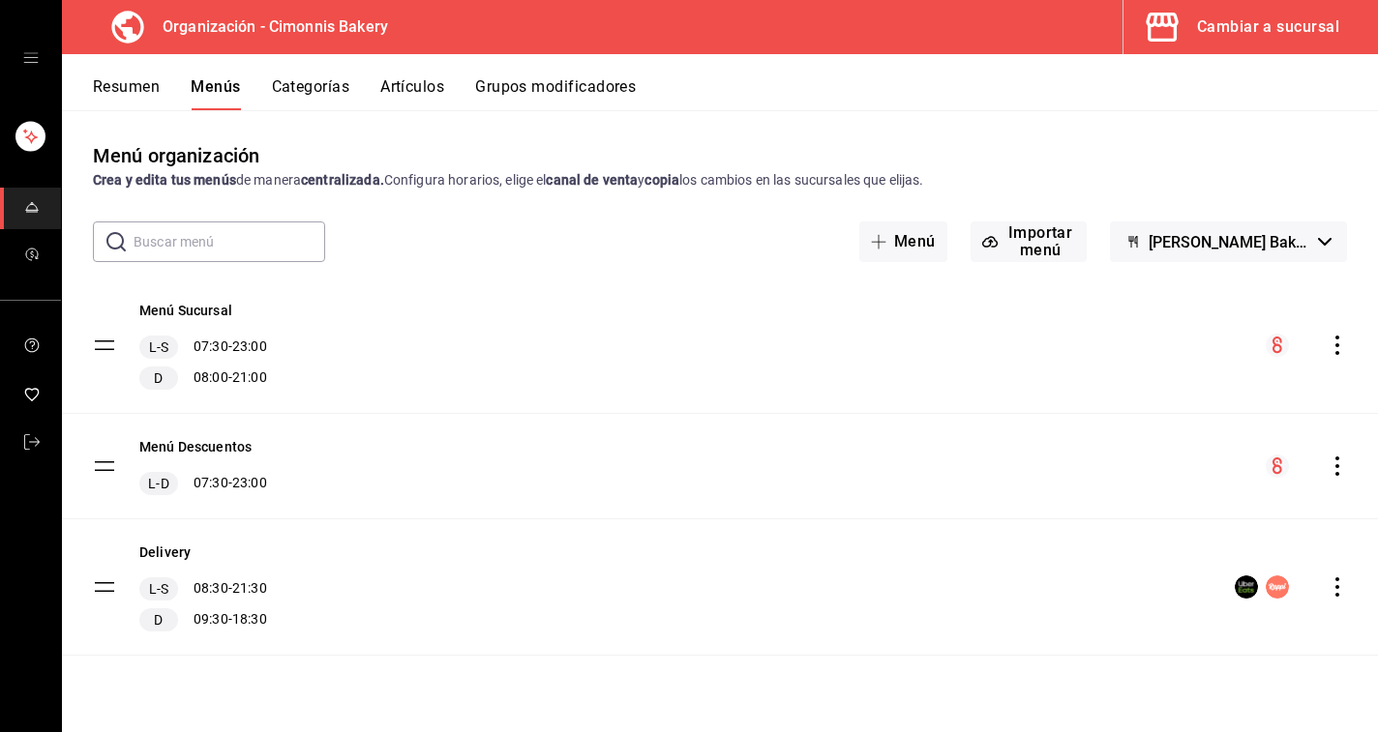
click at [1266, 40] on div "Cambiar a sucursal" at bounding box center [1268, 27] width 142 height 27
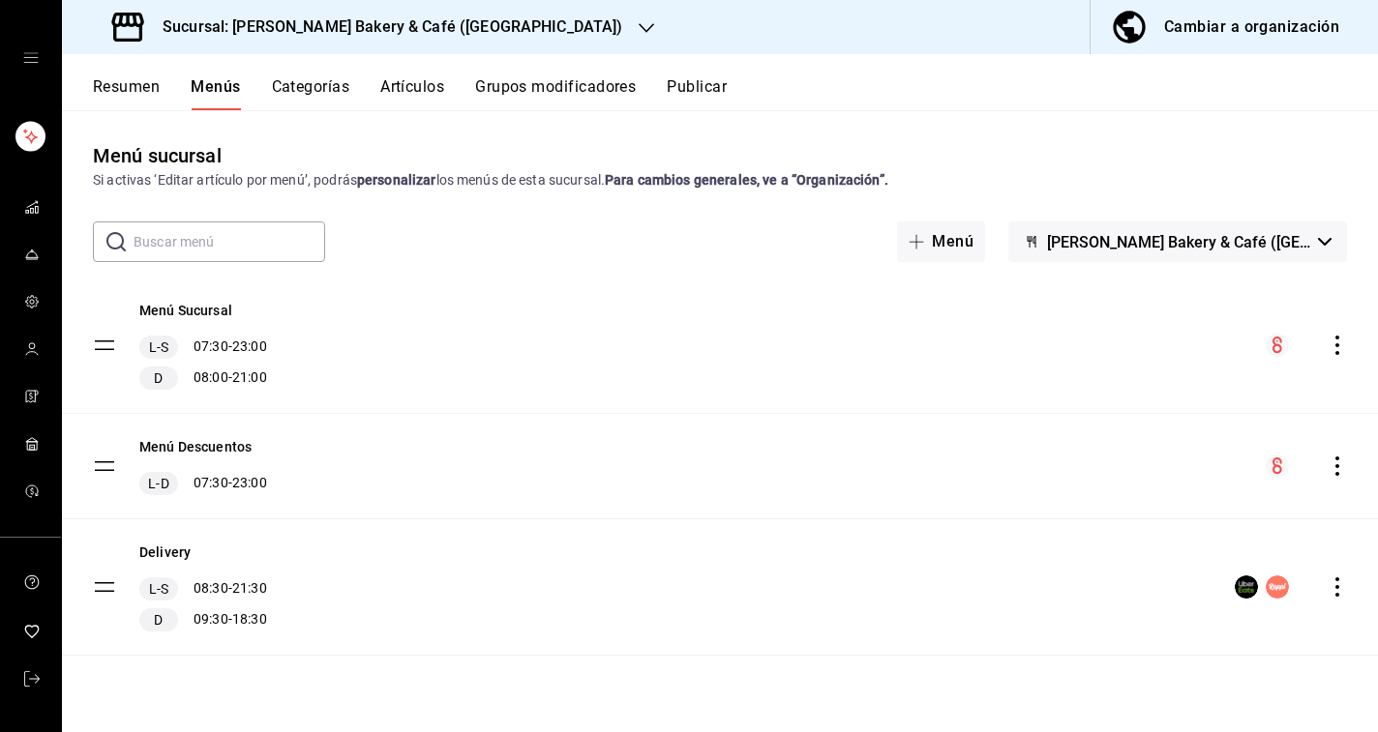
click at [142, 90] on button "Resumen" at bounding box center [126, 93] width 67 height 33
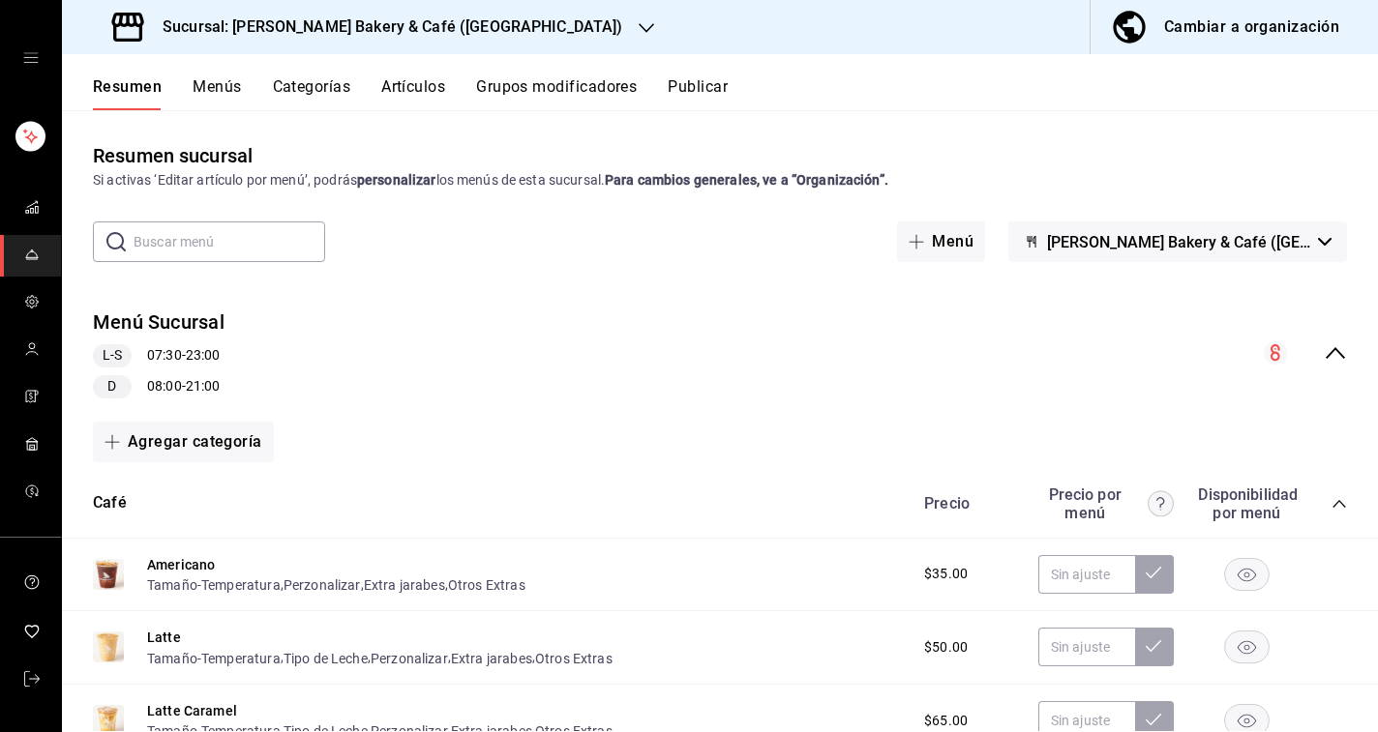
scroll to position [193, 0]
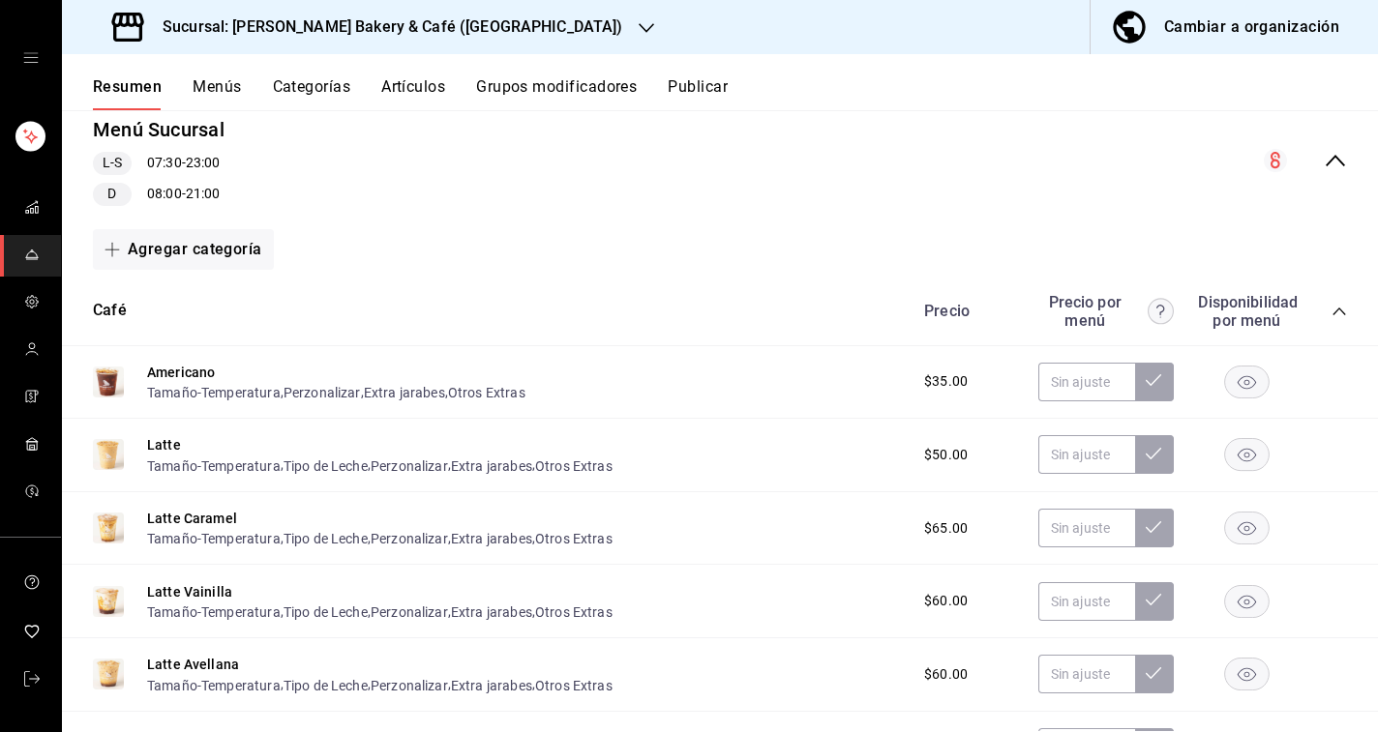
click at [1343, 319] on div "Precio Precio por menú Disponibilidad por menú" at bounding box center [1126, 311] width 442 height 37
click at [1340, 312] on icon "collapse-category-row" at bounding box center [1338, 311] width 15 height 15
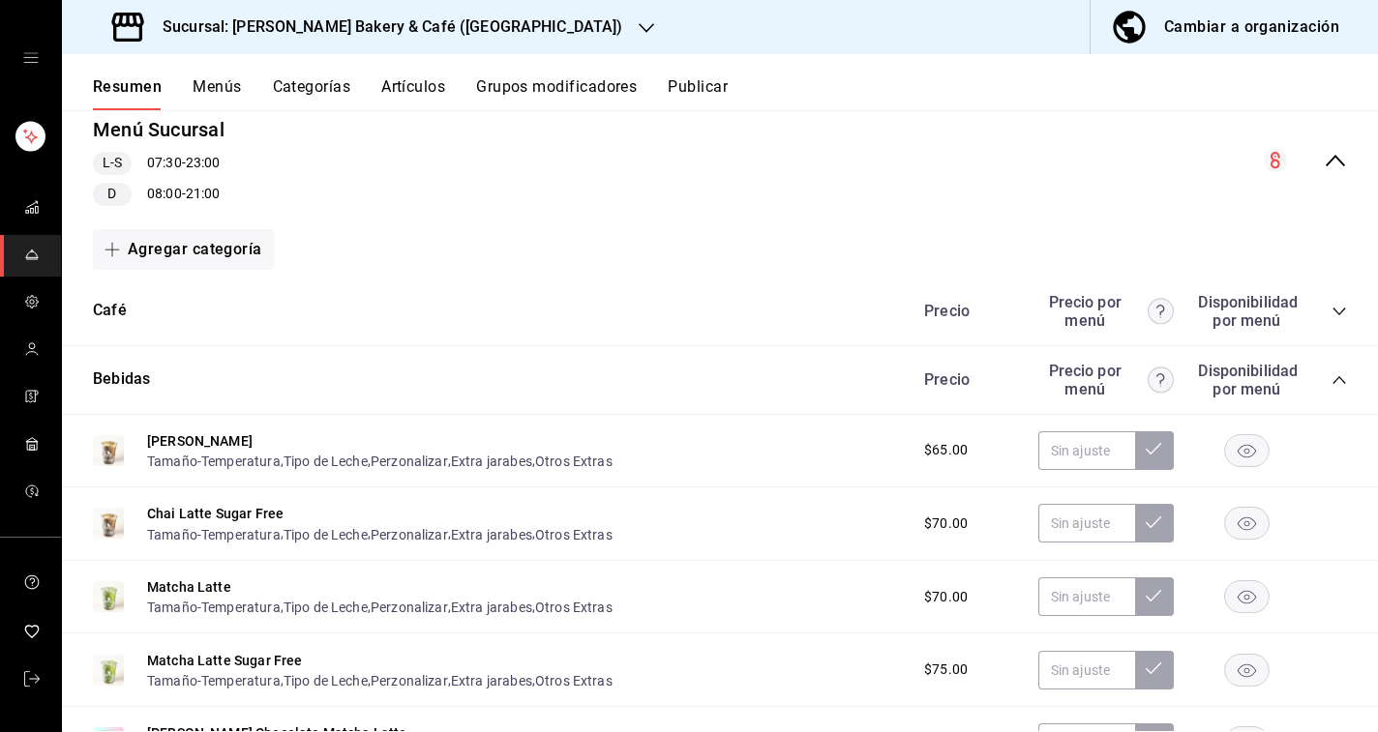
click at [1336, 388] on div "Precio Precio por menú Disponibilidad por menú" at bounding box center [1126, 380] width 442 height 37
click at [1336, 384] on icon "collapse-category-row" at bounding box center [1338, 379] width 15 height 15
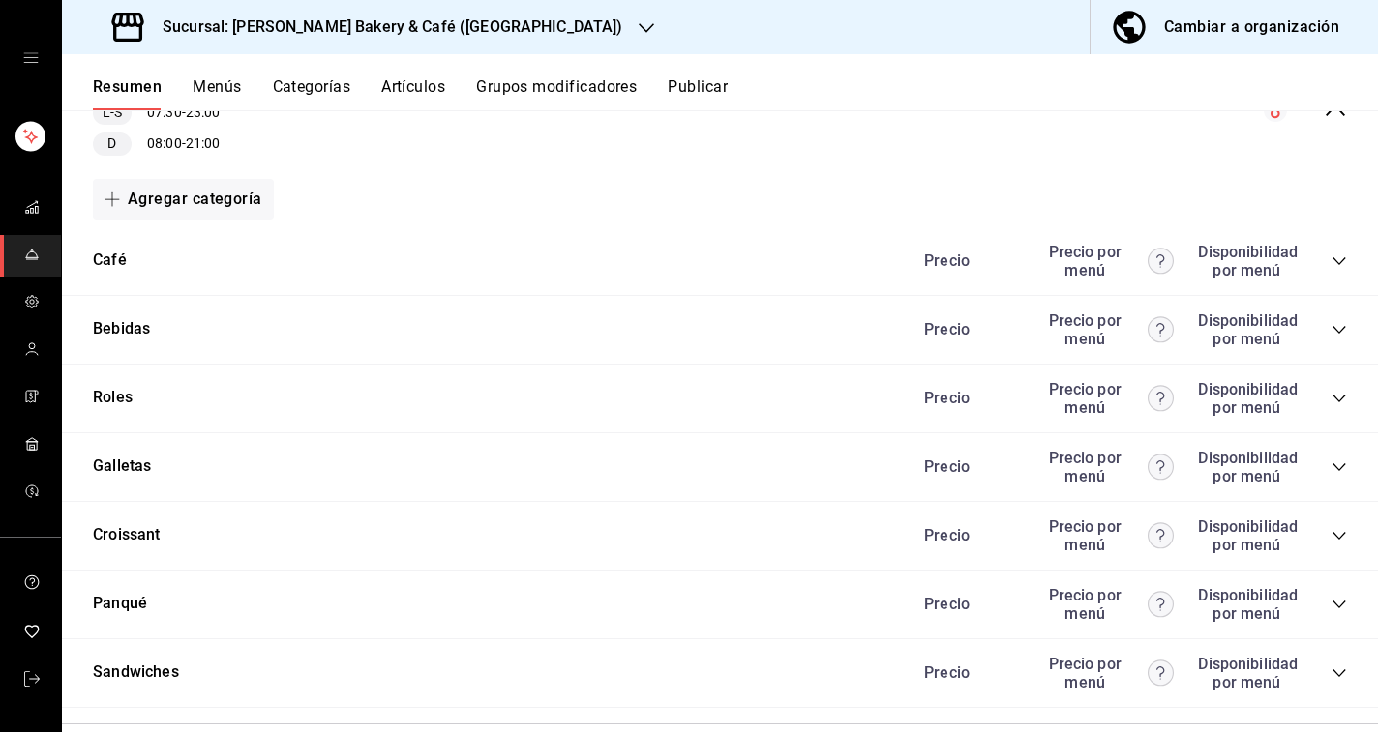
scroll to position [281, 0]
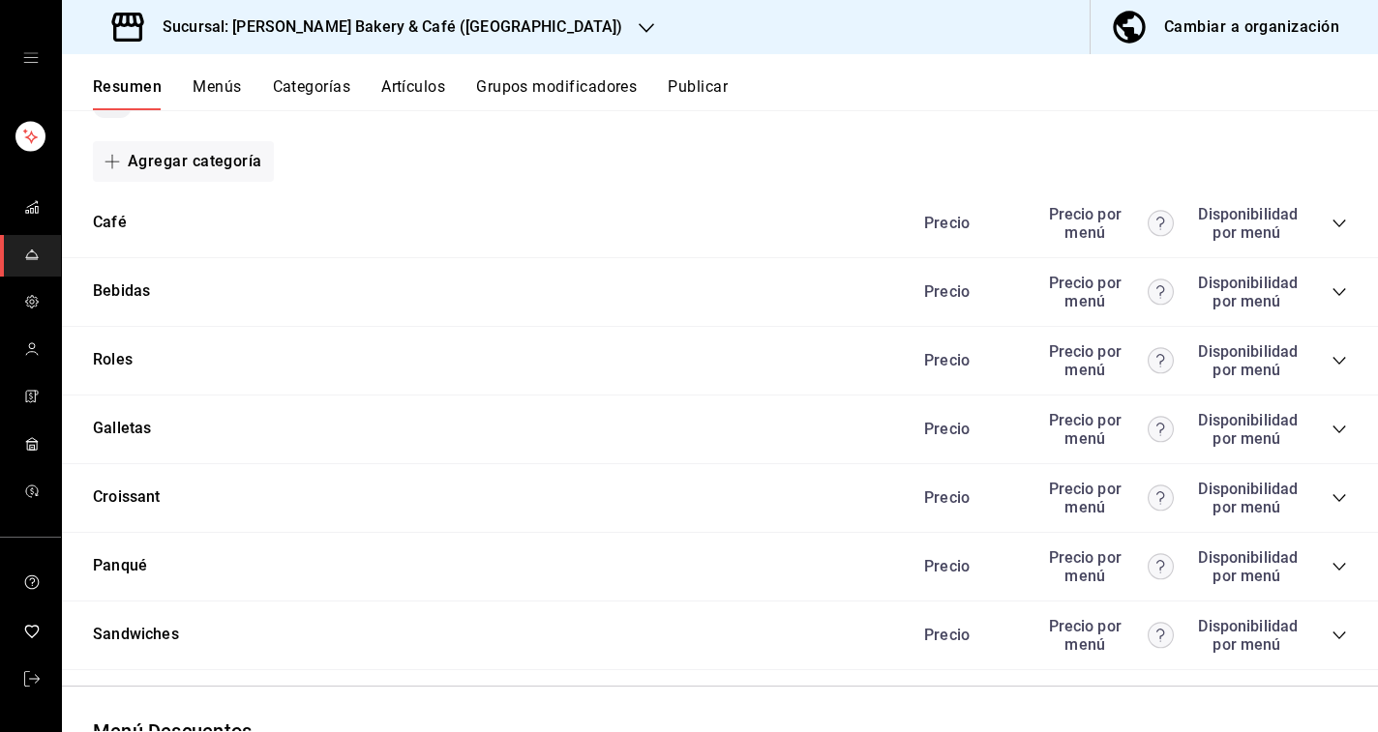
click at [1344, 437] on div "Precio Precio por menú Disponibilidad por menú" at bounding box center [1126, 429] width 442 height 37
click at [1344, 436] on div "Precio Precio por menú Disponibilidad por menú" at bounding box center [1126, 429] width 442 height 37
click at [1344, 434] on icon "collapse-category-row" at bounding box center [1338, 429] width 15 height 15
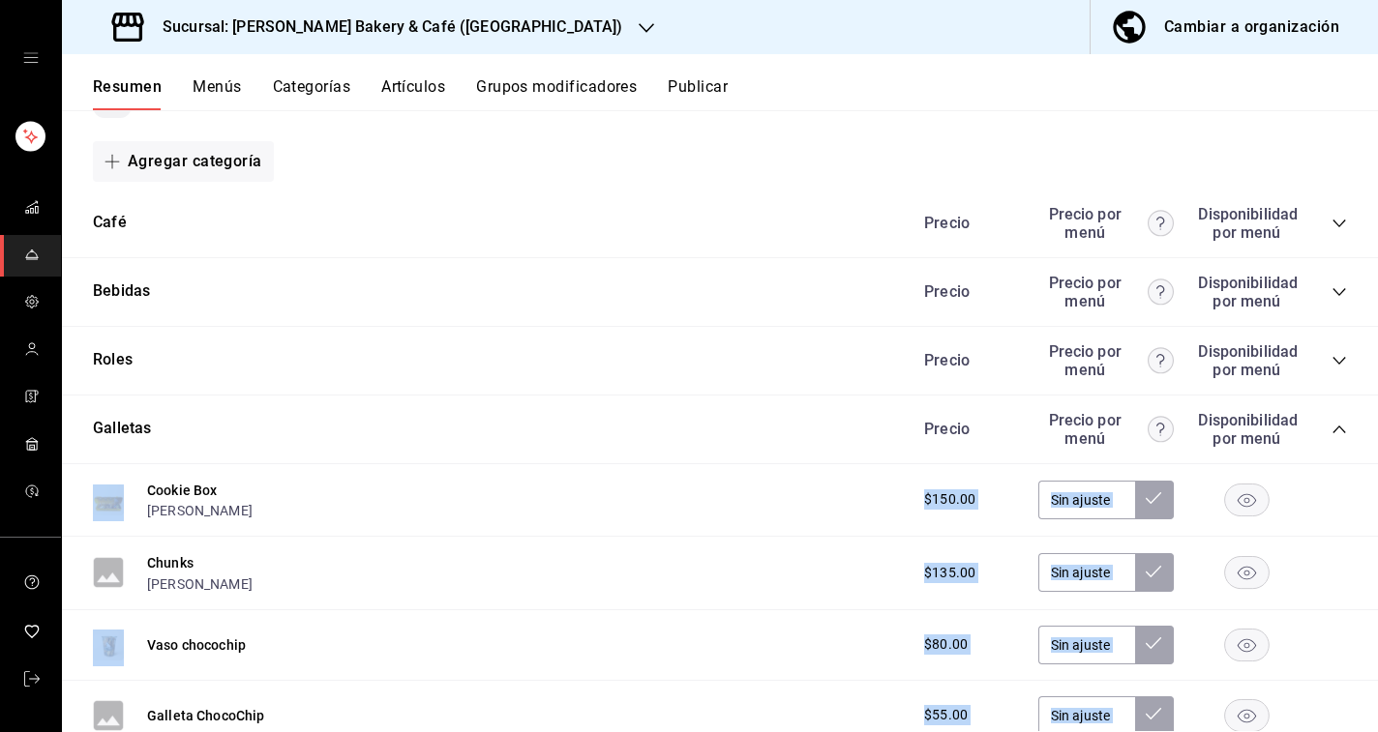
click at [692, 417] on div "Galletas Precio Precio por menú Disponibilidad por menú" at bounding box center [720, 430] width 1316 height 69
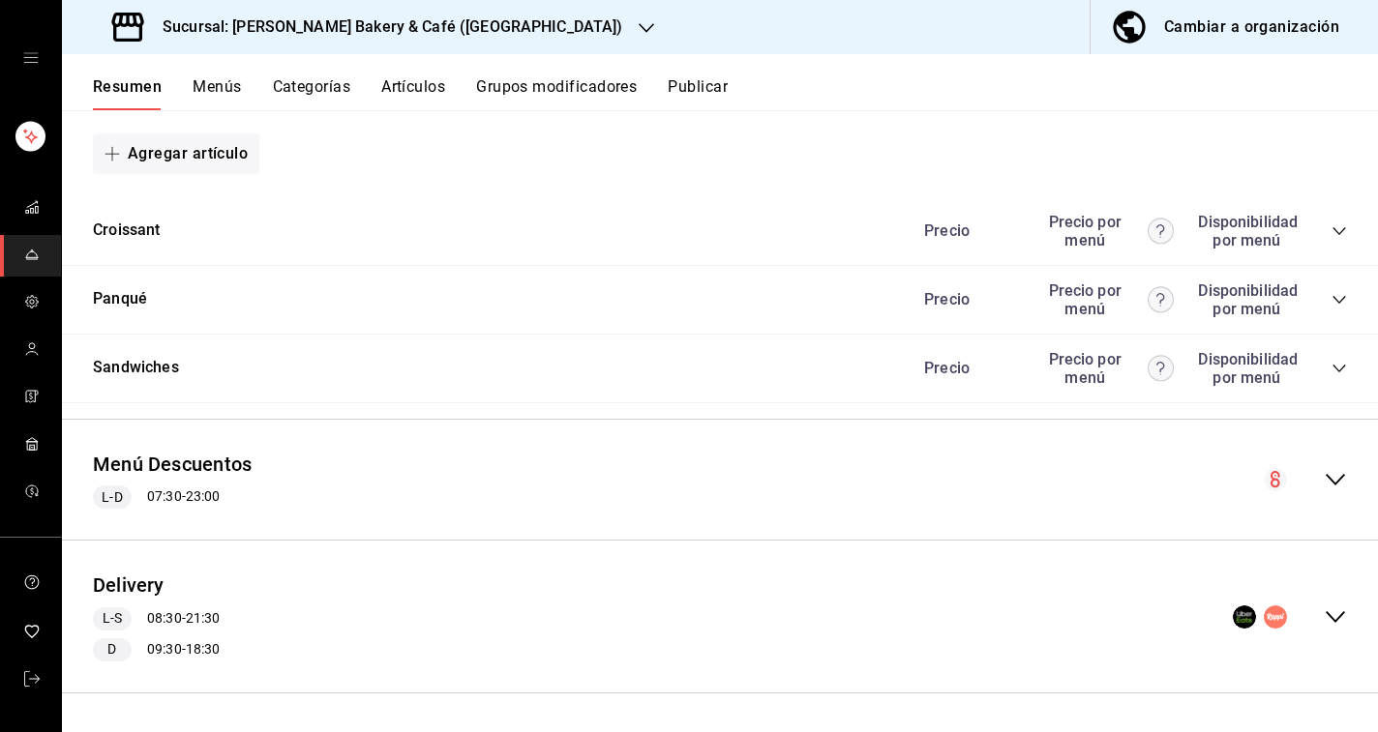
scroll to position [1486, 0]
click at [1332, 469] on div "collapse-menu-row" at bounding box center [1304, 480] width 83 height 23
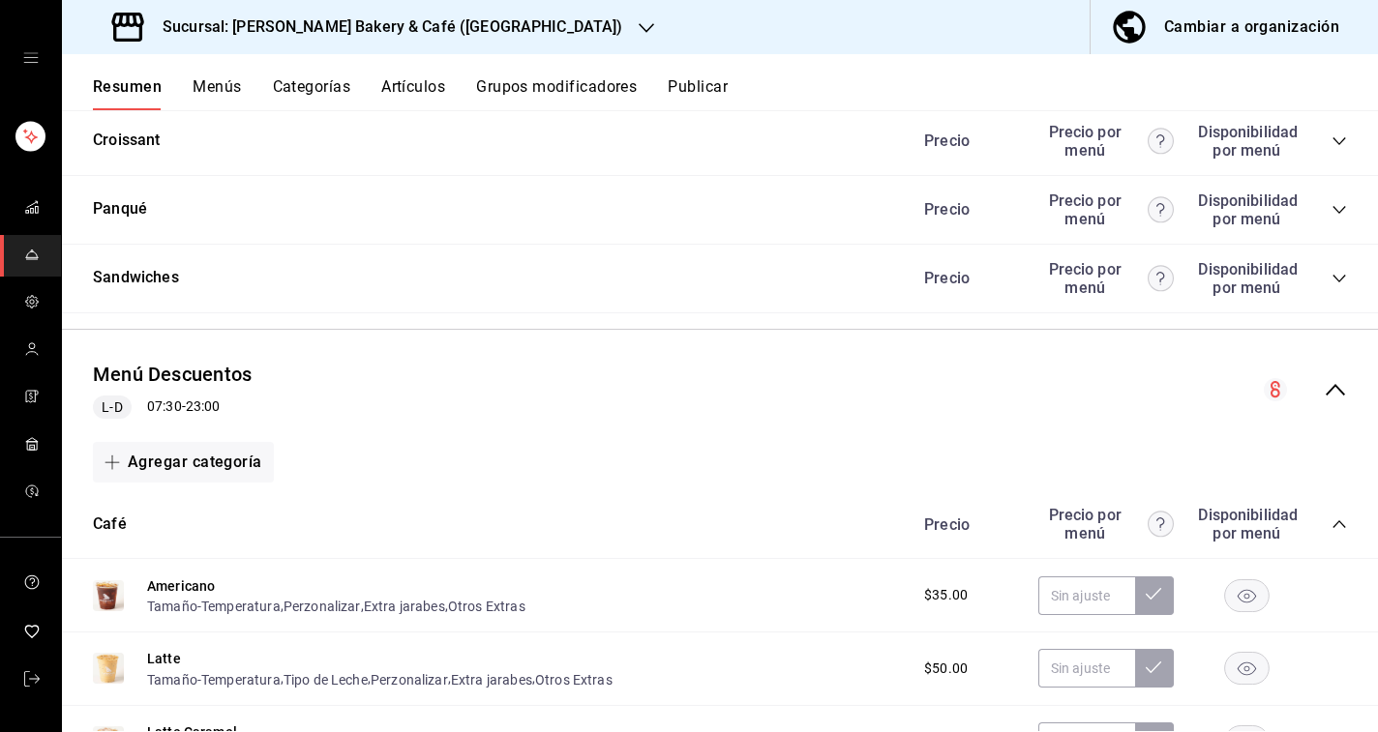
scroll to position [1578, 0]
click at [429, 96] on button "Artículos" at bounding box center [413, 93] width 64 height 33
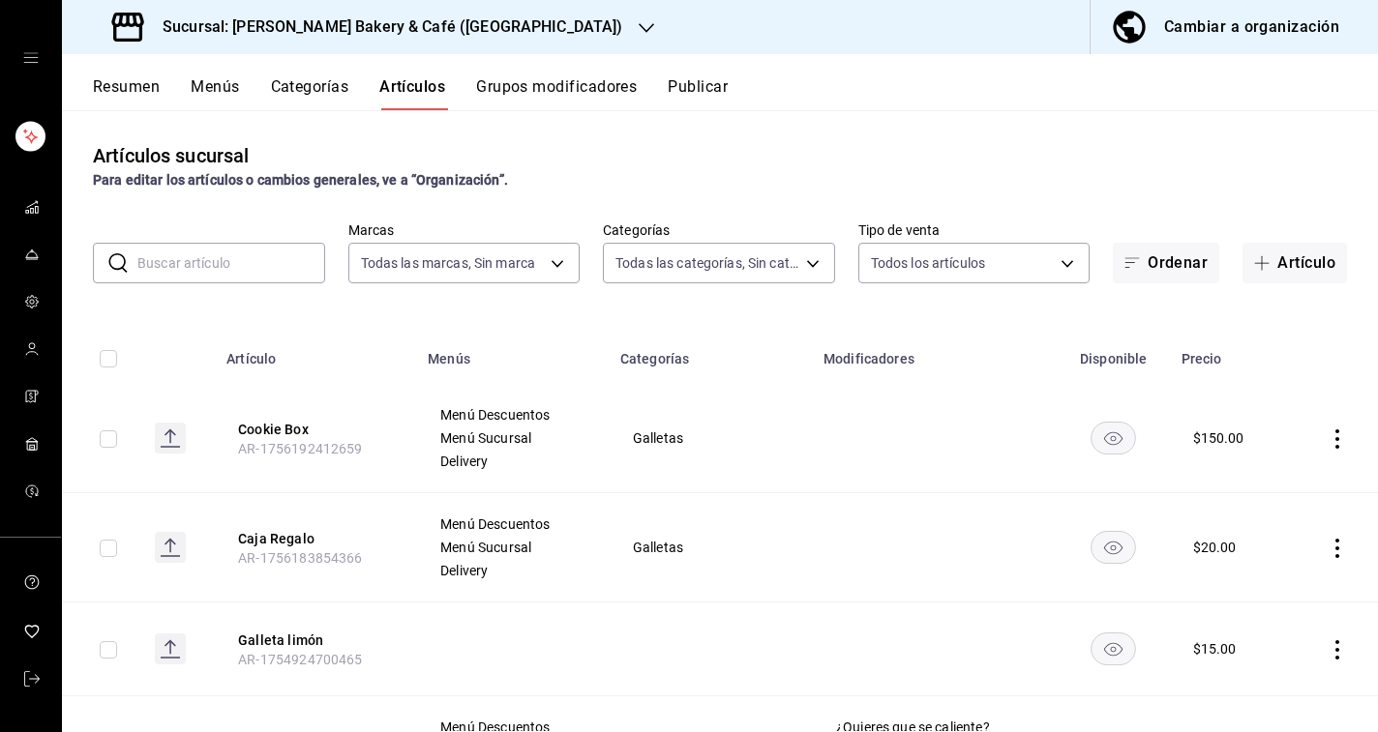
type input "d32efc1c-4f81-4b24-930c-b43ca2c6fd9e"
type input "d43ceb89-95fd-4a71-8232-84876615a57b,f3f2b1c6-0adf-4826-b5e2-3d5c235c78d3,6f5f8…"
click at [300, 435] on button "Cookie Box" at bounding box center [315, 429] width 155 height 19
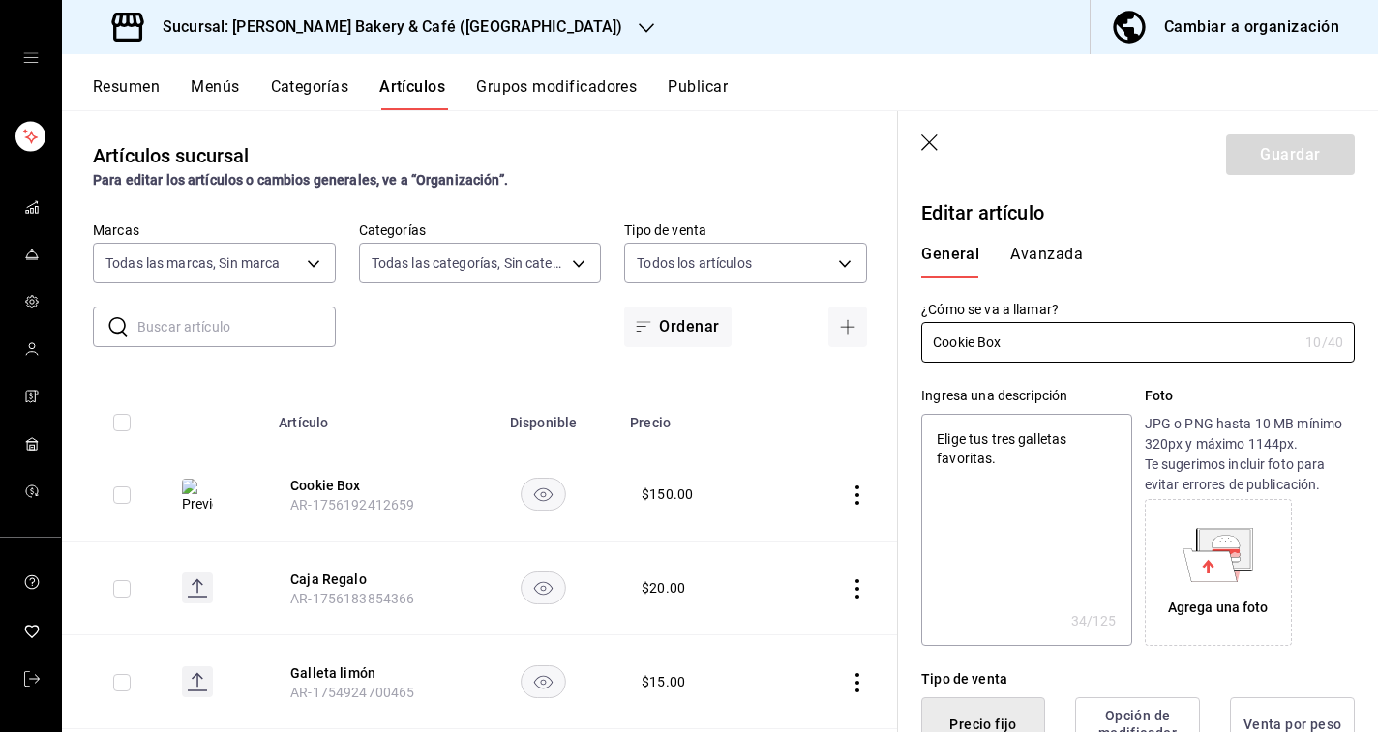
type textarea "x"
type input "$150.00"
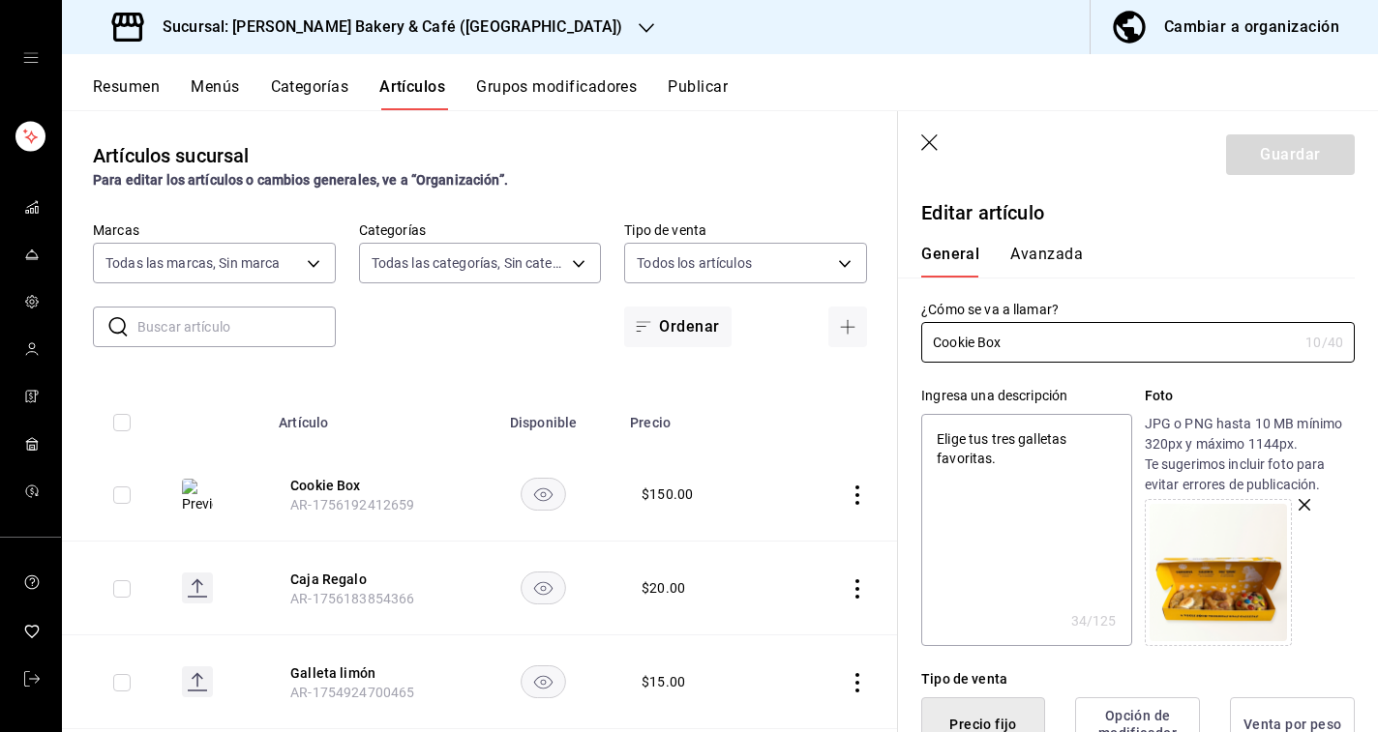
click at [926, 146] on icon "button" at bounding box center [929, 142] width 16 height 16
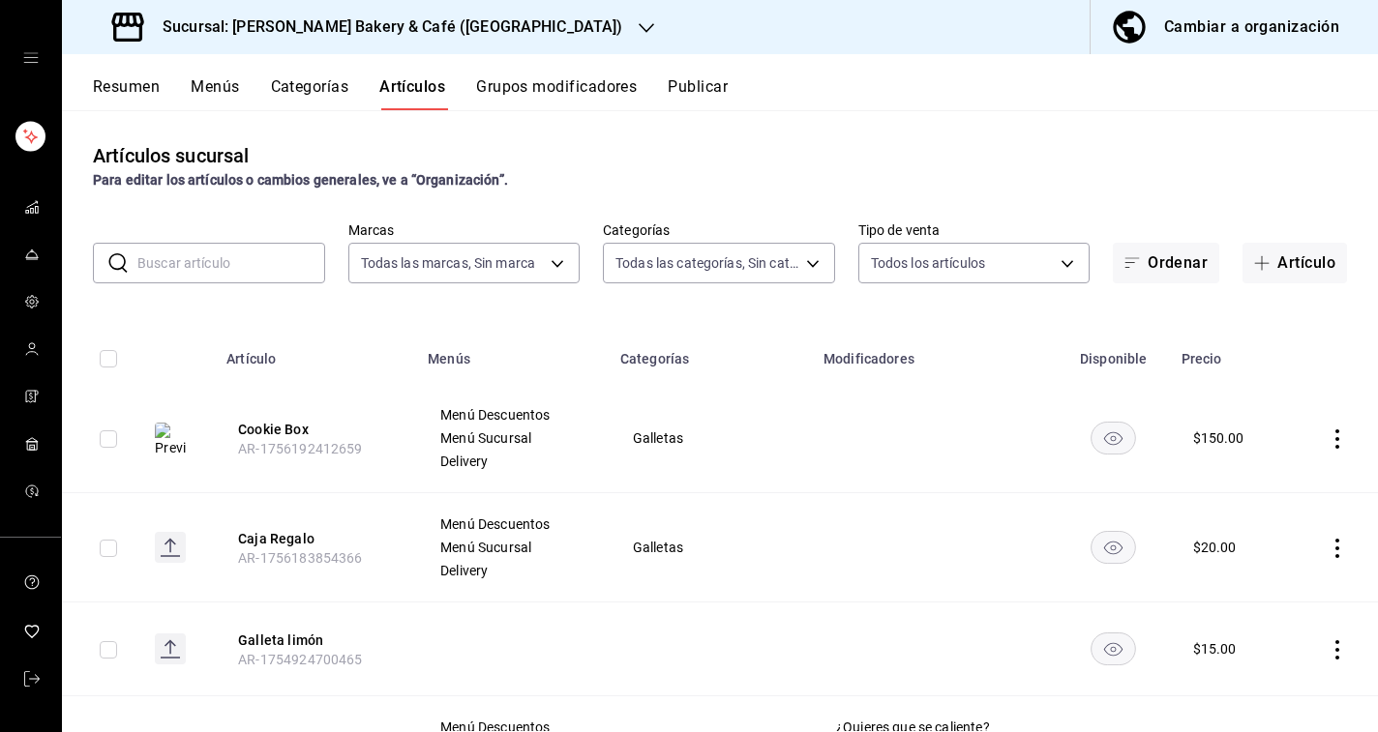
click at [700, 86] on button "Publicar" at bounding box center [698, 93] width 60 height 33
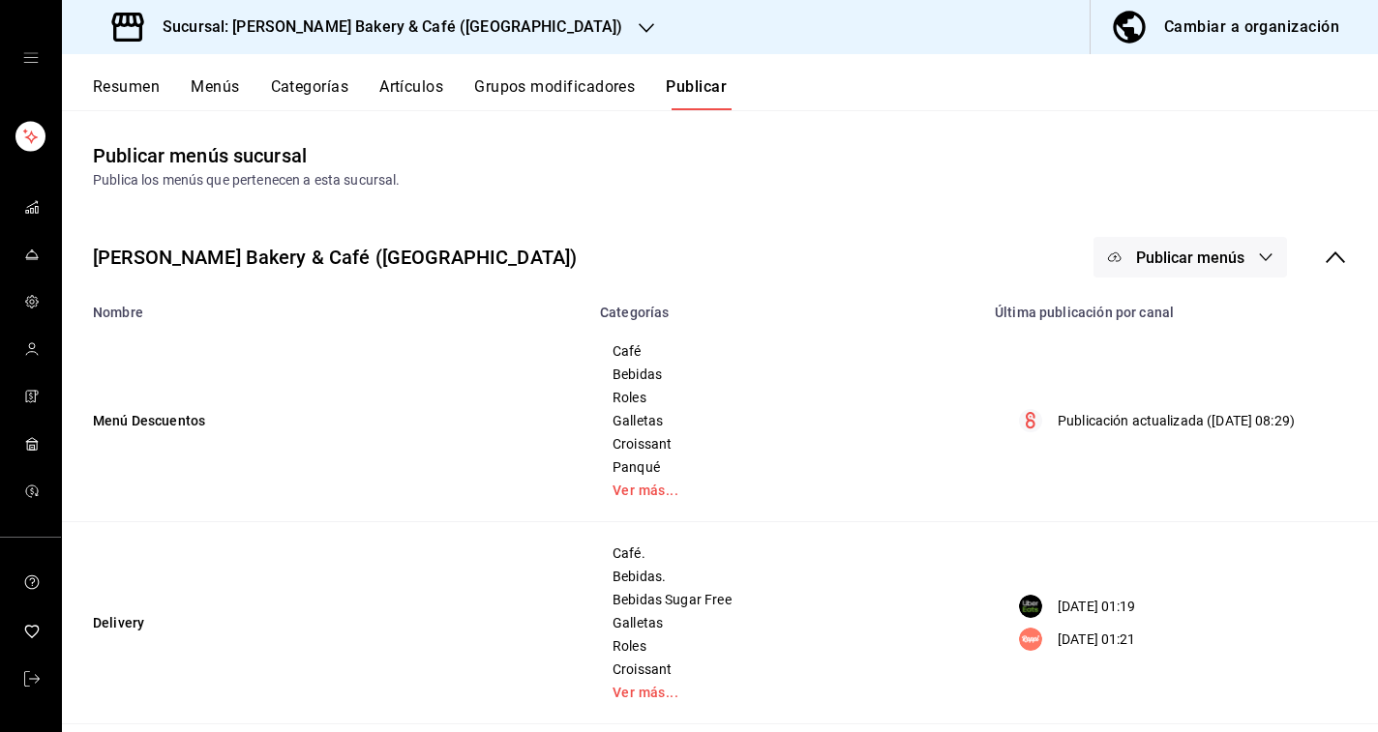
click at [1203, 255] on span "Publicar menús" at bounding box center [1190, 258] width 108 height 18
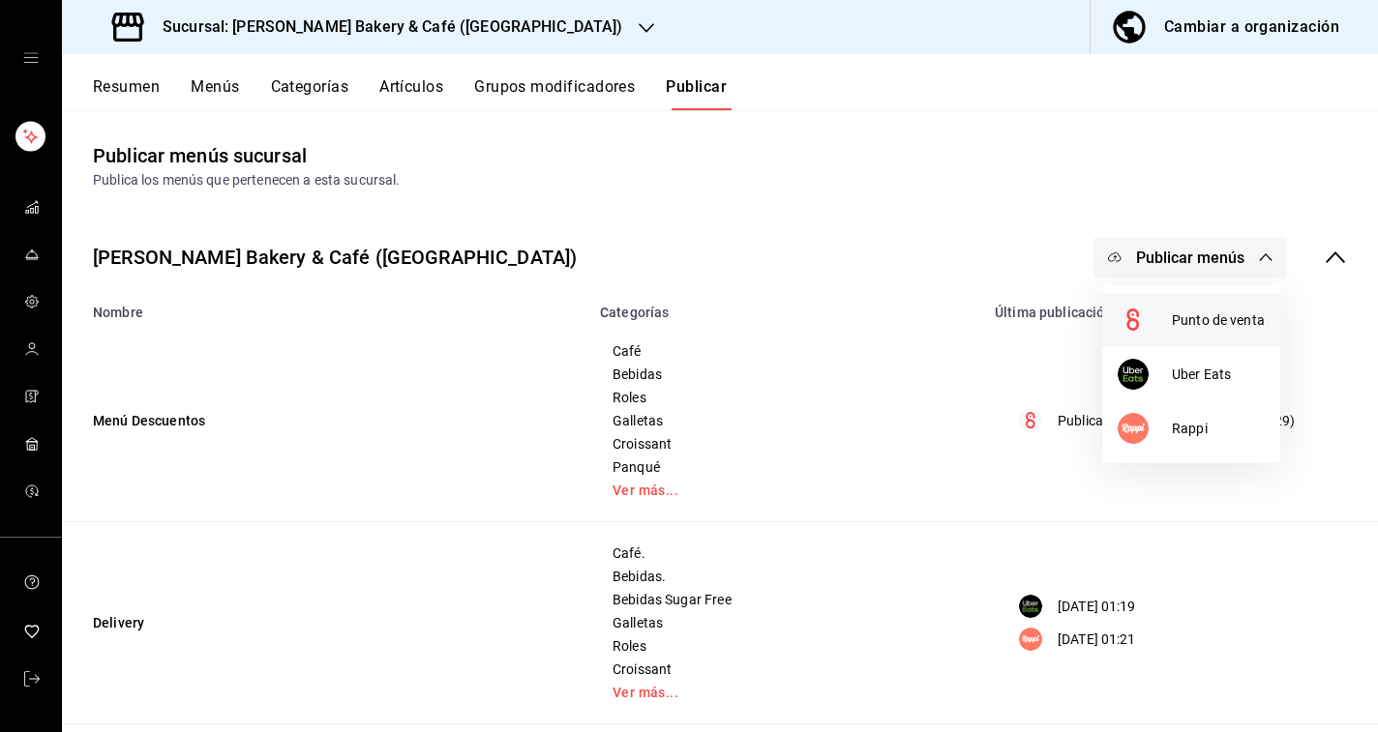
click at [1139, 304] on li "Punto de venta" at bounding box center [1191, 320] width 178 height 54
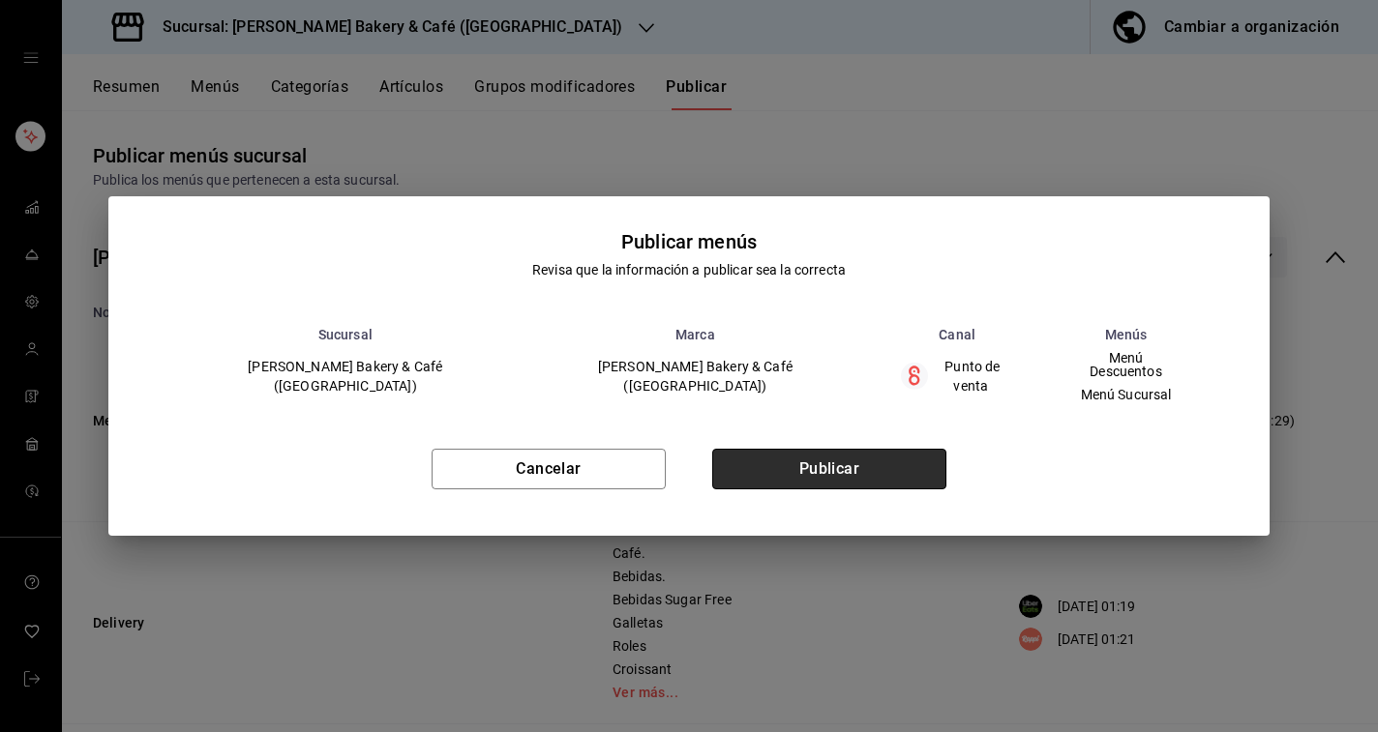
click at [821, 479] on button "Publicar" at bounding box center [829, 469] width 234 height 41
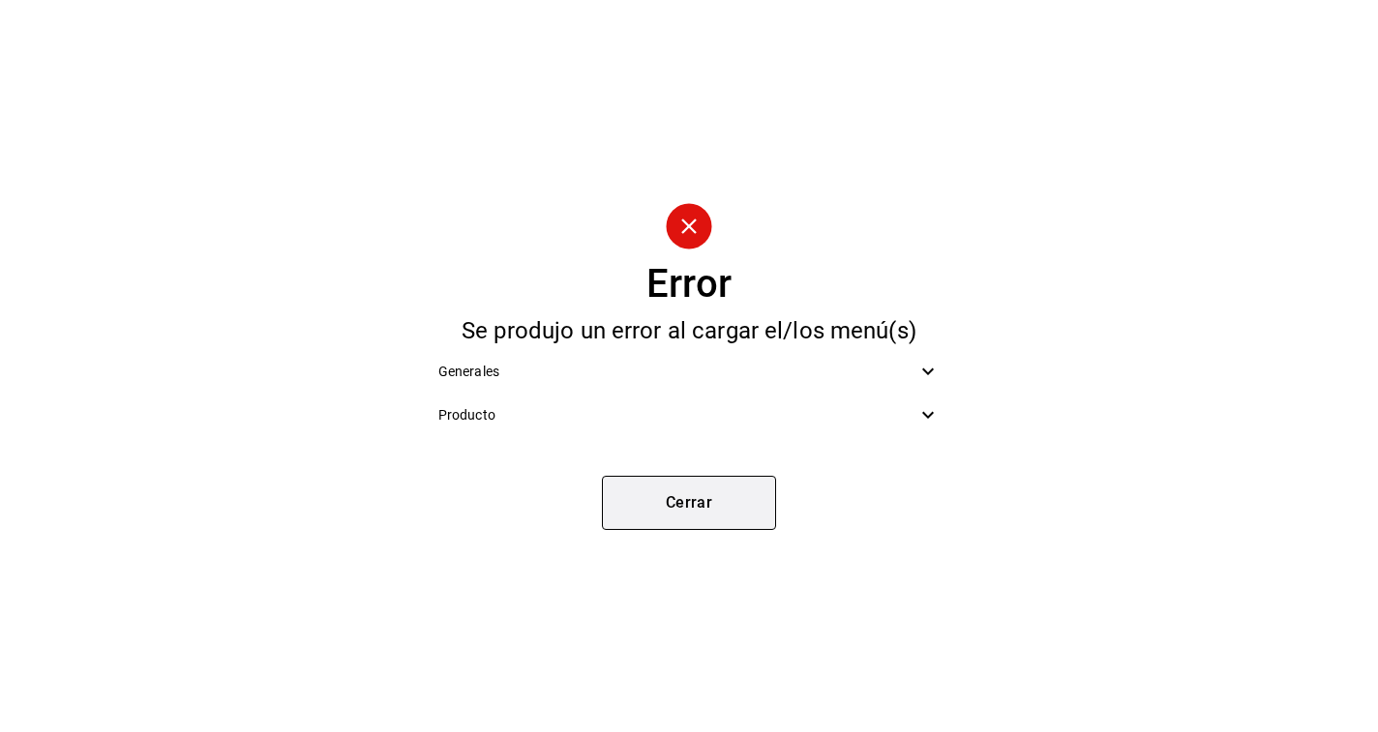
click at [701, 510] on button "Cerrar" at bounding box center [689, 503] width 174 height 54
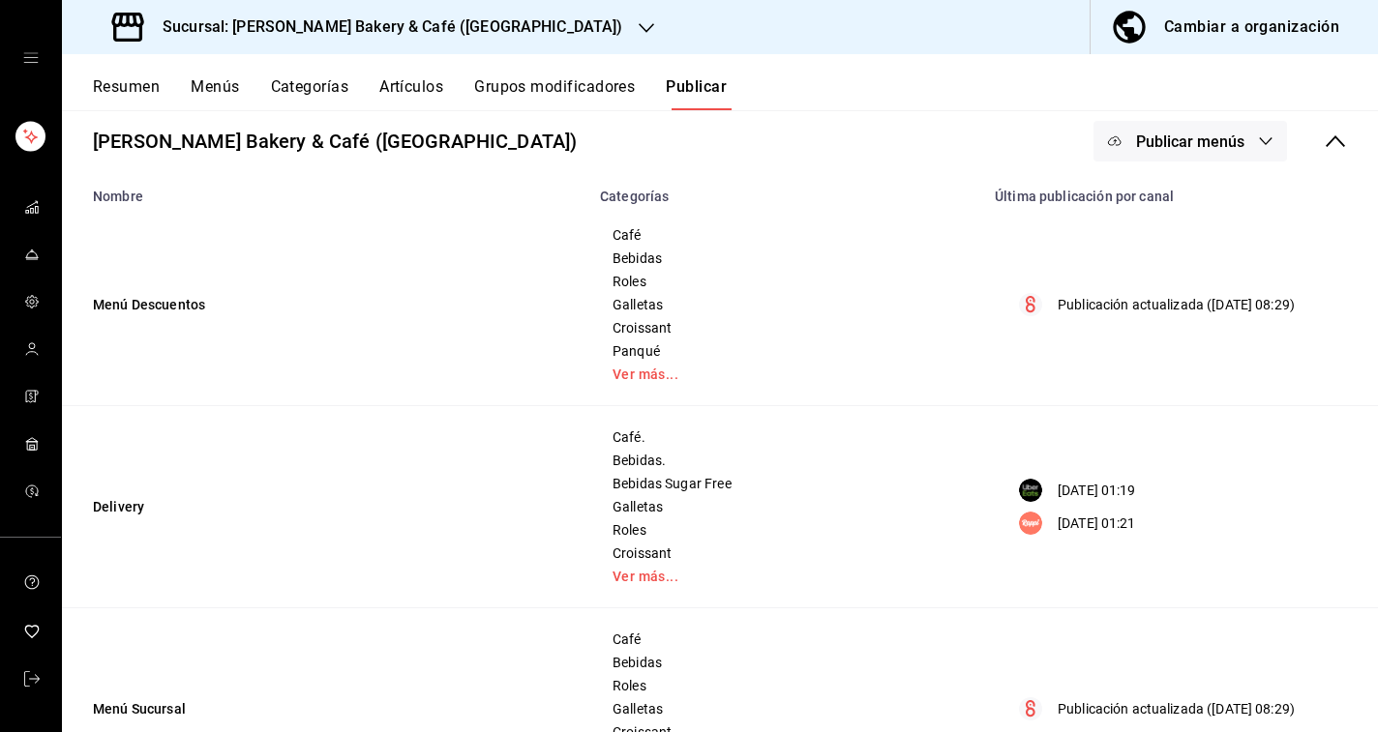
scroll to position [114, 0]
click at [1212, 134] on span "Publicar menús" at bounding box center [1190, 143] width 108 height 18
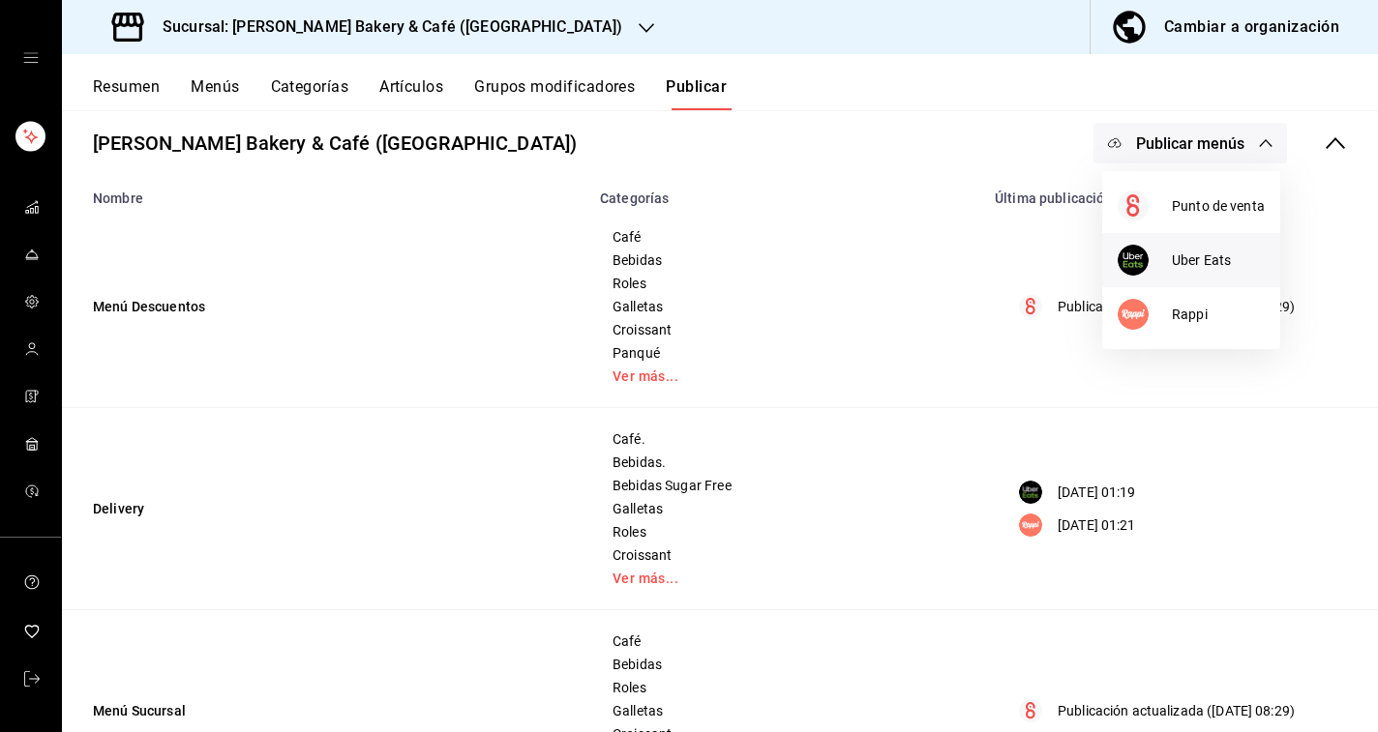
click at [1213, 260] on span "Uber Eats" at bounding box center [1218, 261] width 93 height 20
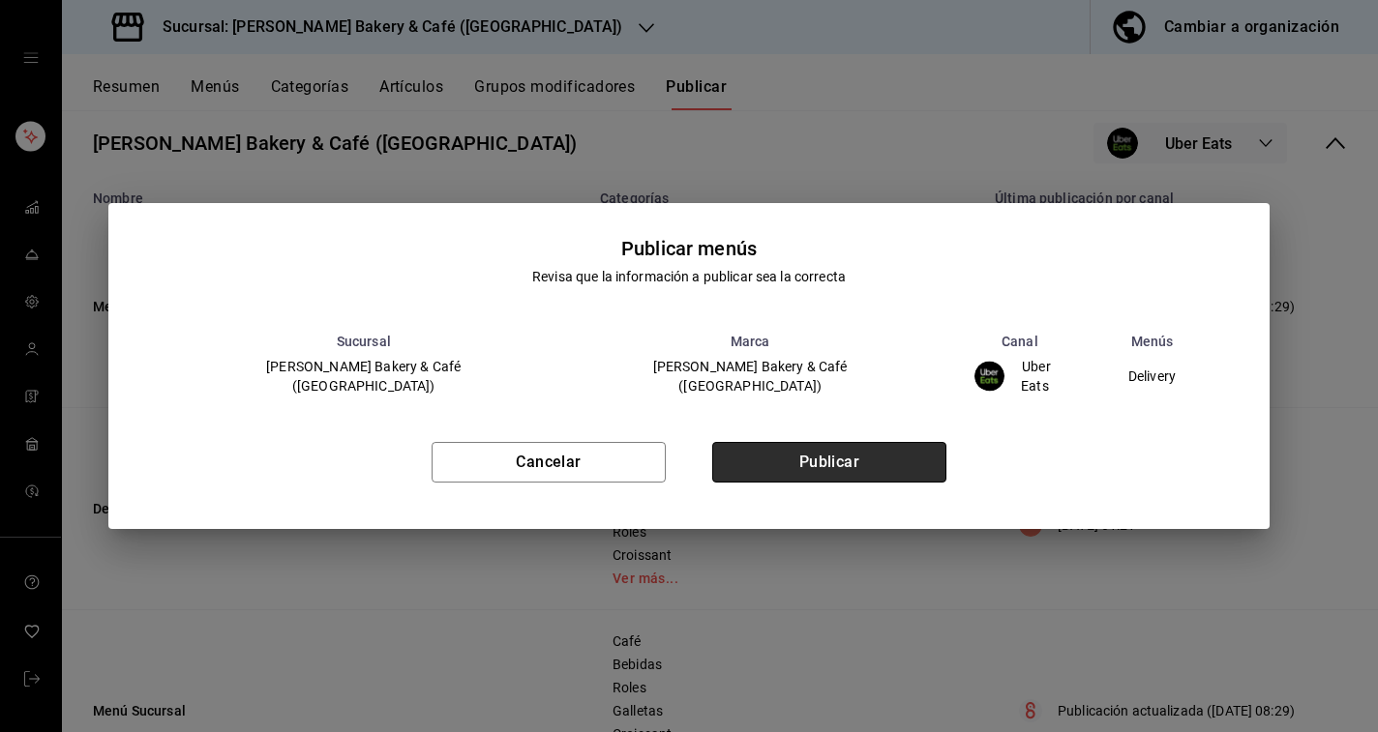
click at [897, 475] on button "Publicar" at bounding box center [829, 462] width 234 height 41
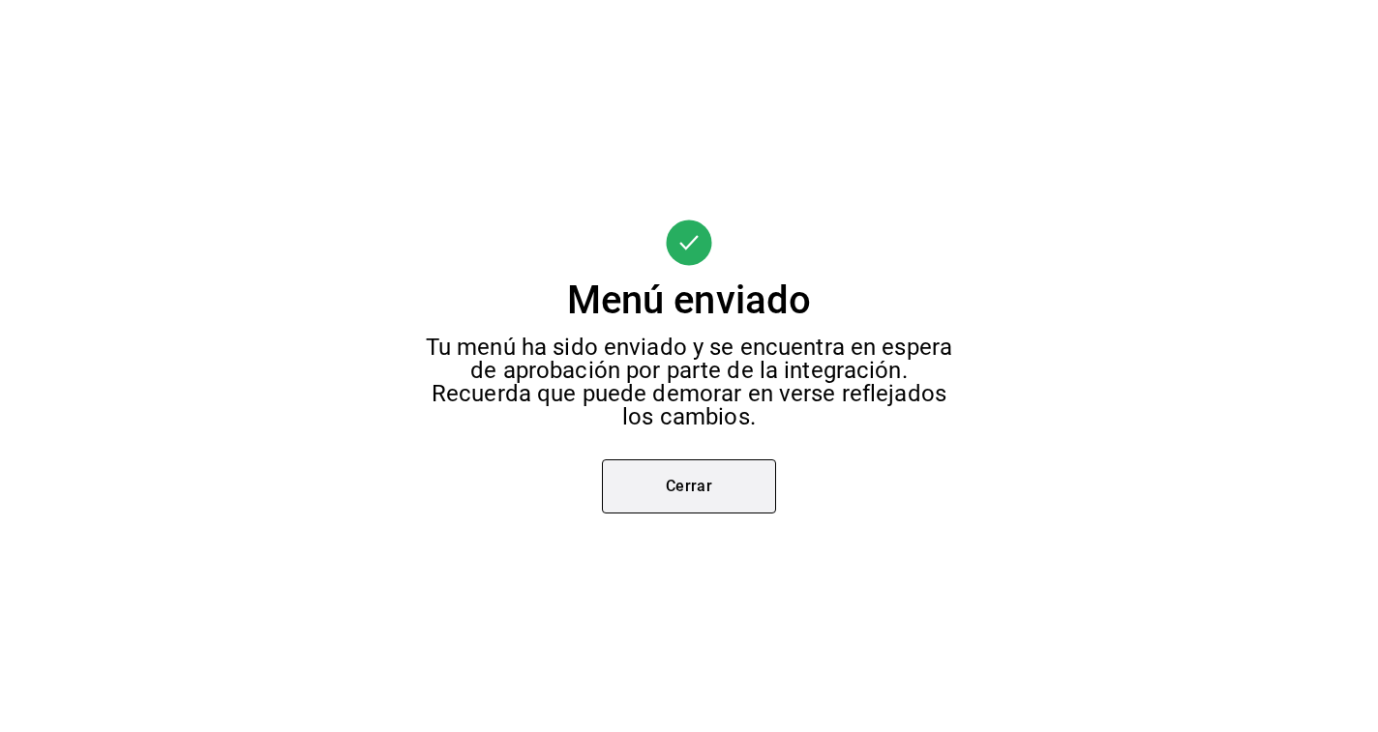
scroll to position [0, 0]
click at [666, 487] on button "Cerrar" at bounding box center [689, 487] width 174 height 54
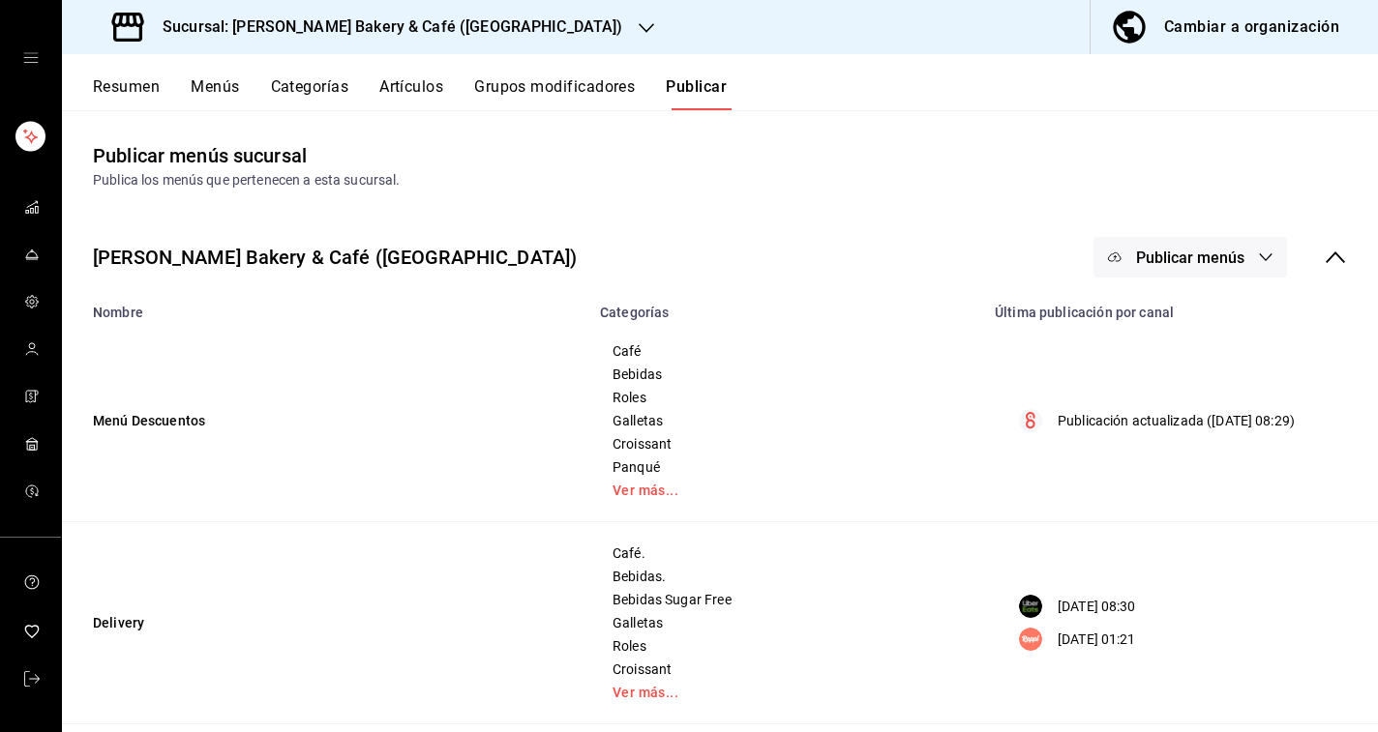
click at [1177, 260] on span "Publicar menús" at bounding box center [1190, 258] width 108 height 18
click at [1147, 416] on img at bounding box center [1132, 428] width 31 height 31
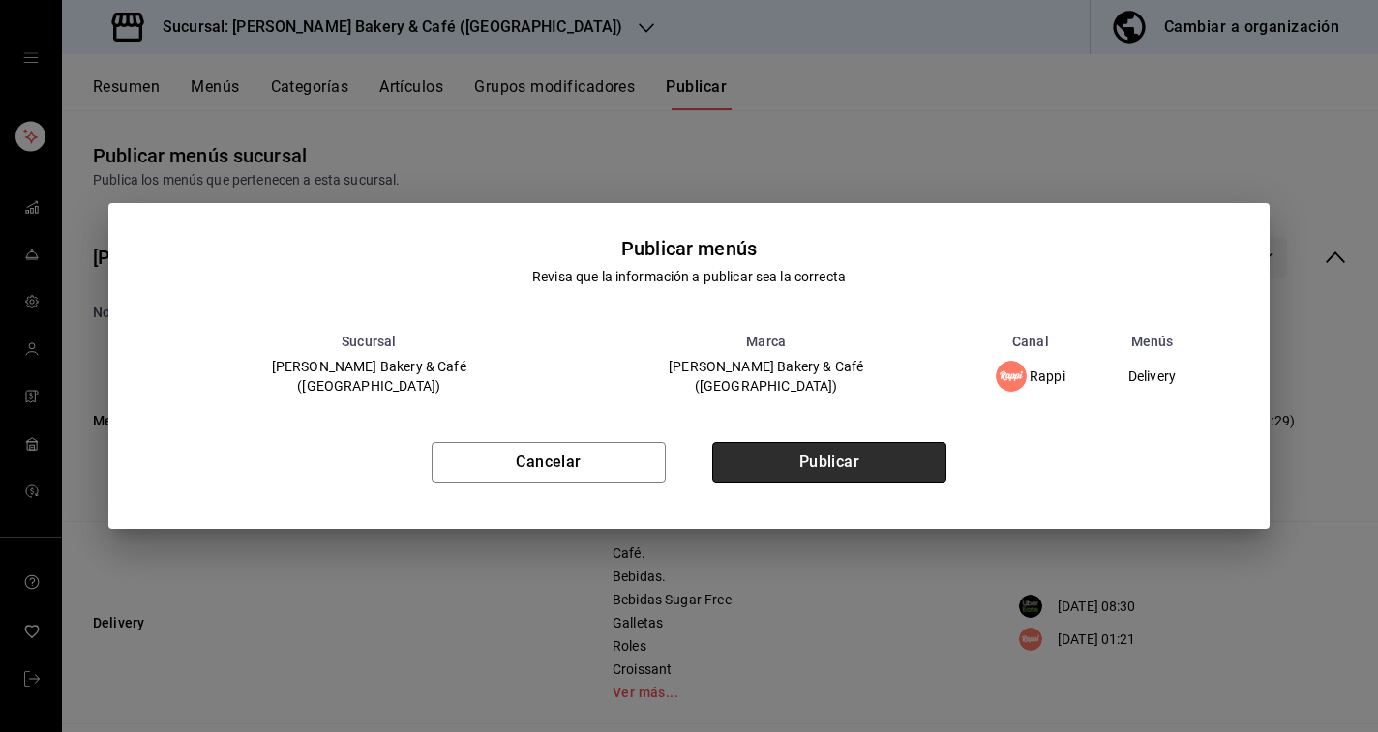
click at [930, 454] on button "Publicar" at bounding box center [829, 462] width 234 height 41
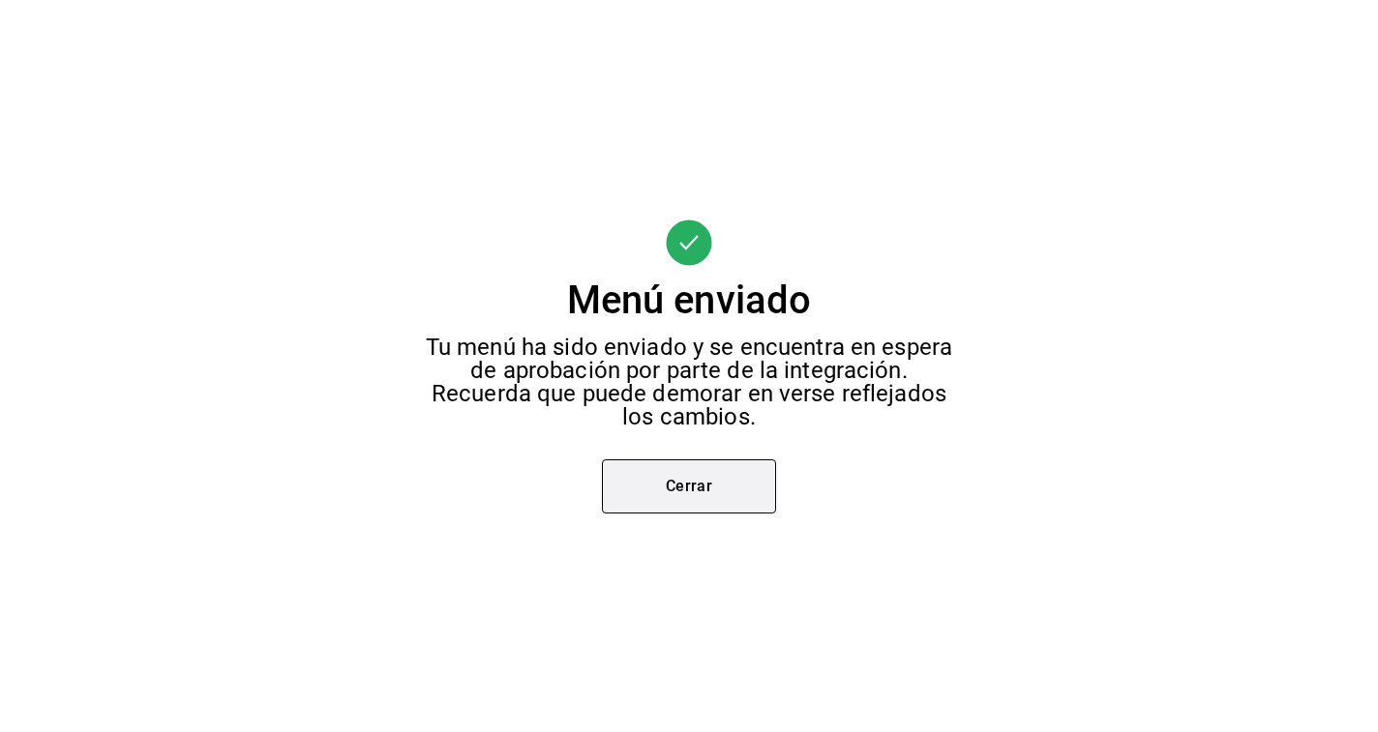
click at [732, 471] on button "Cerrar" at bounding box center [689, 487] width 174 height 54
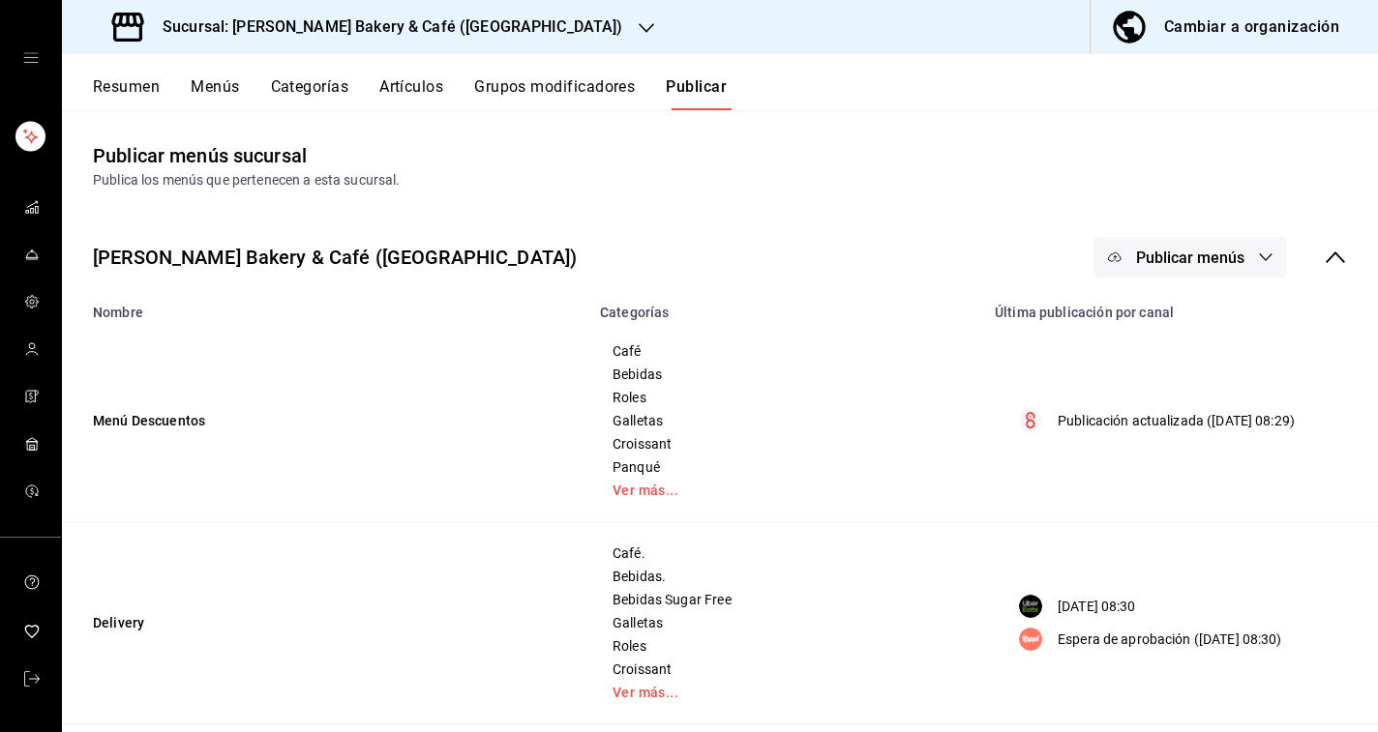
click at [467, 27] on h3 "Sucursal: [PERSON_NAME] Bakery & Café ([GEOGRAPHIC_DATA])" at bounding box center [385, 26] width 476 height 23
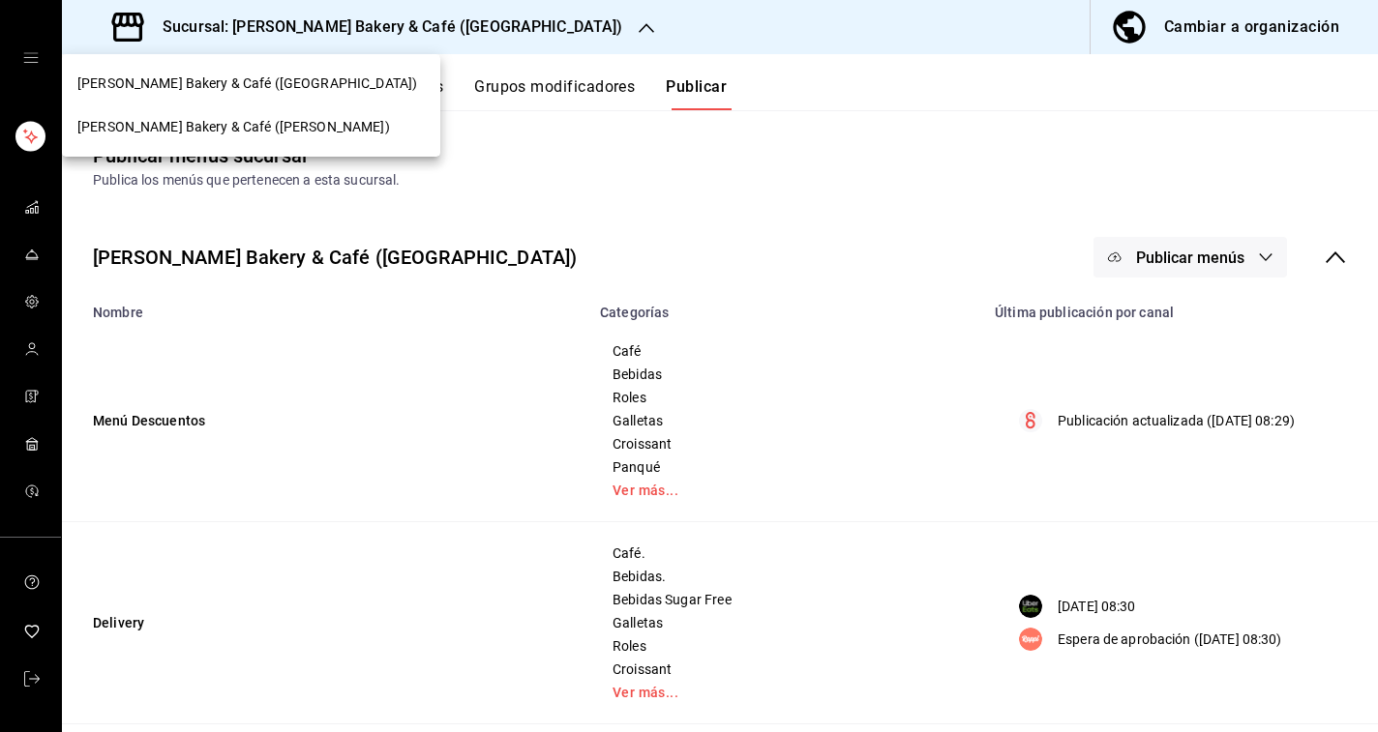
click at [311, 129] on div "[PERSON_NAME] Bakery & Café ([PERSON_NAME])" at bounding box center [250, 127] width 347 height 20
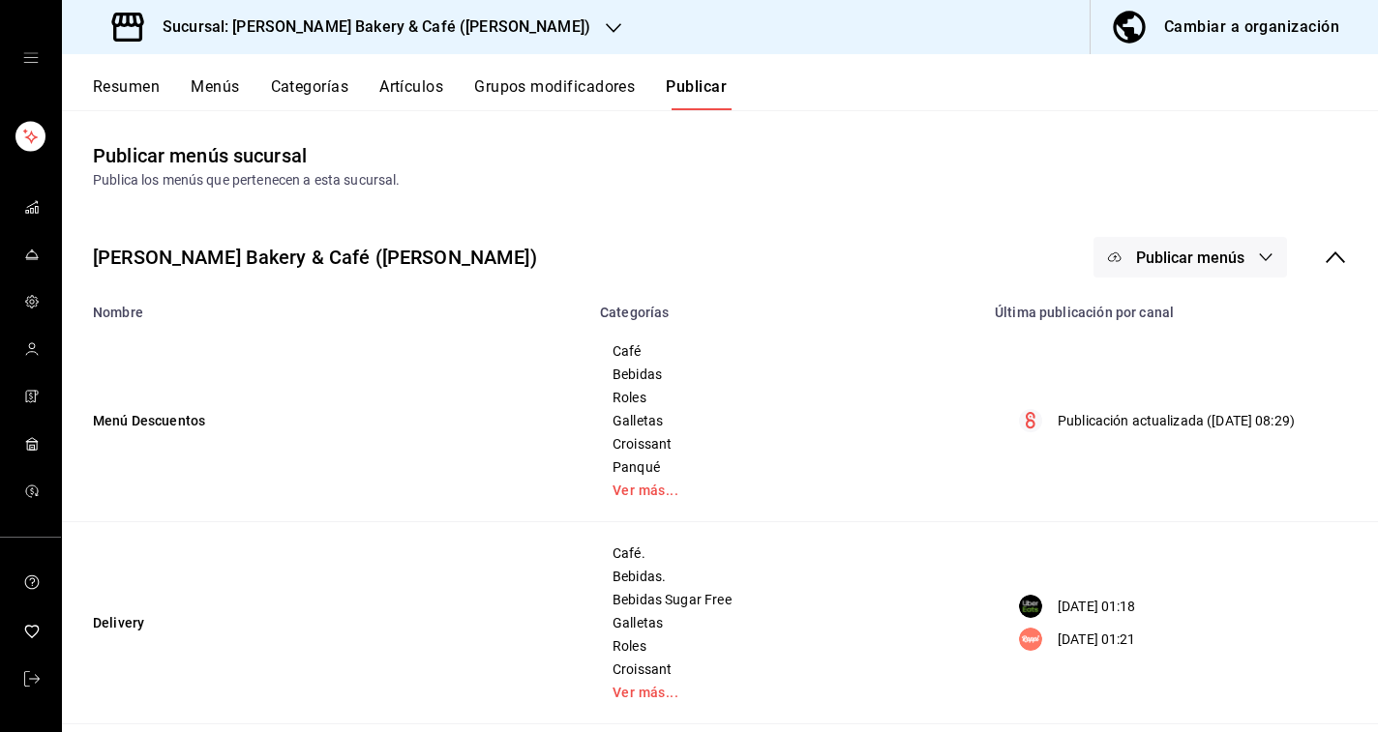
click at [1177, 252] on span "Publicar menús" at bounding box center [1190, 258] width 108 height 18
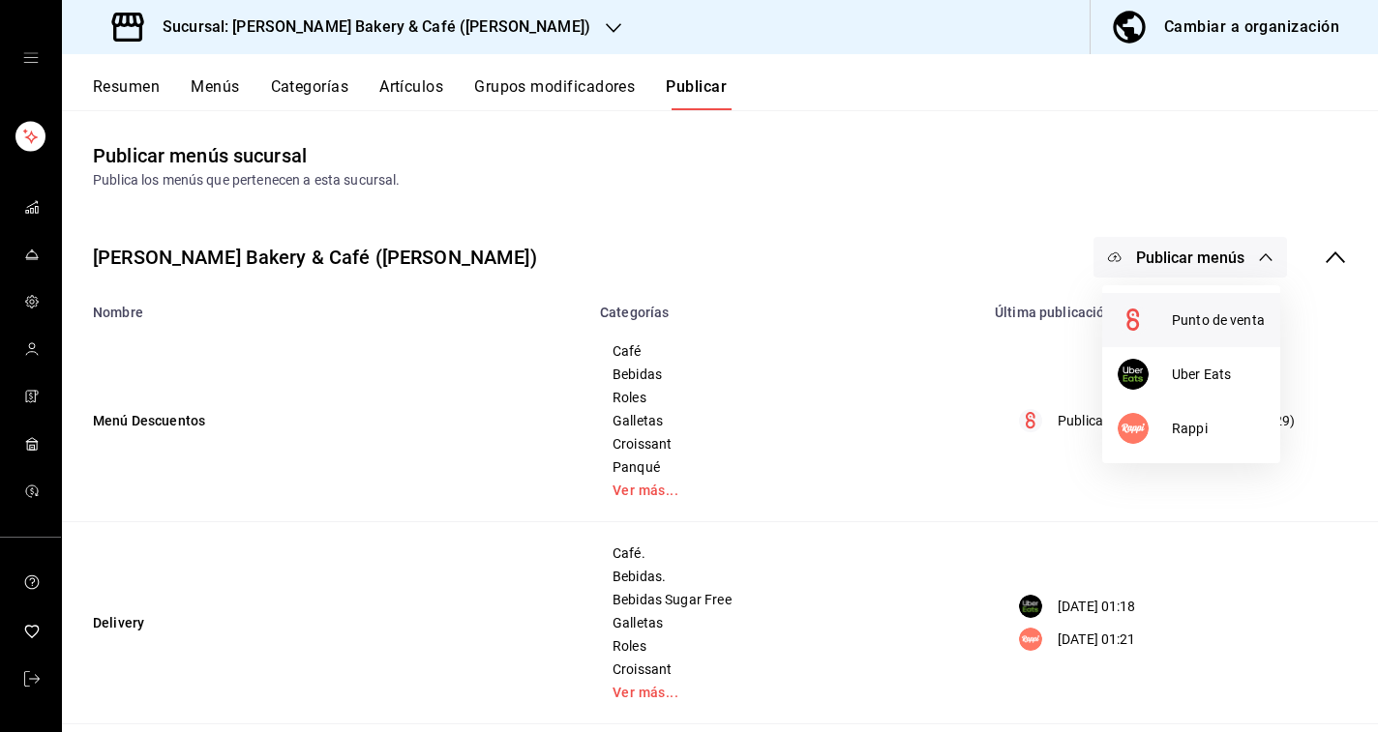
click at [1137, 311] on icon at bounding box center [1132, 320] width 13 height 22
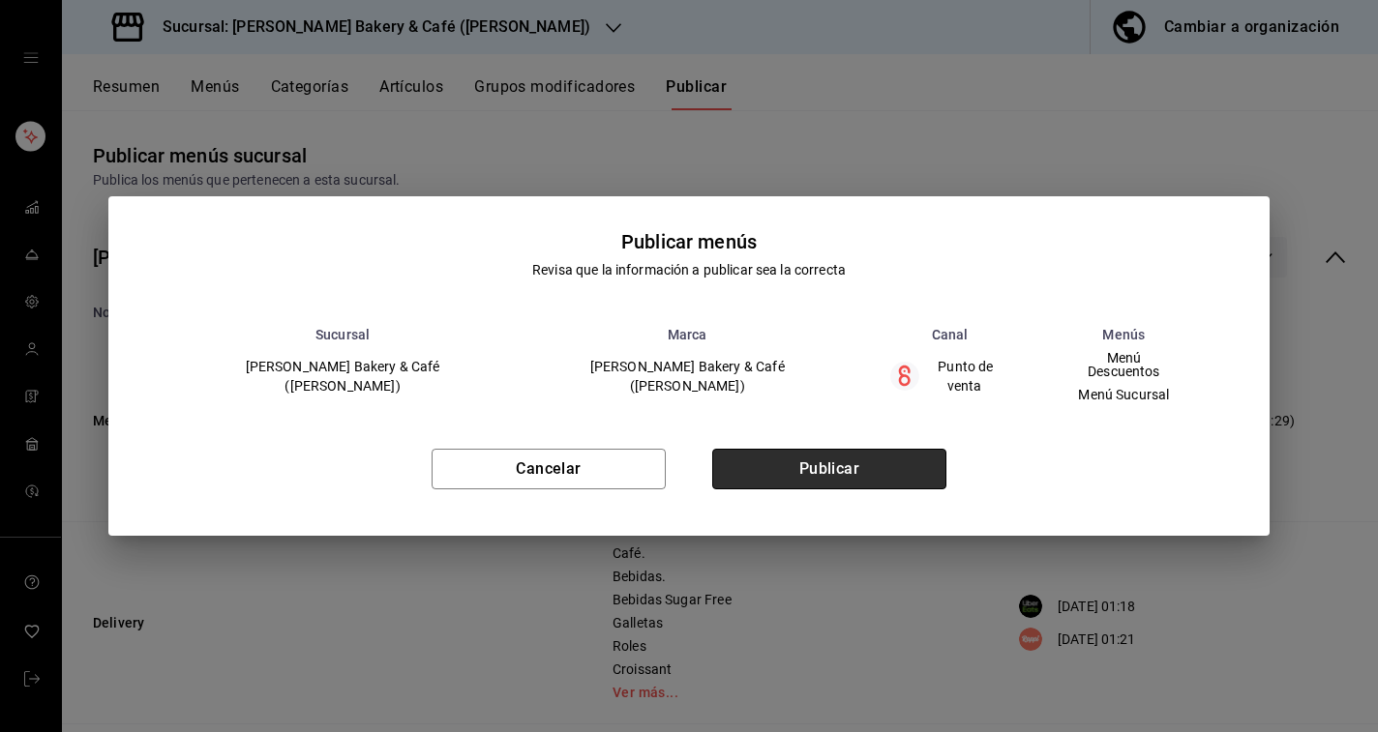
click at [888, 449] on button "Publicar" at bounding box center [829, 469] width 234 height 41
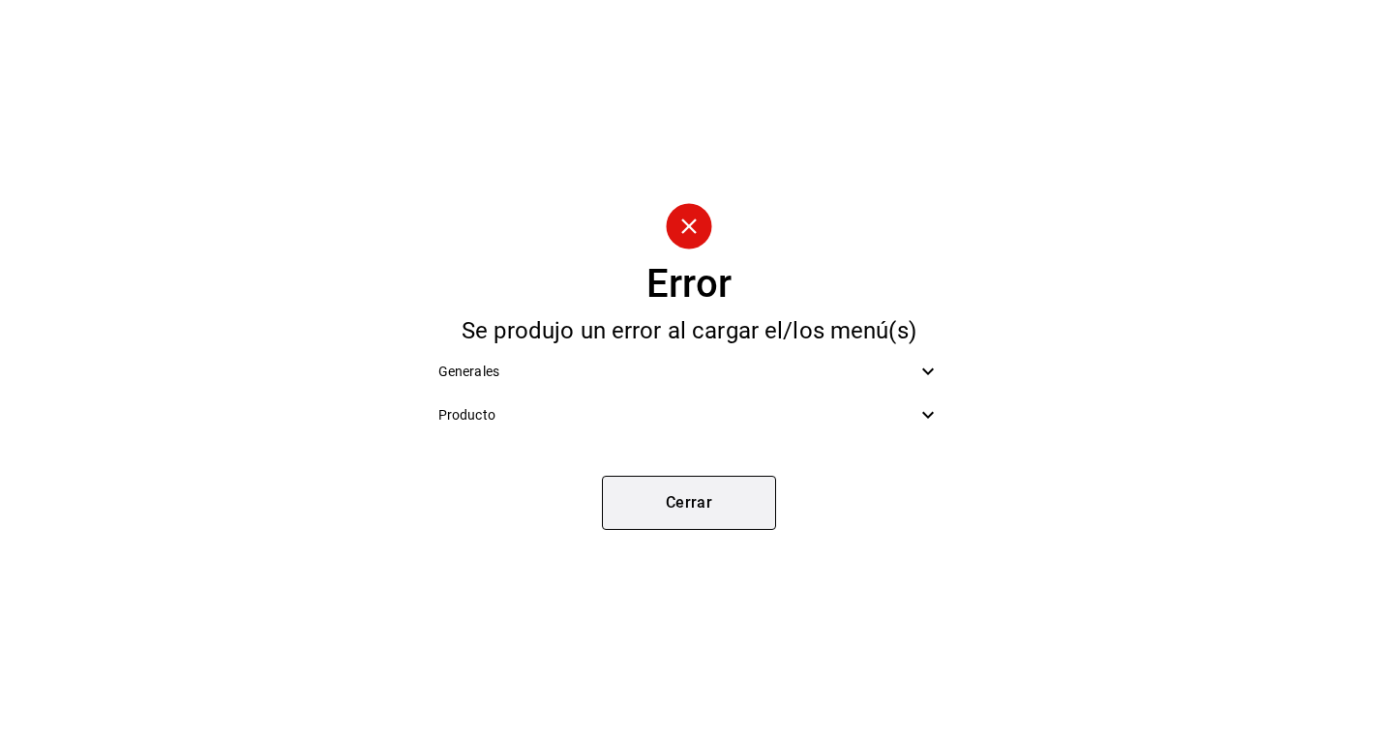
click at [697, 494] on button "Cerrar" at bounding box center [689, 503] width 174 height 54
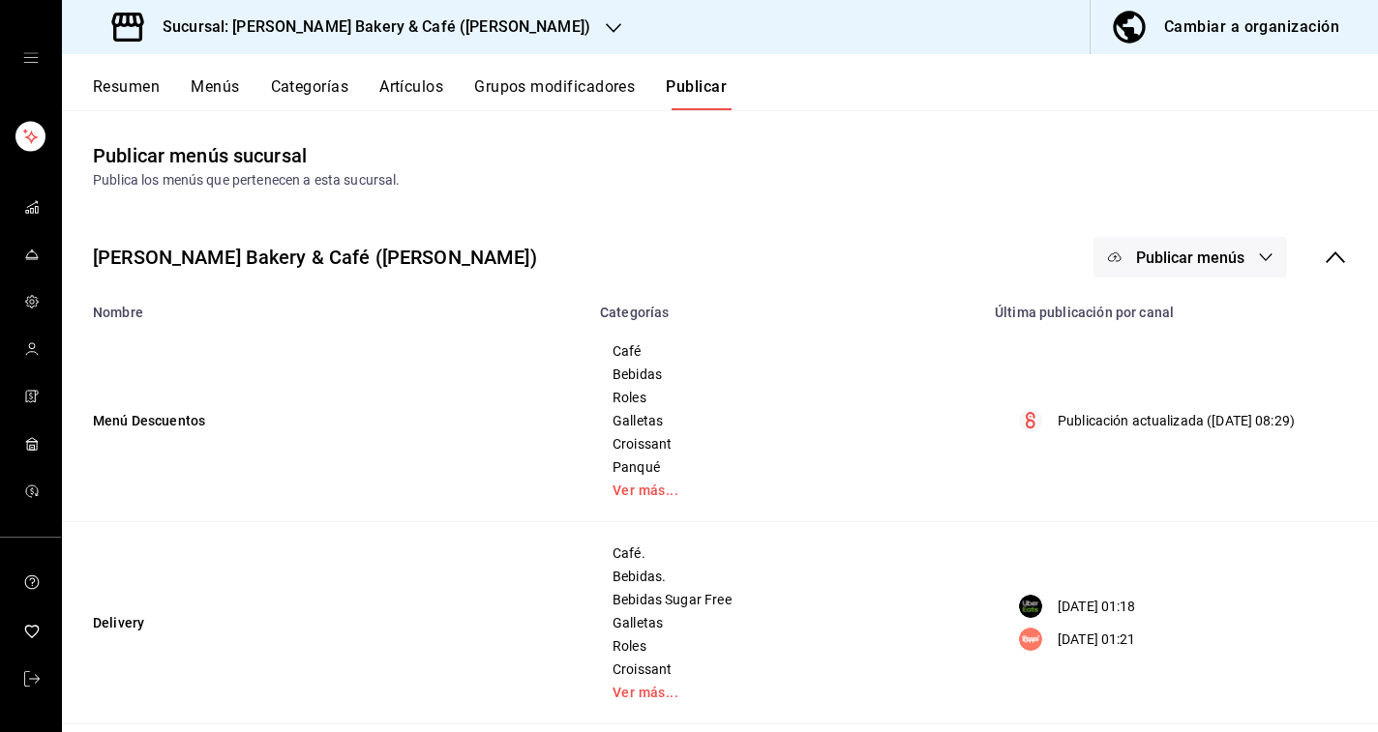
click at [1231, 252] on span "Publicar menús" at bounding box center [1190, 258] width 108 height 18
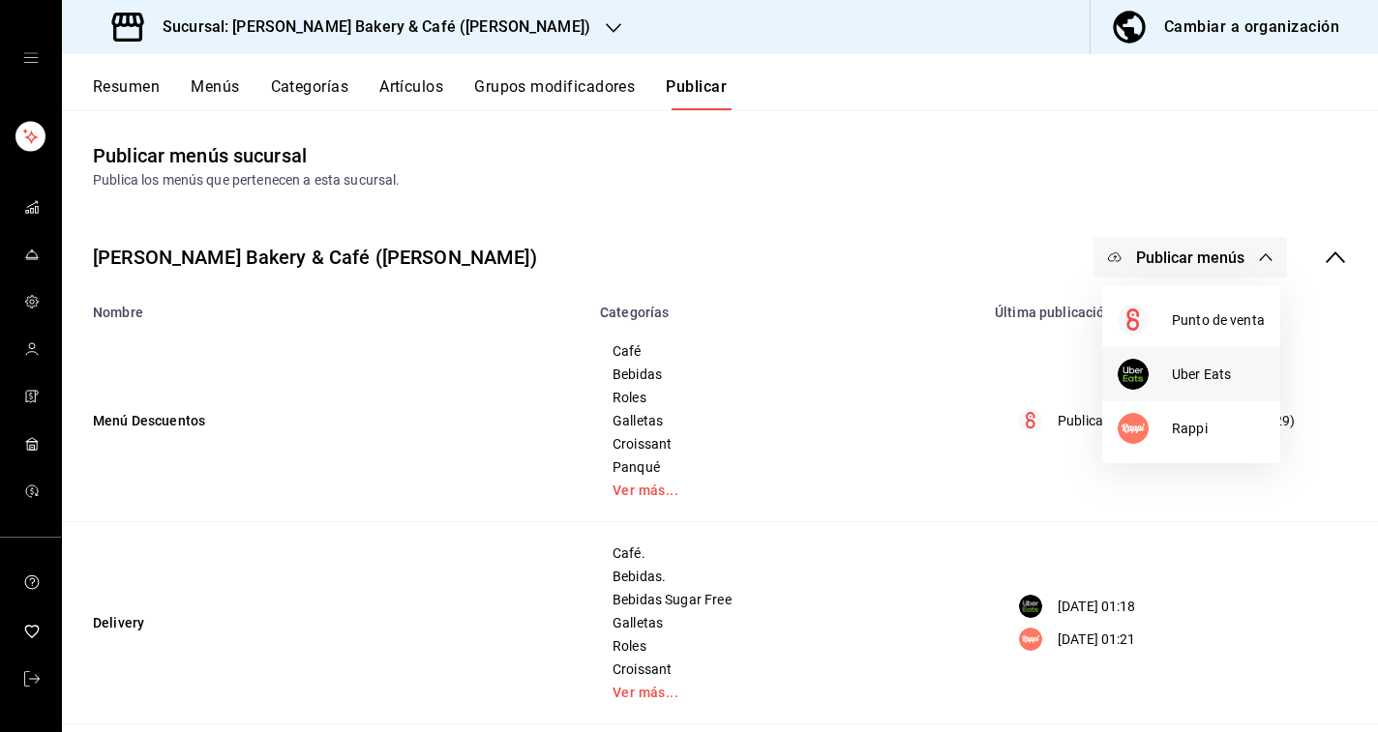
click at [1149, 385] on div at bounding box center [1144, 374] width 54 height 31
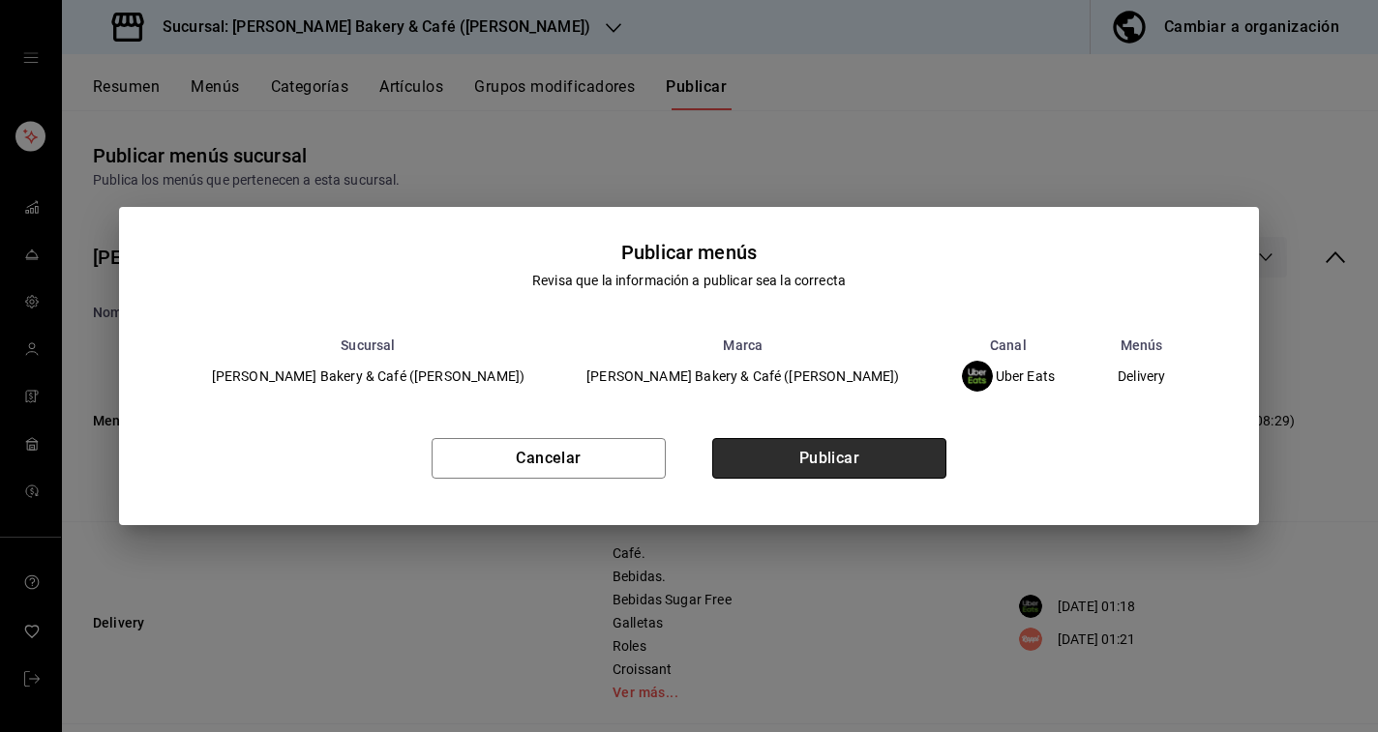
click at [888, 463] on button "Publicar" at bounding box center [829, 458] width 234 height 41
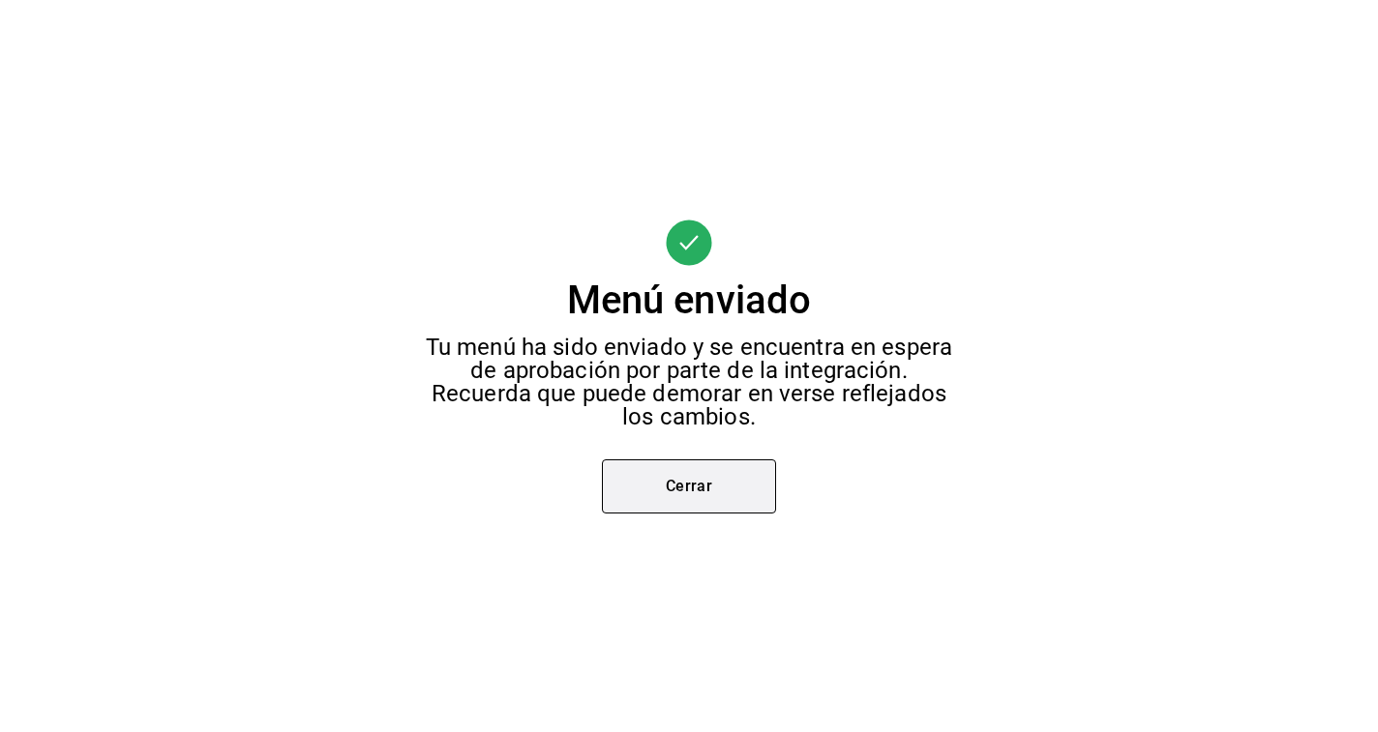
click at [734, 476] on button "Cerrar" at bounding box center [689, 487] width 174 height 54
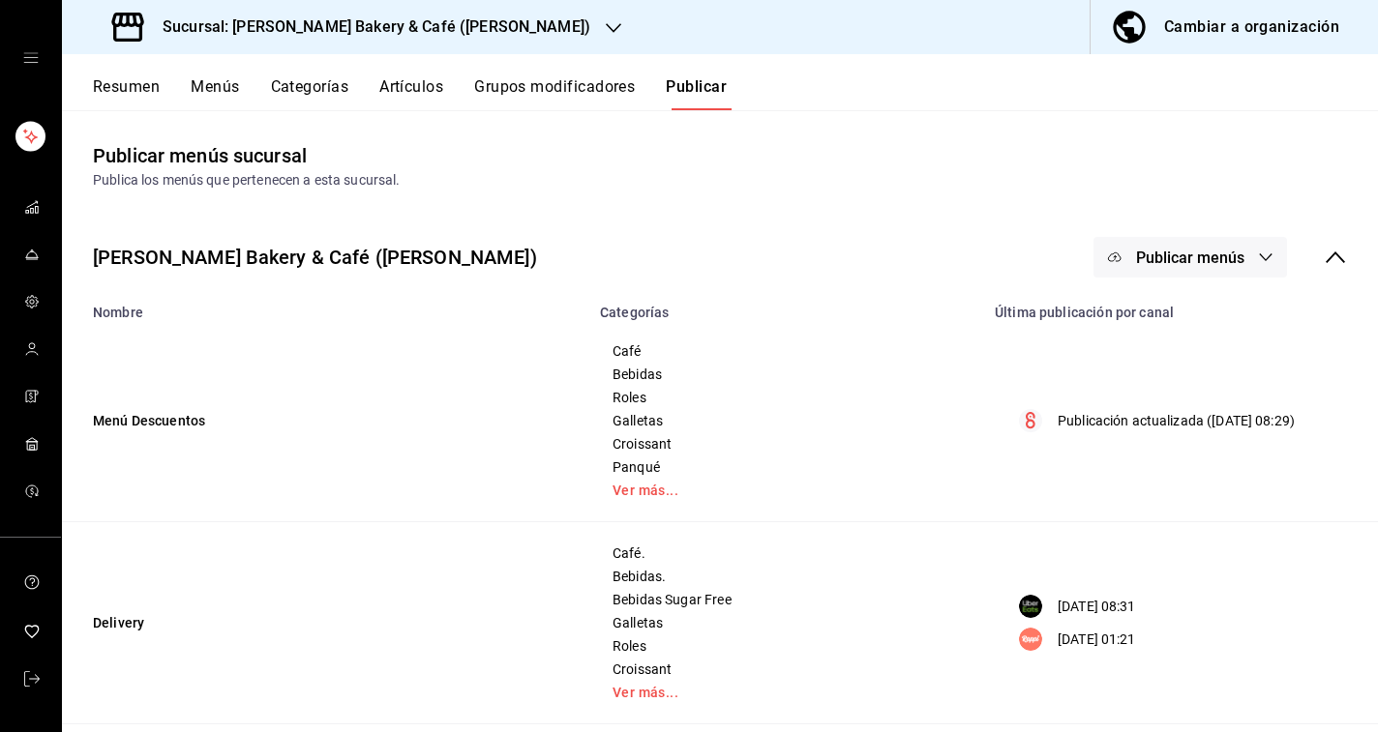
click at [1188, 251] on span "Publicar menús" at bounding box center [1190, 258] width 108 height 18
click at [1126, 421] on img at bounding box center [1132, 428] width 31 height 31
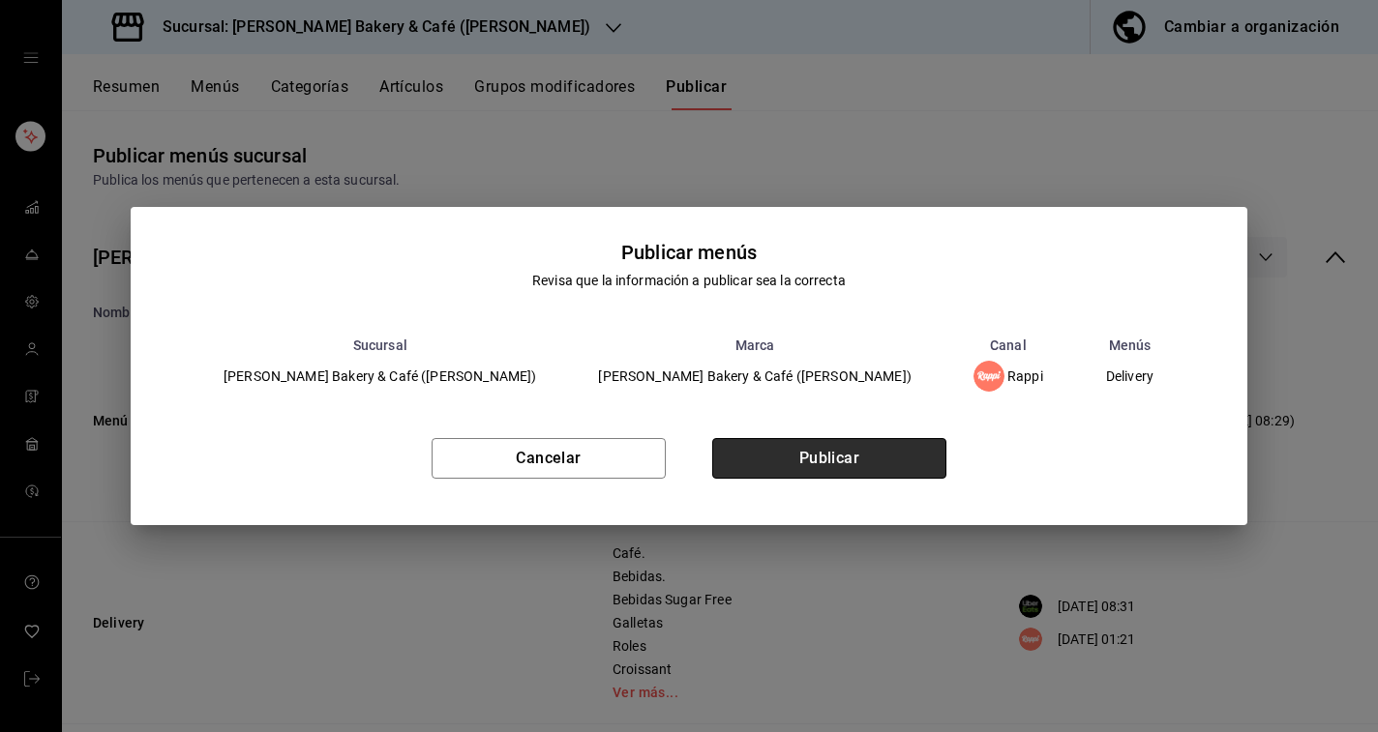
click at [876, 469] on button "Publicar" at bounding box center [829, 458] width 234 height 41
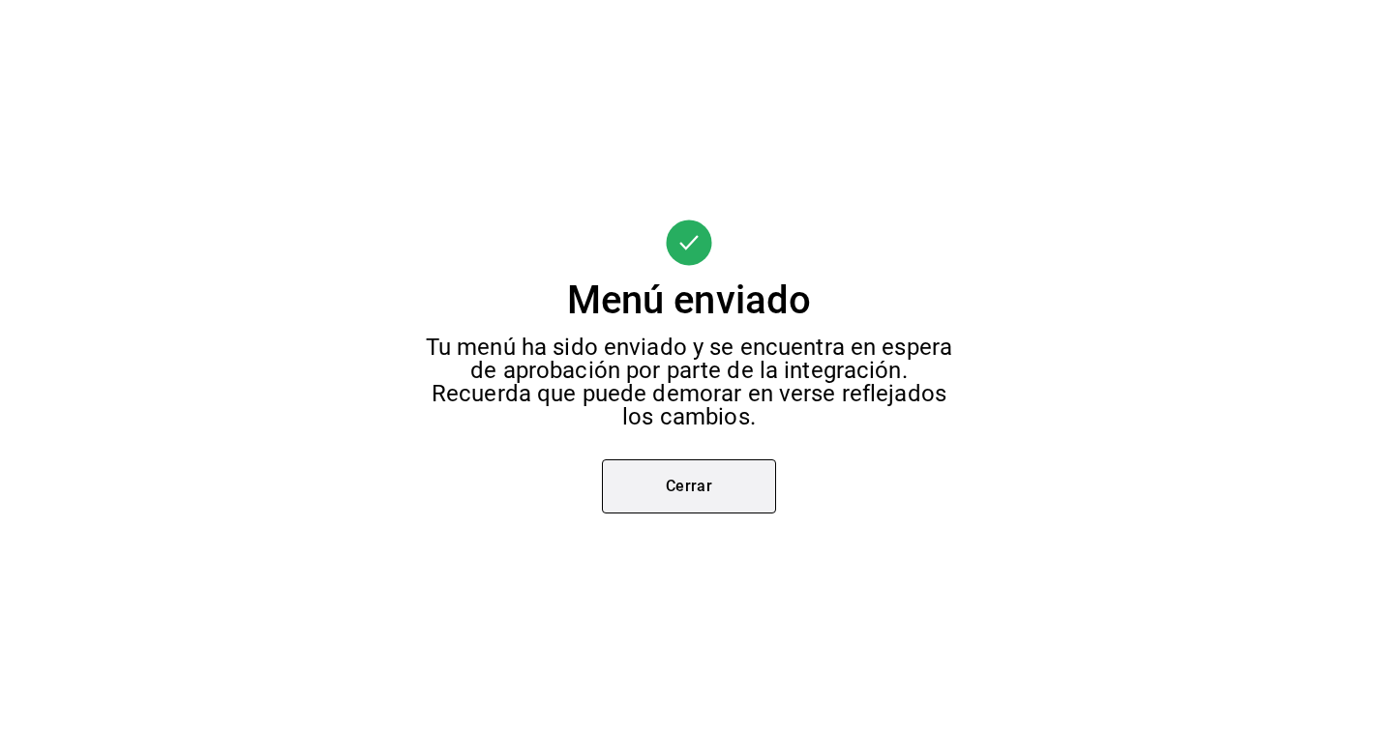
click at [714, 498] on button "Cerrar" at bounding box center [689, 487] width 174 height 54
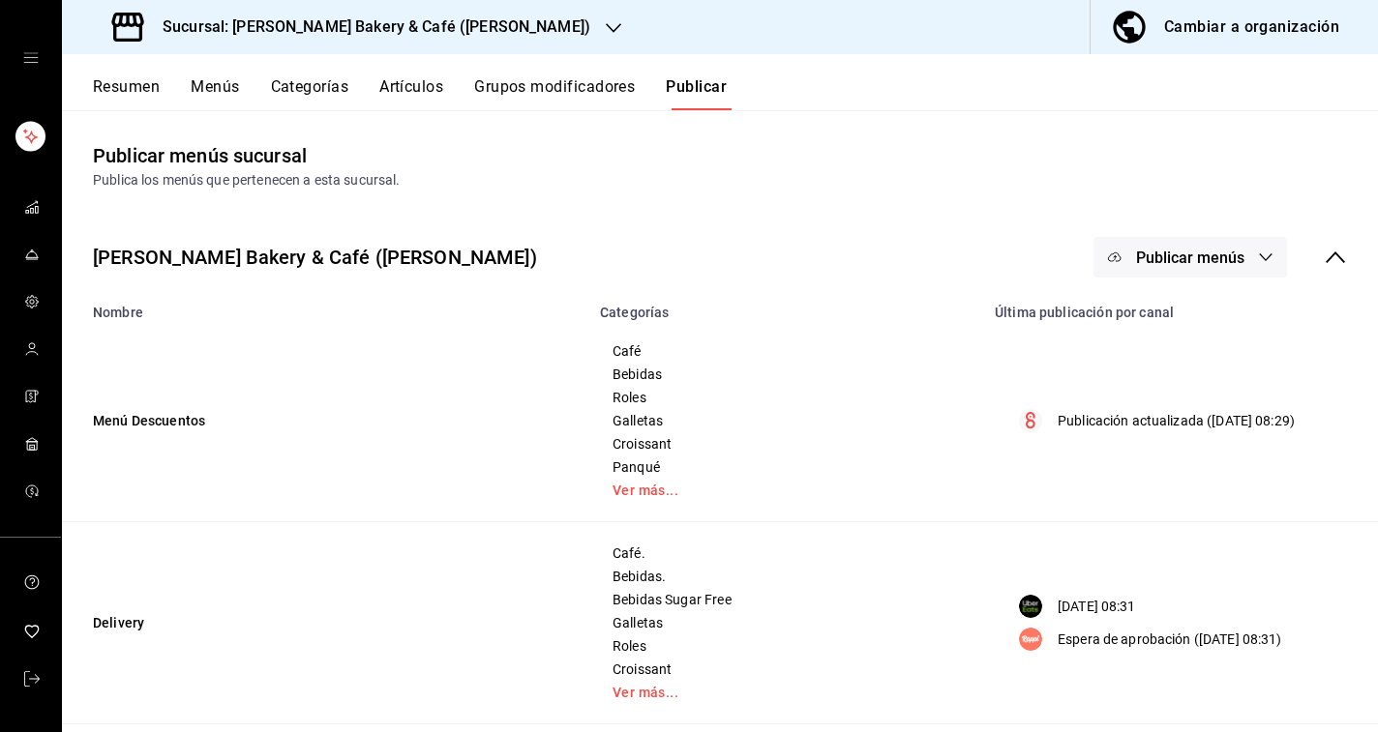
click at [129, 76] on div "Resumen Menús Categorías Artículos Grupos modificadores Publicar" at bounding box center [720, 82] width 1316 height 56
click at [129, 79] on button "Resumen" at bounding box center [126, 93] width 67 height 33
